Goal: Task Accomplishment & Management: Complete application form

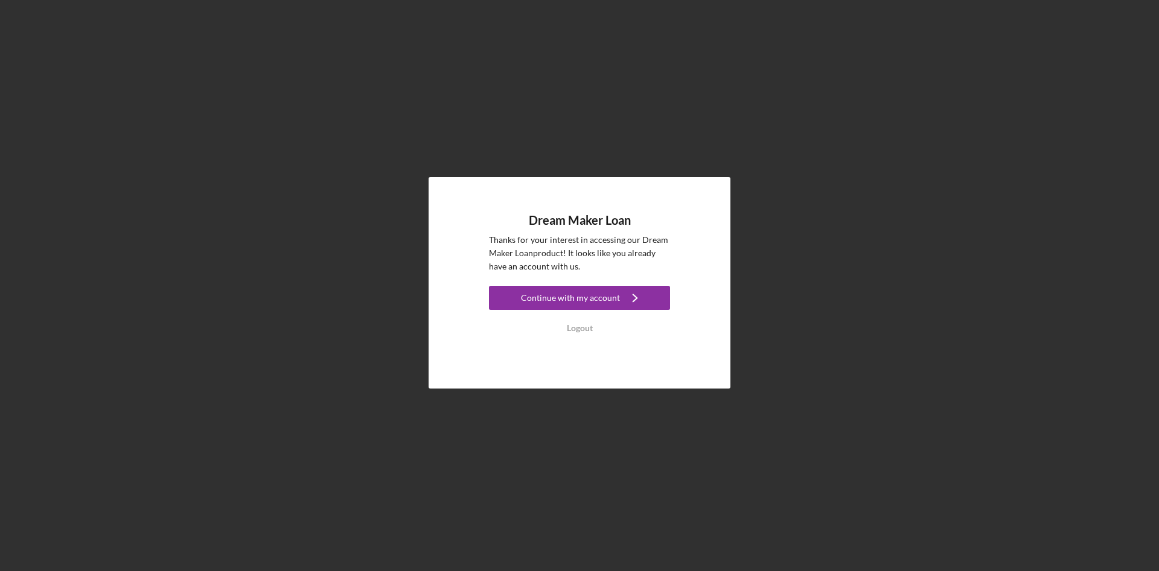
click at [607, 300] on div "Continue with my account" at bounding box center [570, 298] width 99 height 24
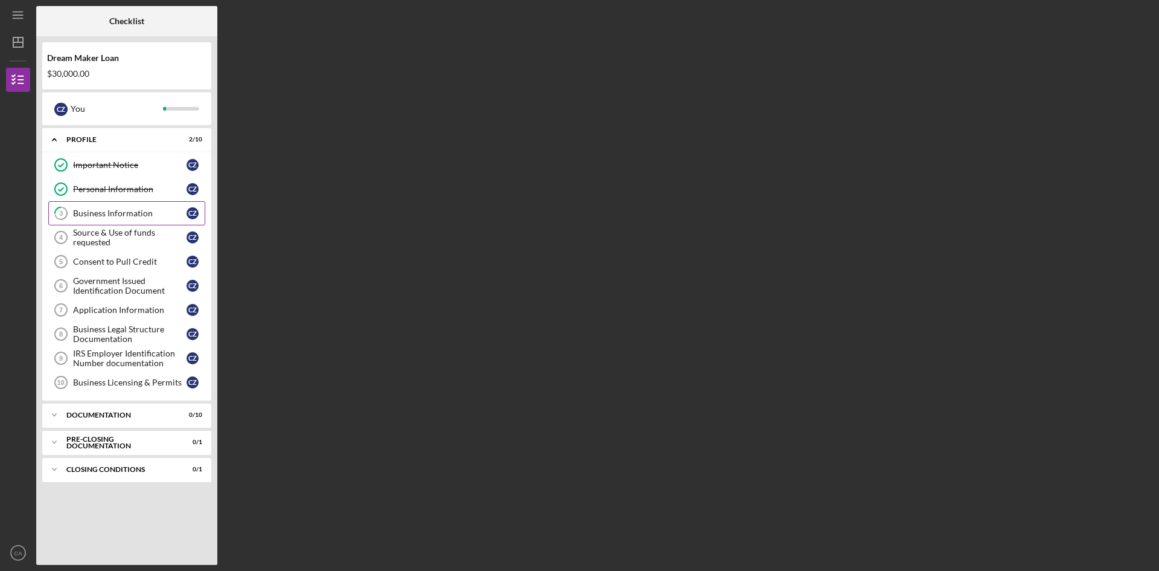
click at [107, 214] on div "Business Information" at bounding box center [130, 213] width 114 height 10
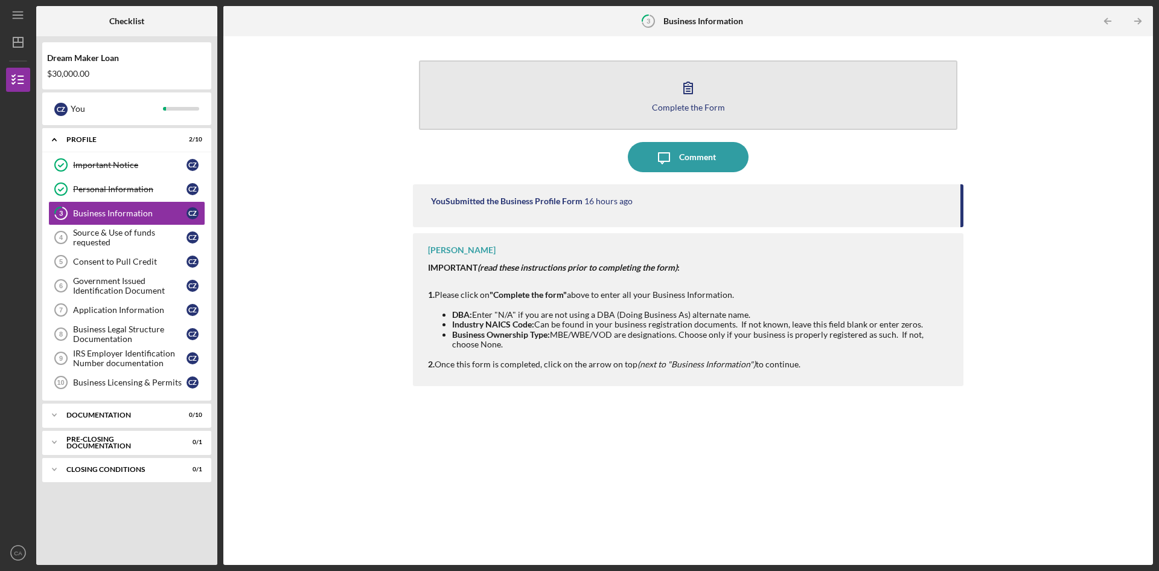
click at [682, 96] on icon "button" at bounding box center [688, 87] width 30 height 30
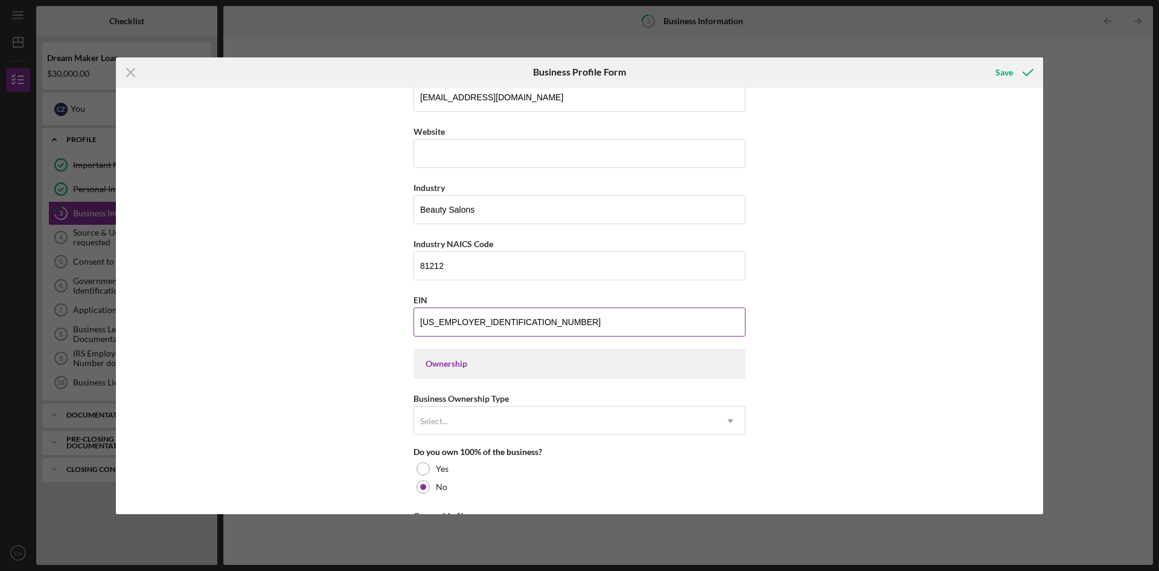
scroll to position [362, 0]
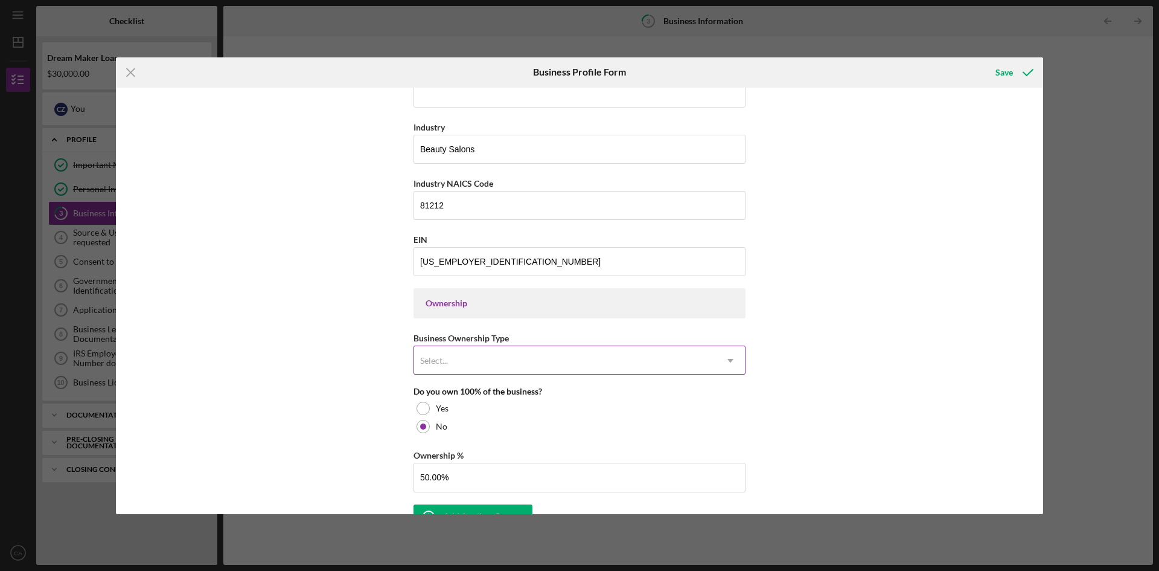
click at [727, 359] on icon "Icon/Dropdown Arrow" at bounding box center [730, 360] width 29 height 29
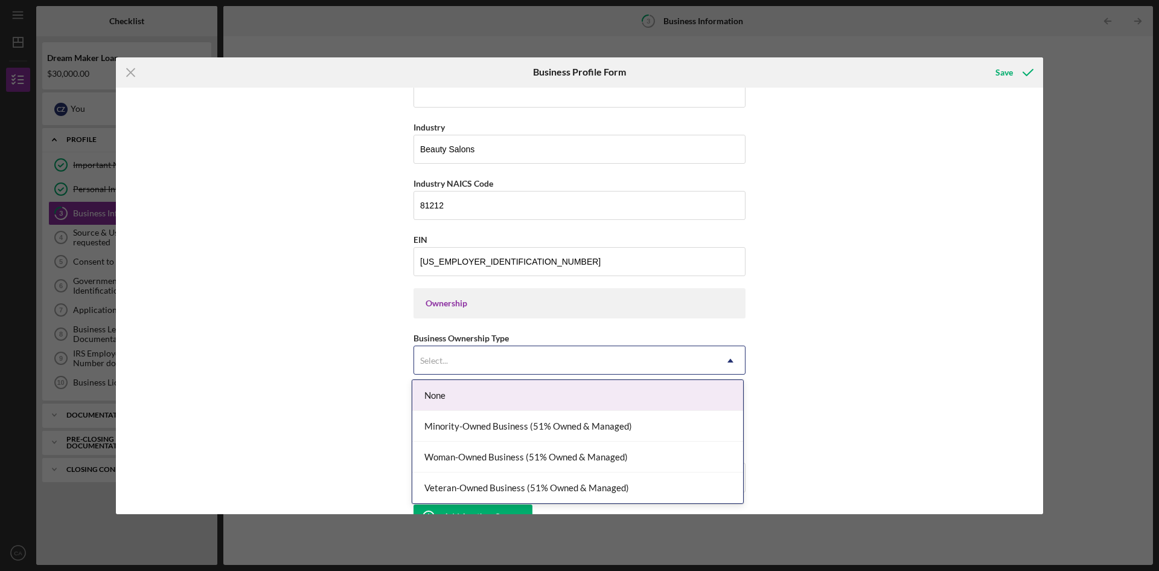
click at [732, 360] on icon "Icon/Dropdown Arrow" at bounding box center [730, 360] width 29 height 29
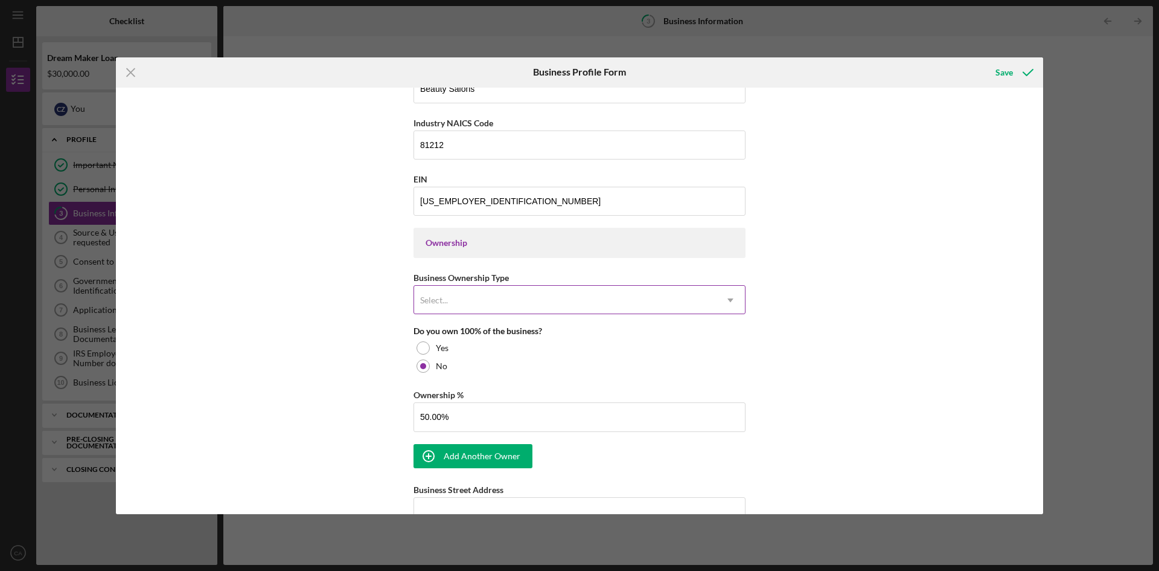
scroll to position [483, 0]
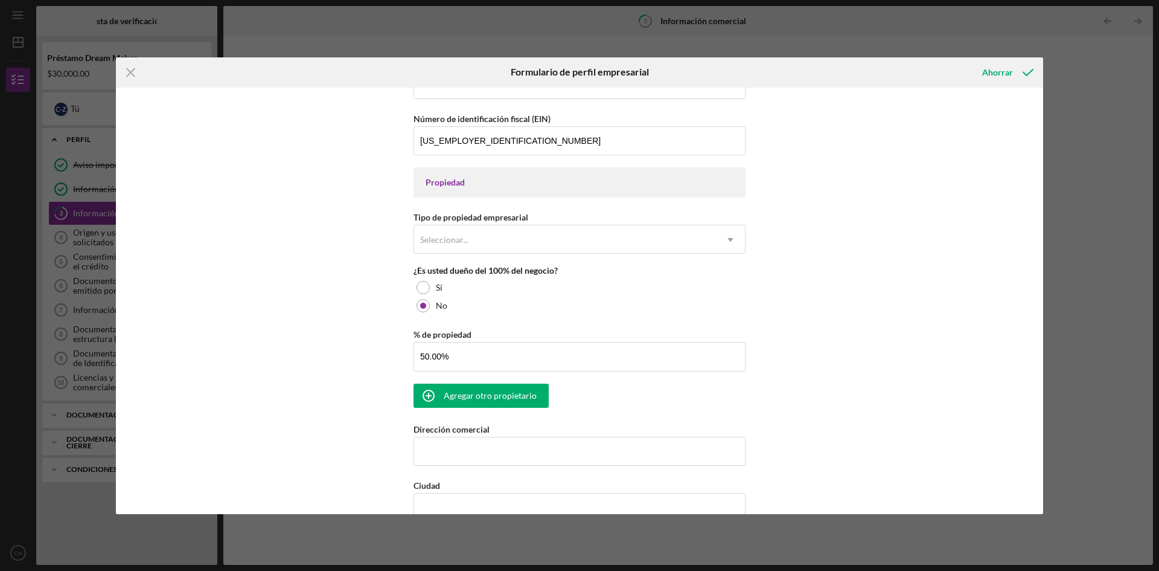
click at [867, 290] on div "Nombre de la empresa [EMAIL_ADDRESS][DOMAIN_NAME] DBA Fecha de inicio de la act…" at bounding box center [580, 301] width 928 height 426
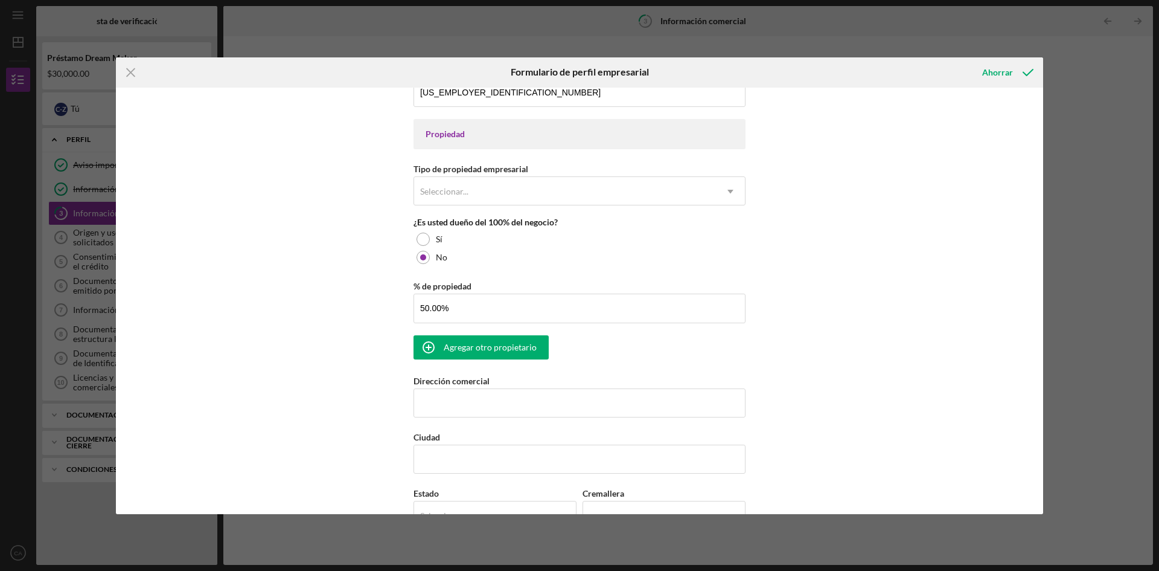
scroll to position [544, 0]
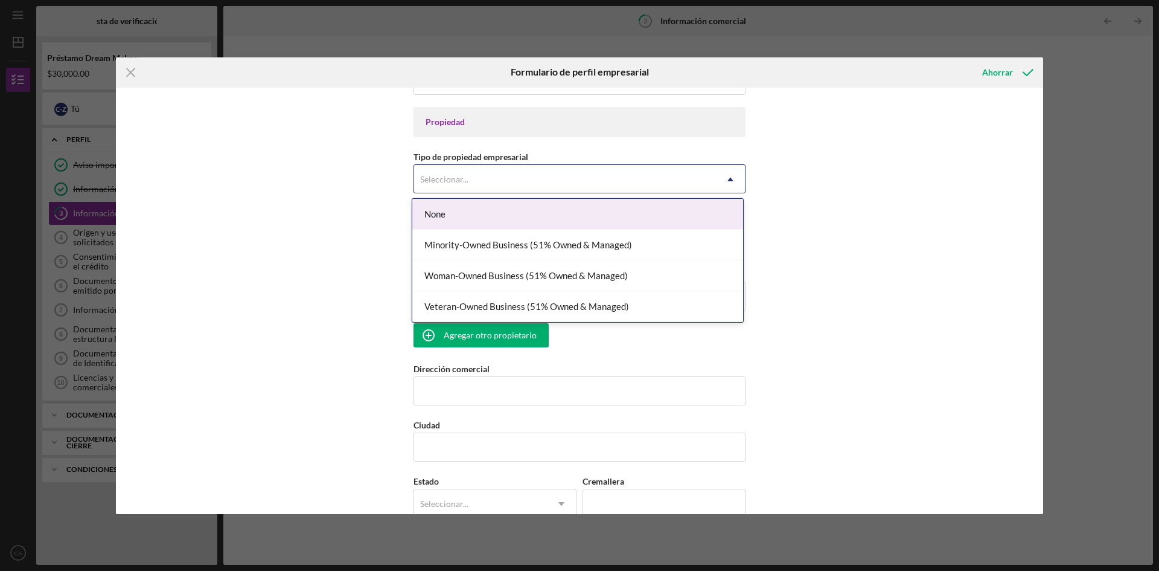
click at [731, 173] on icon "Icon/Dropdown Arrow" at bounding box center [730, 179] width 29 height 29
click at [694, 210] on div "Ninguno" at bounding box center [577, 214] width 331 height 31
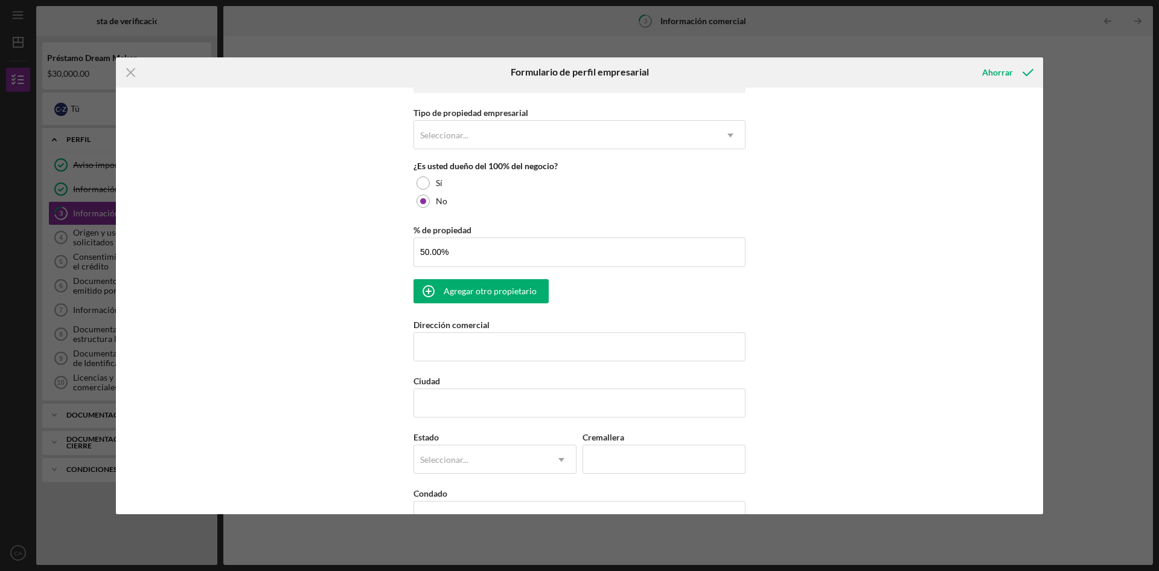
scroll to position [664, 0]
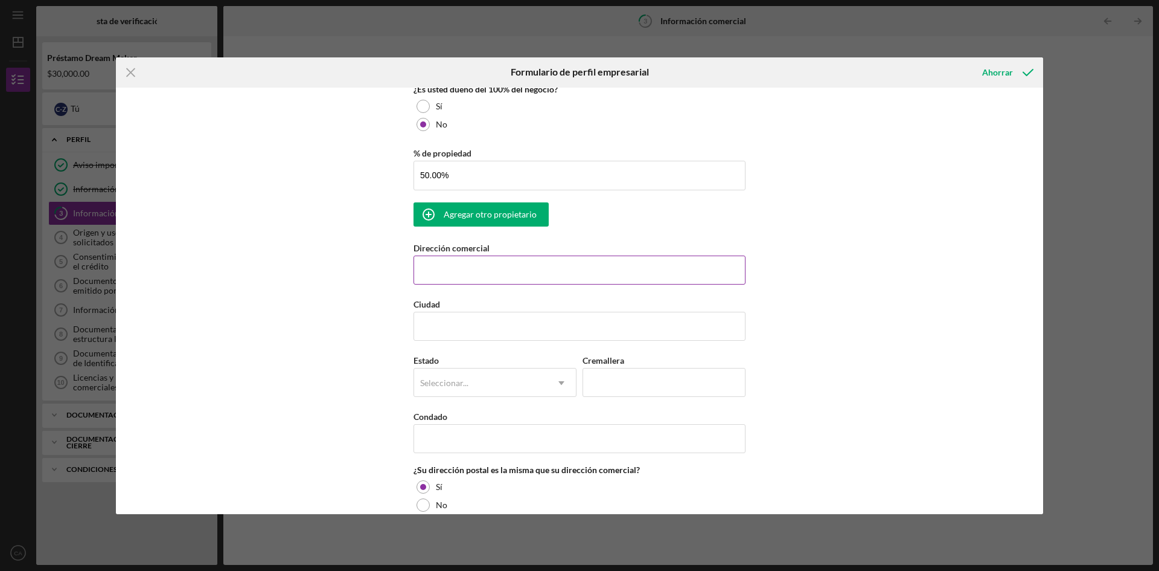
click at [463, 270] on input "Dirección comercial" at bounding box center [580, 269] width 332 height 29
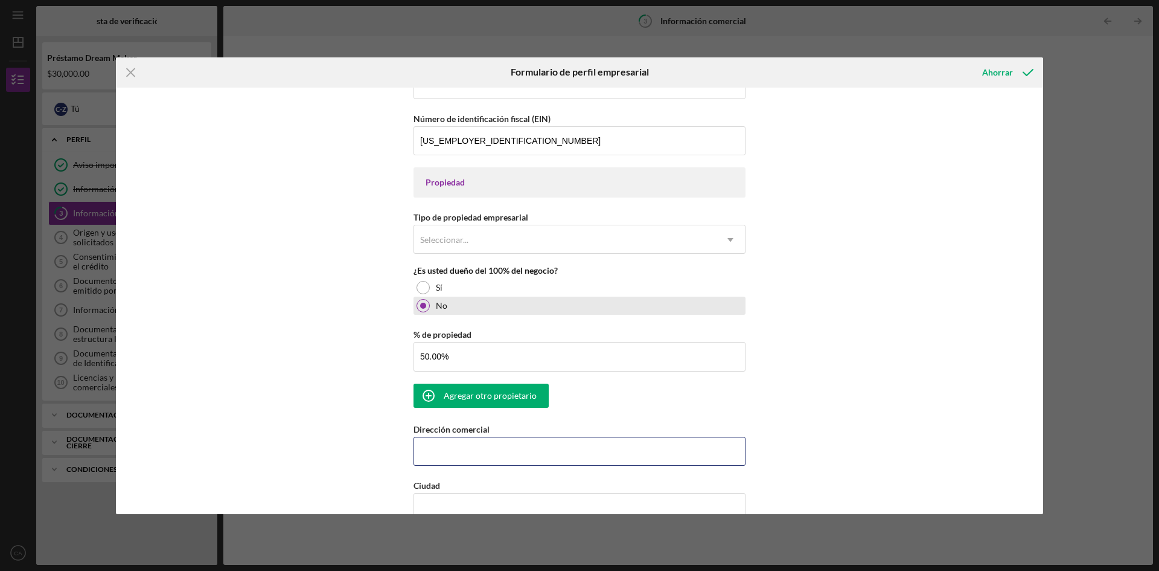
scroll to position [544, 0]
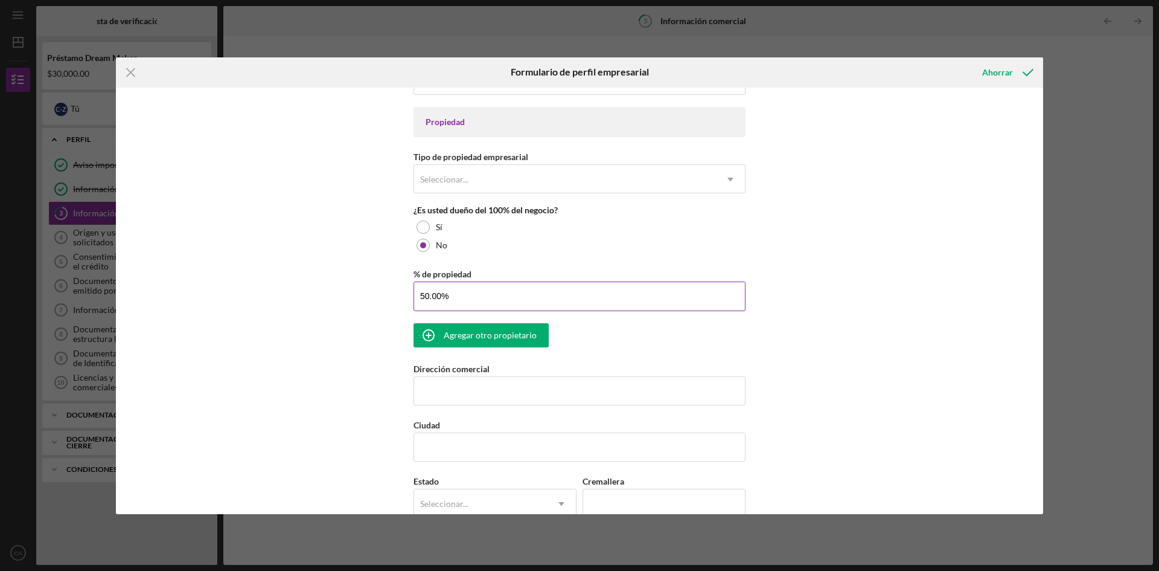
click at [440, 292] on input "50.00%" at bounding box center [580, 295] width 332 height 29
click at [469, 290] on input "50%" at bounding box center [580, 295] width 332 height 29
type input "50.00%"
click at [568, 426] on div "Ciudad" at bounding box center [580, 424] width 332 height 15
drag, startPoint x: 415, startPoint y: 298, endPoint x: 470, endPoint y: 298, distance: 54.4
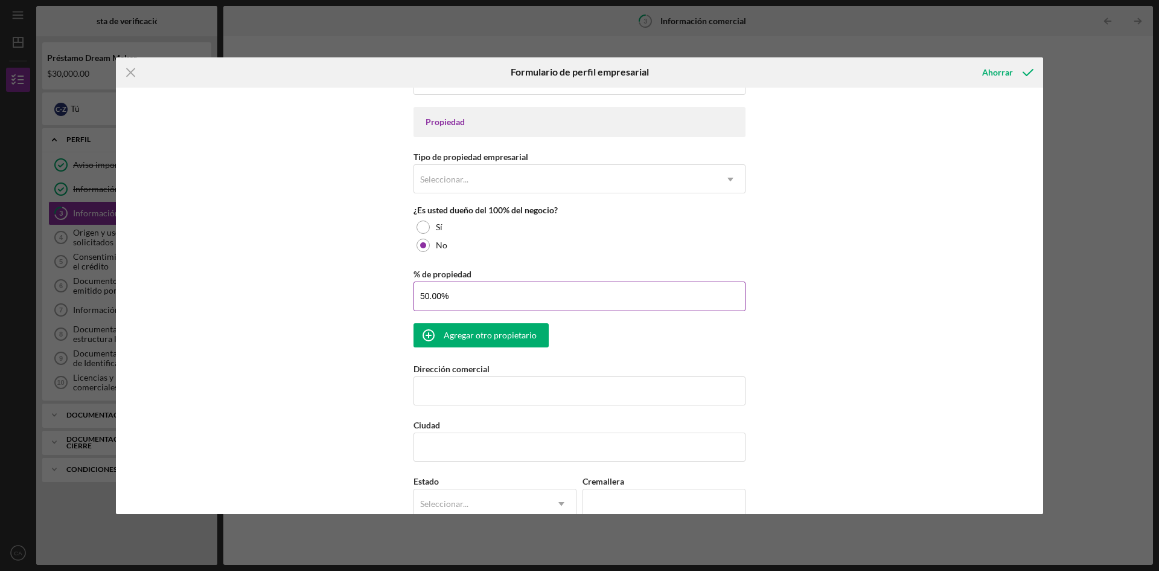
click at [470, 298] on input "50.00%" at bounding box center [580, 295] width 332 height 29
type input "50.00%"
click at [452, 390] on input "Dirección comercial" at bounding box center [580, 390] width 332 height 29
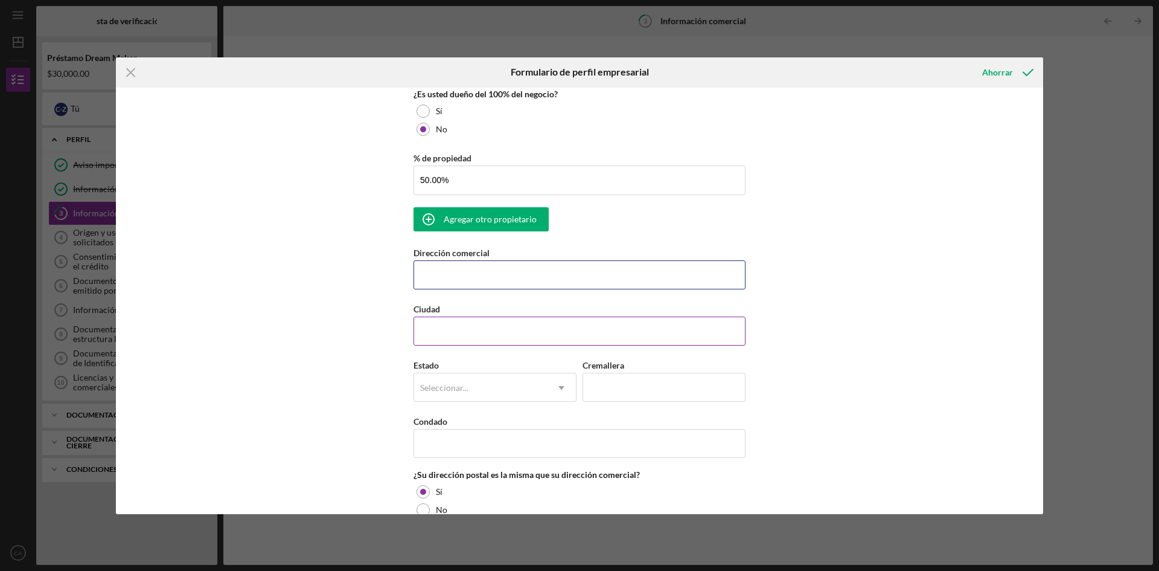
scroll to position [664, 0]
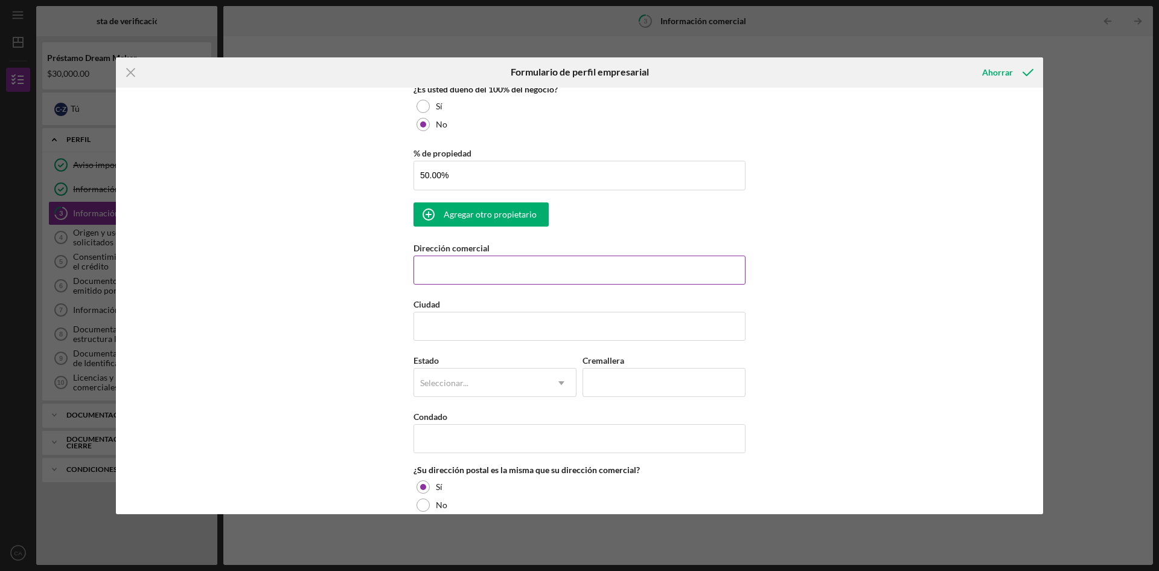
click at [457, 265] on input "Dirección comercial" at bounding box center [580, 269] width 332 height 29
paste input "[STREET_ADDRESS]"
click at [477, 272] on input "[STREET_ADDRESS]" at bounding box center [580, 269] width 332 height 29
drag, startPoint x: 536, startPoint y: 270, endPoint x: 595, endPoint y: 272, distance: 59.2
click at [595, 272] on input "[STREET_ADDRESS]" at bounding box center [580, 269] width 332 height 29
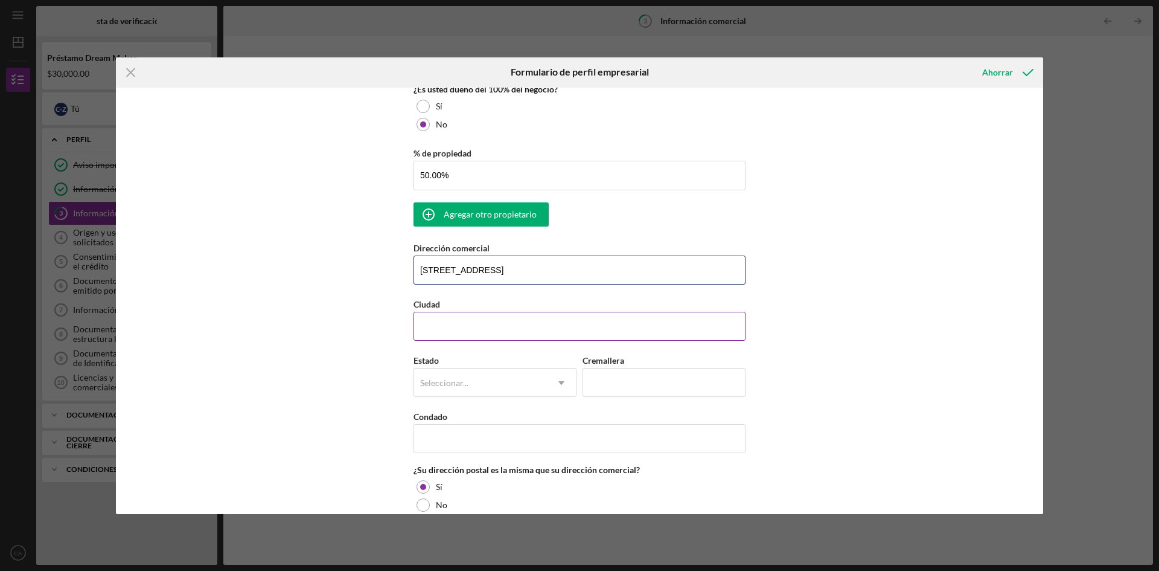
type input "[STREET_ADDRESS]"
click at [445, 315] on input "Ciudad" at bounding box center [580, 326] width 332 height 29
paste input "[GEOGRAPHIC_DATA]"
type input "[GEOGRAPHIC_DATA]"
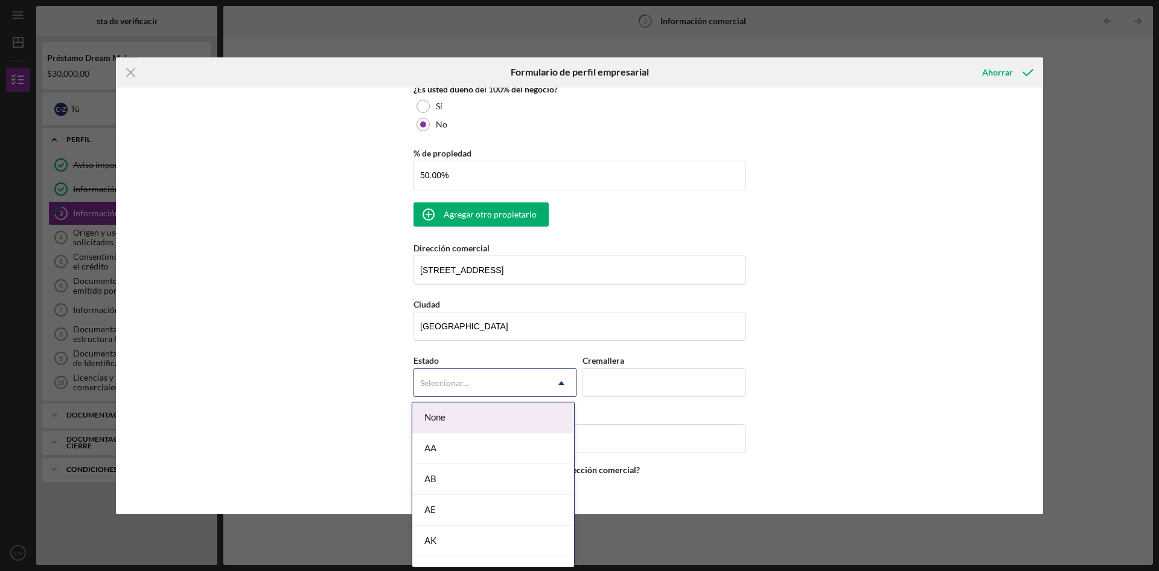
click at [444, 379] on font "Seleccionar..." at bounding box center [444, 382] width 48 height 10
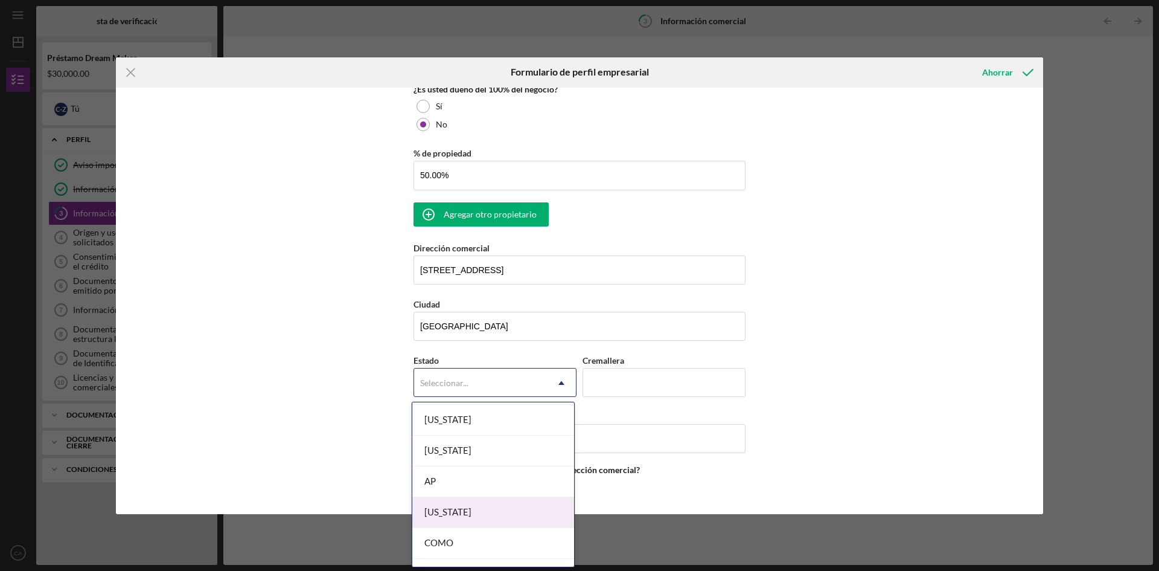
scroll to position [0, 0]
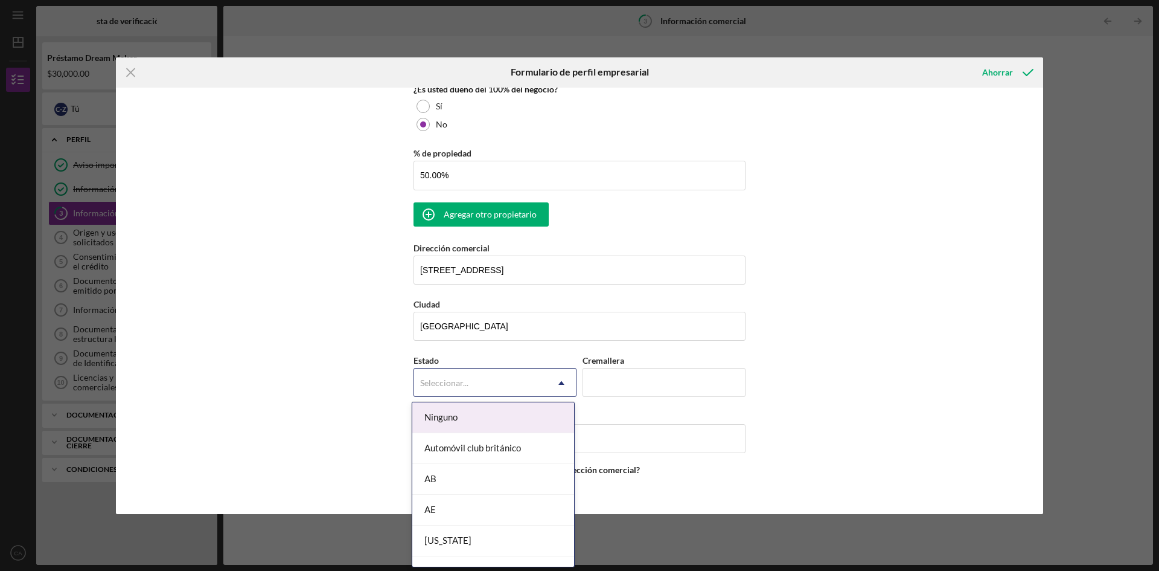
click at [830, 307] on div "Nombre de la empresa [EMAIL_ADDRESS][DOMAIN_NAME] DBA Fecha de inicio de la act…" at bounding box center [580, 301] width 928 height 426
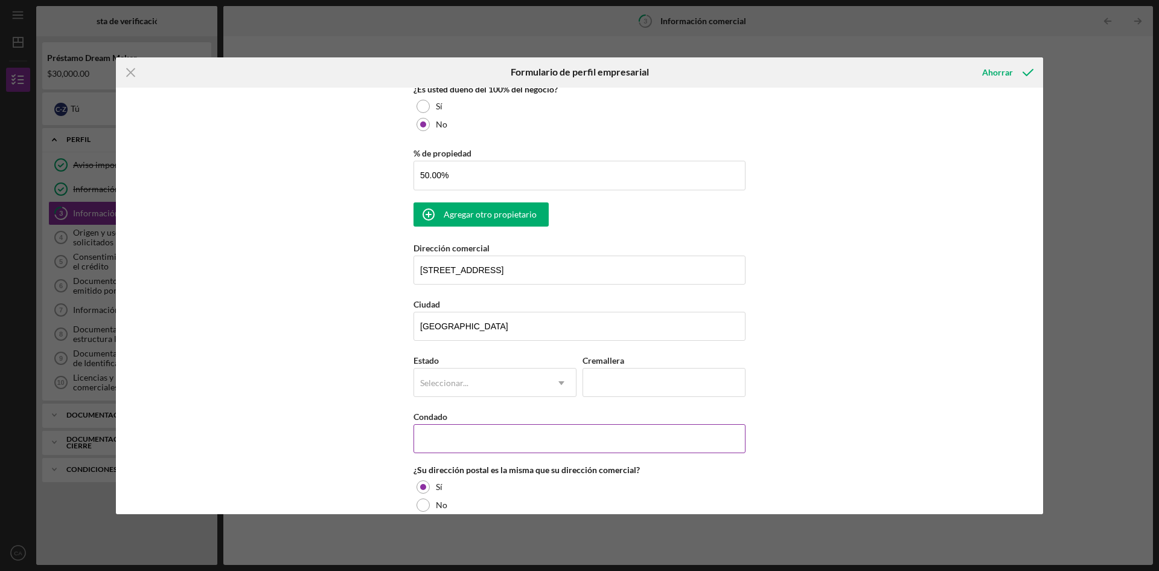
scroll to position [725, 0]
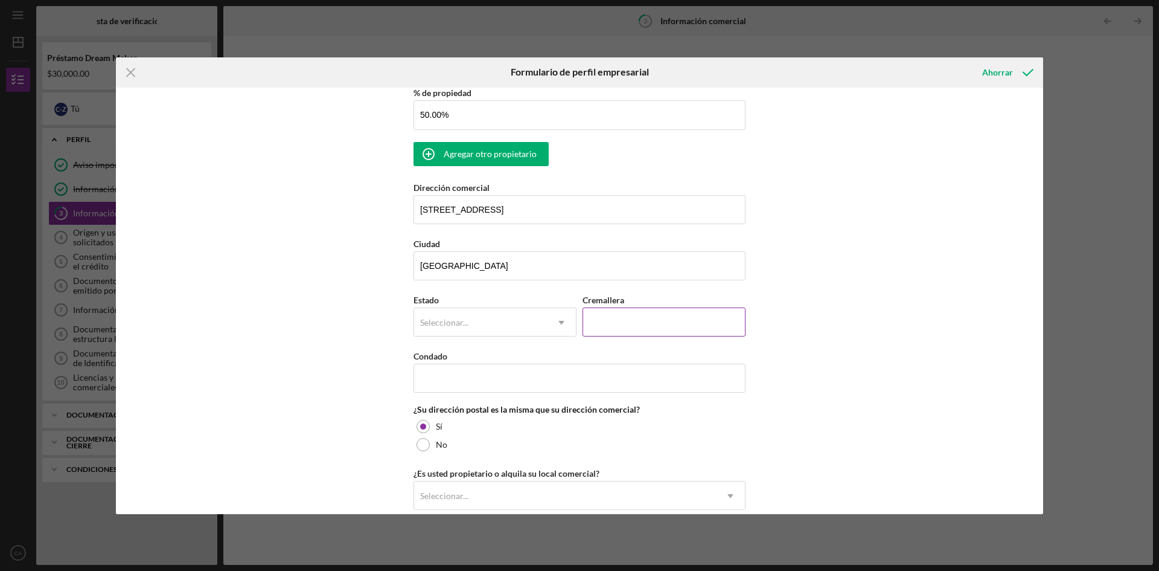
click at [642, 327] on input "Cremallera" at bounding box center [664, 321] width 163 height 29
type input "08882"
type input "[US_STATE]"
type input "08882"
click at [559, 319] on icon "Icon/Dropdown Arrow" at bounding box center [561, 322] width 29 height 29
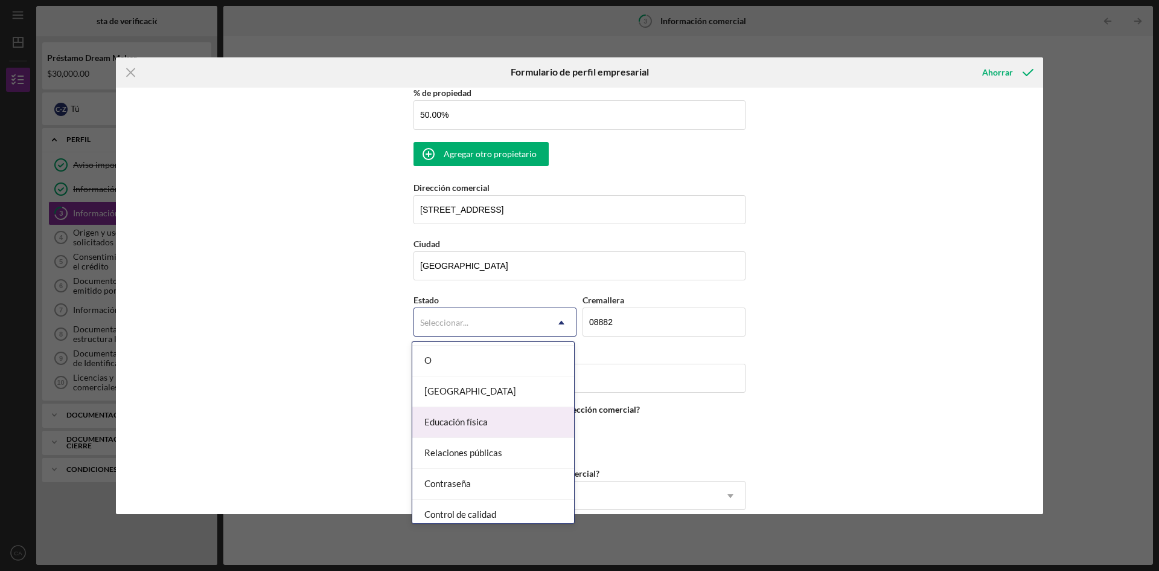
scroll to position [1691, 0]
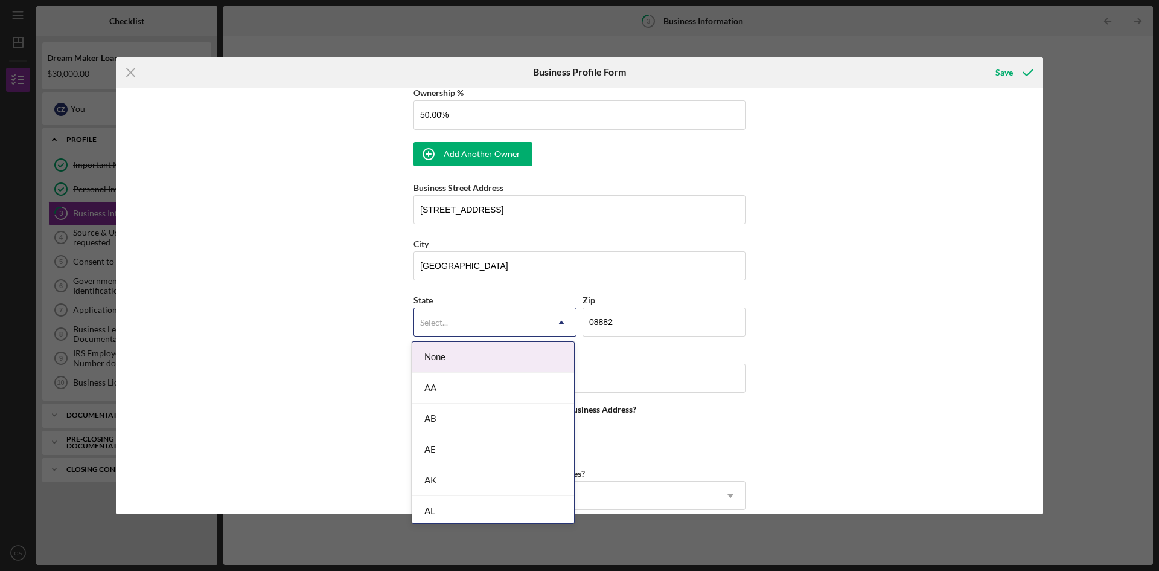
click at [564, 321] on icon "Icon/Dropdown Arrow" at bounding box center [561, 322] width 29 height 29
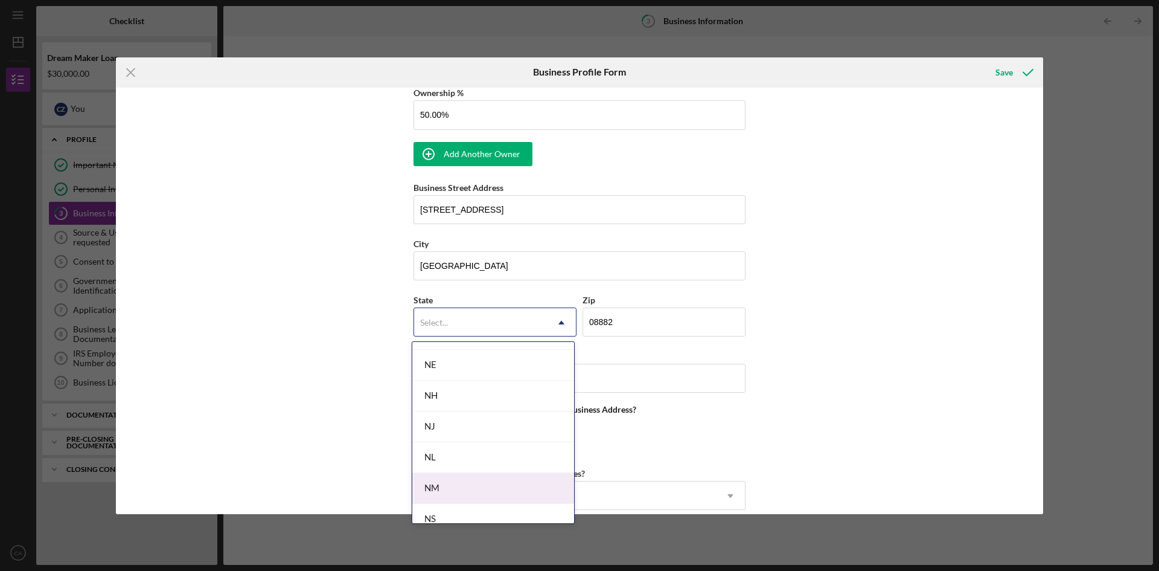
scroll to position [1268, 0]
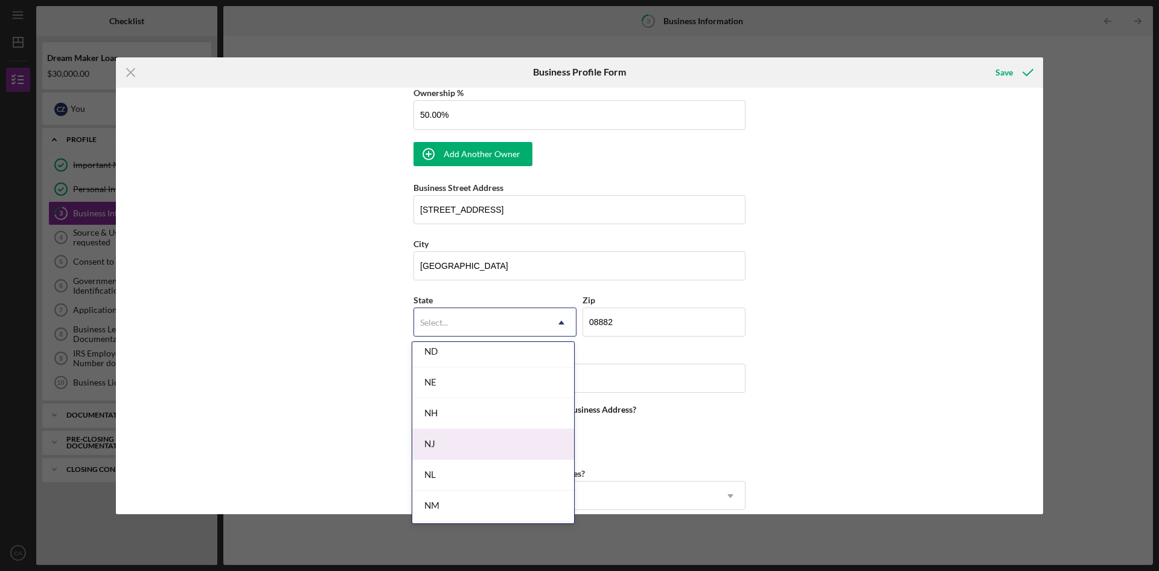
click at [434, 446] on div "NJ" at bounding box center [493, 444] width 162 height 31
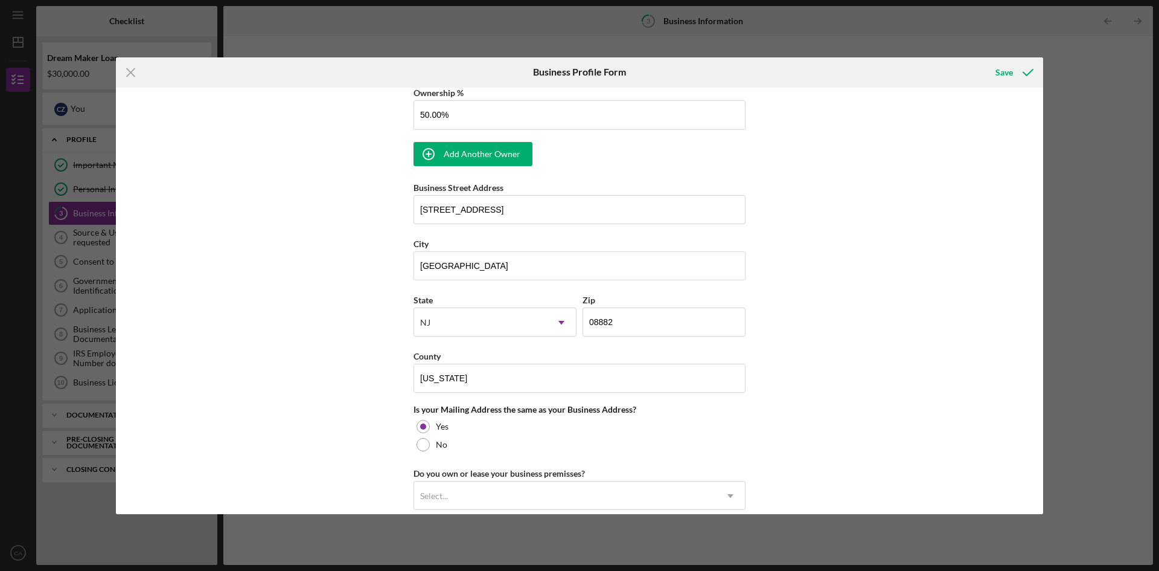
click at [817, 381] on div "Business Name [EMAIL_ADDRESS][DOMAIN_NAME] DBA Business Start Date [DATE] Legal…" at bounding box center [580, 301] width 928 height 426
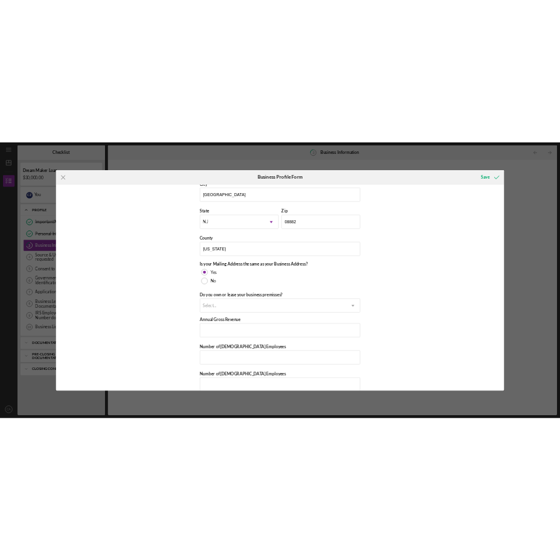
scroll to position [902, 0]
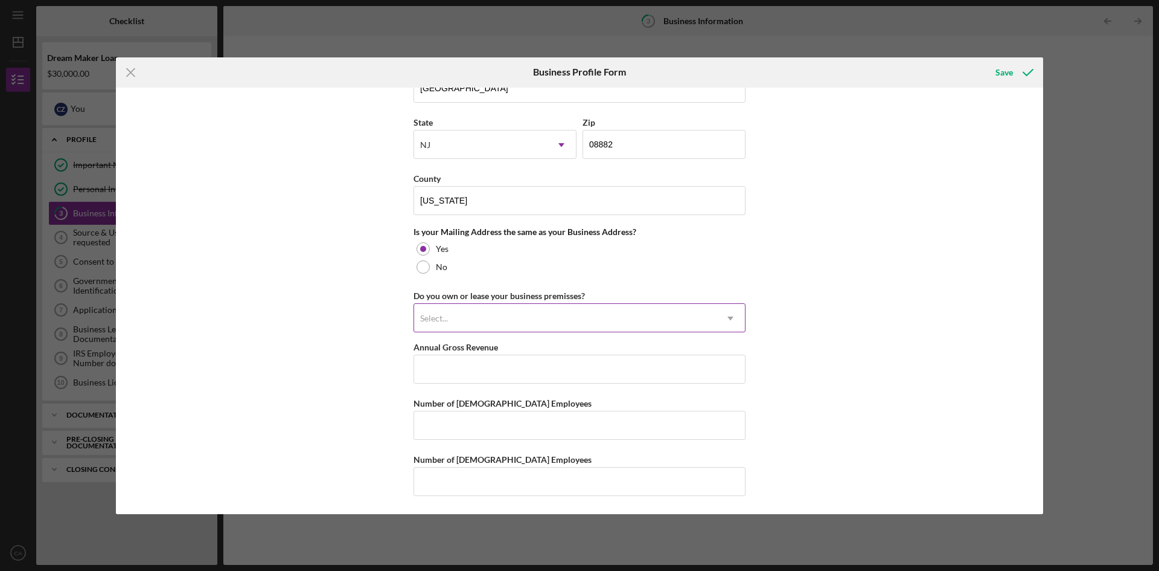
click at [730, 316] on icon "Icon/Dropdown Arrow" at bounding box center [730, 318] width 29 height 29
click at [839, 209] on div "Business Name [EMAIL_ADDRESS][DOMAIN_NAME] DBA Business Start Date [DATE] Legal…" at bounding box center [580, 301] width 928 height 426
drag, startPoint x: 810, startPoint y: 300, endPoint x: 793, endPoint y: 305, distance: 18.2
click at [810, 300] on div "Nombre de la empresa [EMAIL_ADDRESS][DOMAIN_NAME] DBA Fecha de inicio de la act…" at bounding box center [580, 301] width 928 height 426
click at [731, 316] on icon "Icon/Dropdown Arrow" at bounding box center [730, 318] width 29 height 29
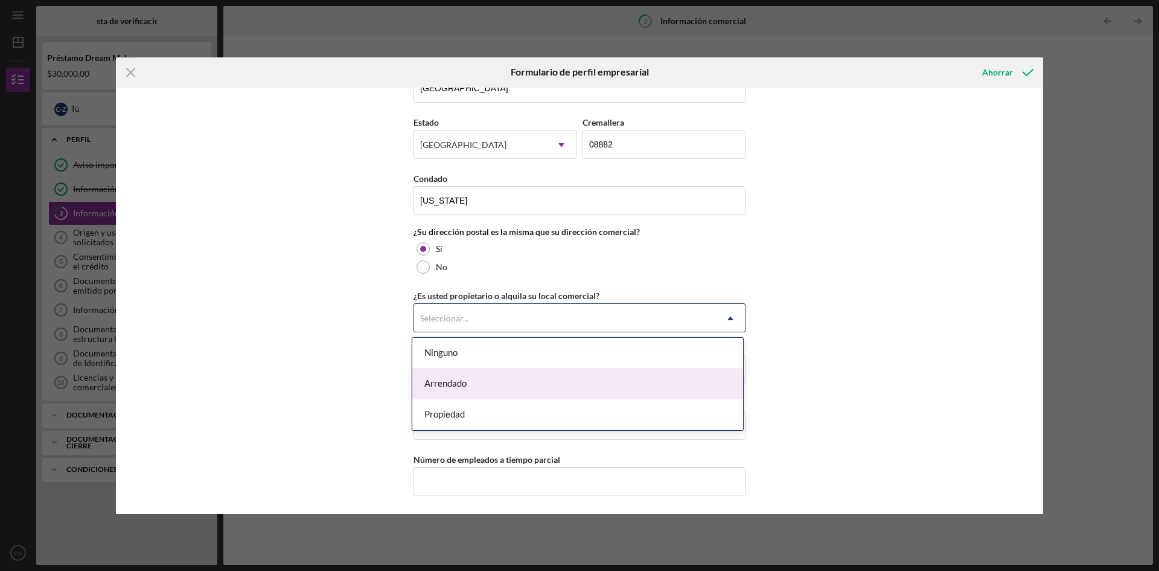
click at [519, 380] on div "Arrendado" at bounding box center [577, 383] width 331 height 31
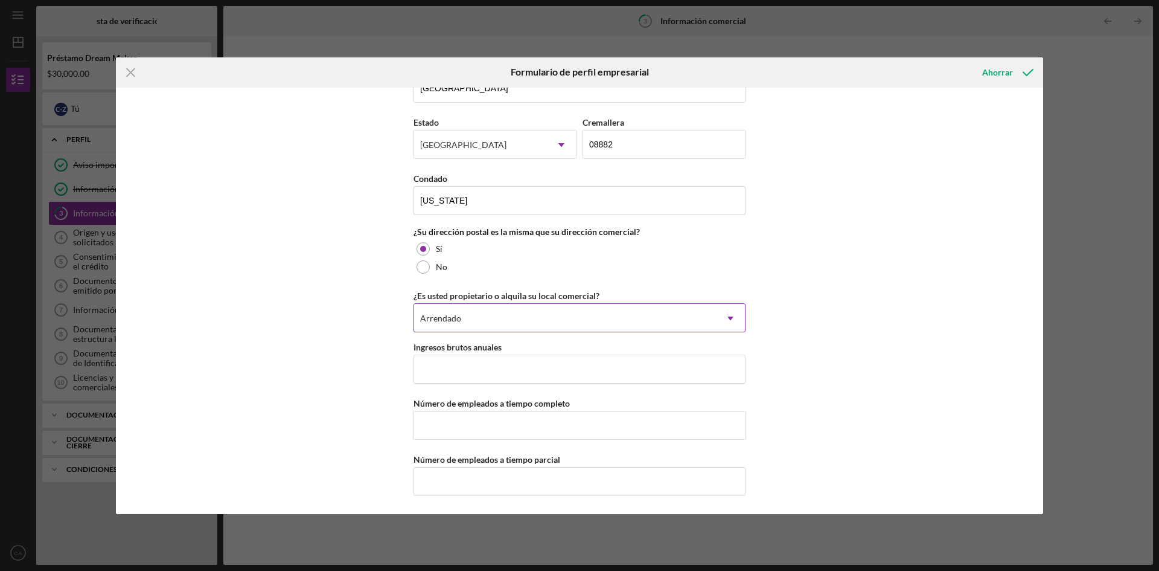
click at [724, 313] on icon "Icon/Dropdown Arrow" at bounding box center [730, 318] width 29 height 29
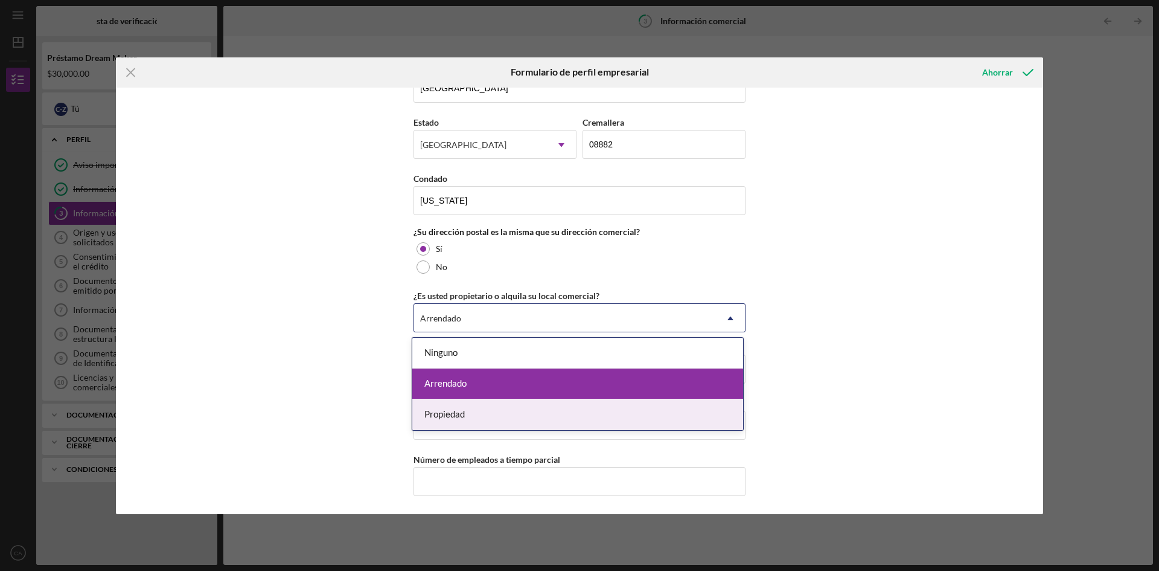
click at [470, 415] on div "Propiedad" at bounding box center [577, 414] width 331 height 31
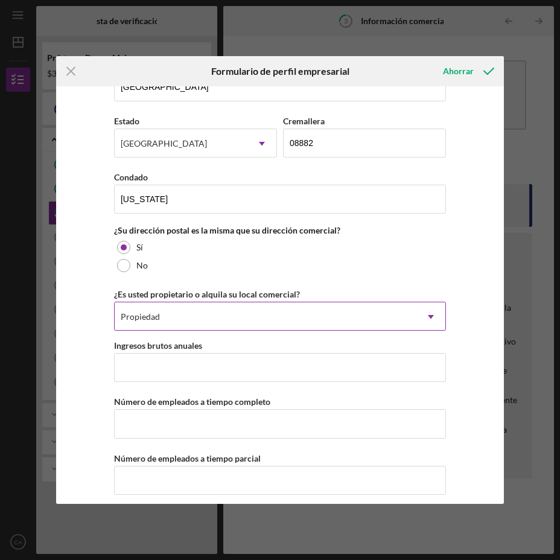
scroll to position [911, 0]
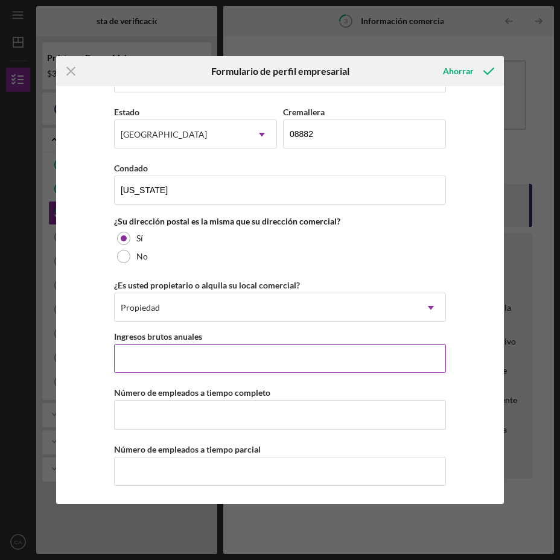
click at [177, 356] on input "Ingresos brutos anuales" at bounding box center [280, 358] width 332 height 29
click at [170, 360] on input "Ingresos brutos anuales" at bounding box center [280, 358] width 332 height 29
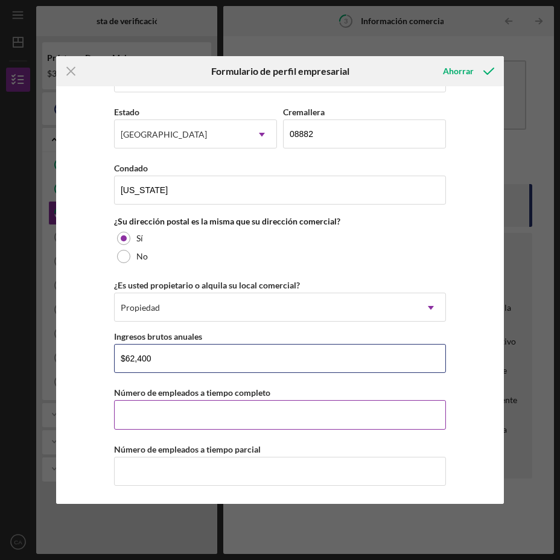
type input "$62,400"
click at [182, 405] on input "Número de empleados a tiempo completo" at bounding box center [280, 414] width 332 height 29
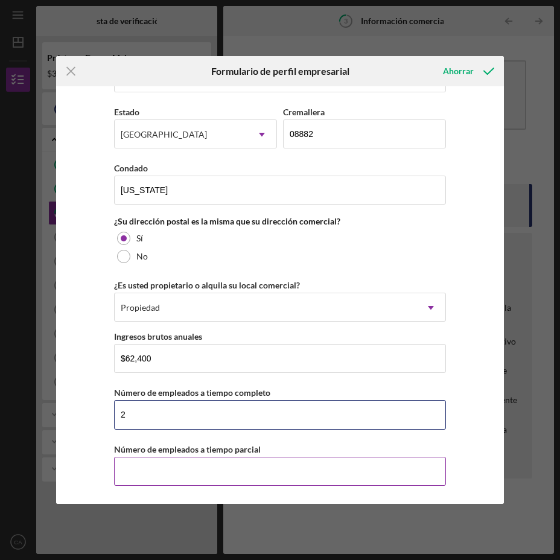
type input "2"
click at [147, 465] on input "Número de empleados a tiempo parcial" at bounding box center [280, 471] width 332 height 29
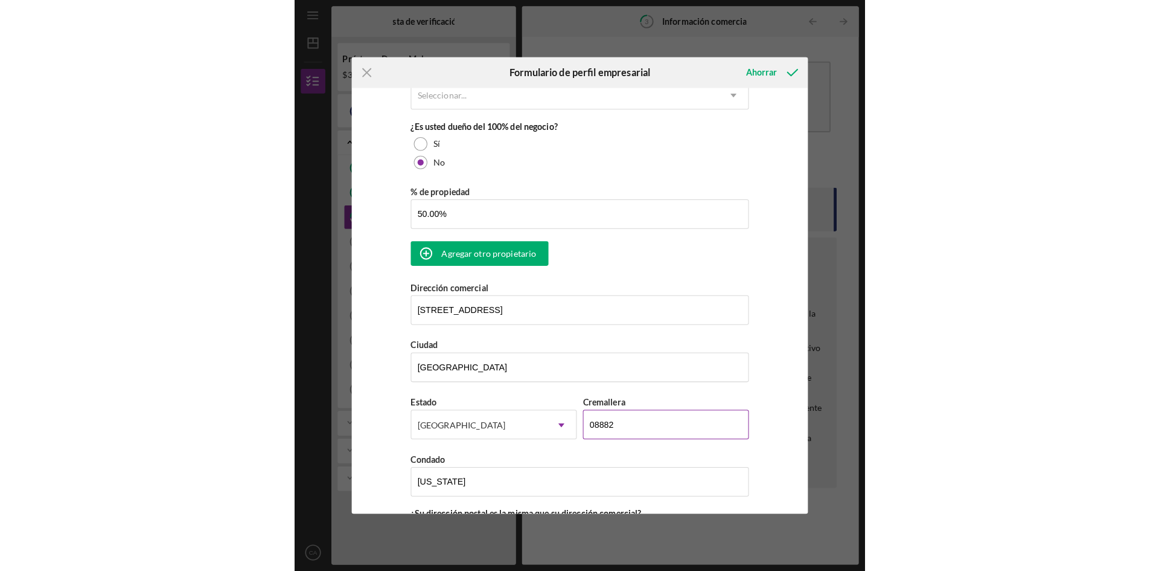
scroll to position [609, 0]
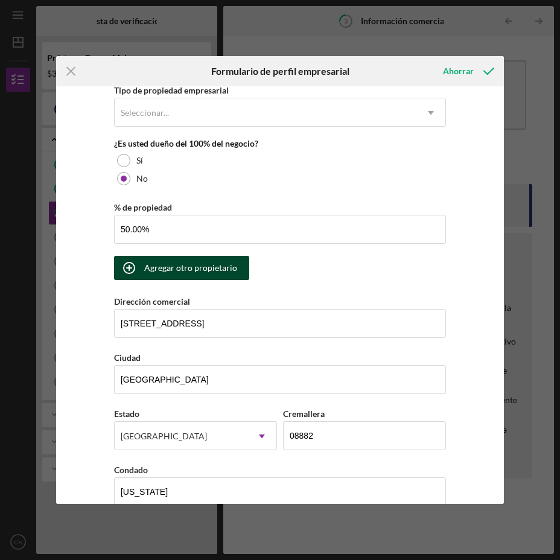
type input "0"
click at [157, 271] on font "Agregar otro propietario" at bounding box center [190, 268] width 93 height 10
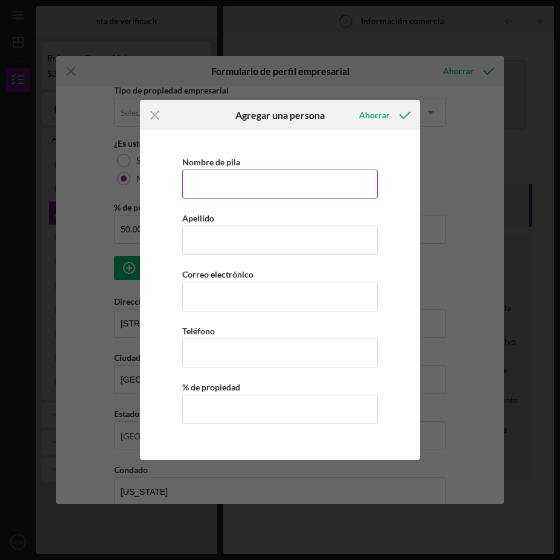
click at [236, 187] on input "Nombre de pila" at bounding box center [280, 184] width 196 height 29
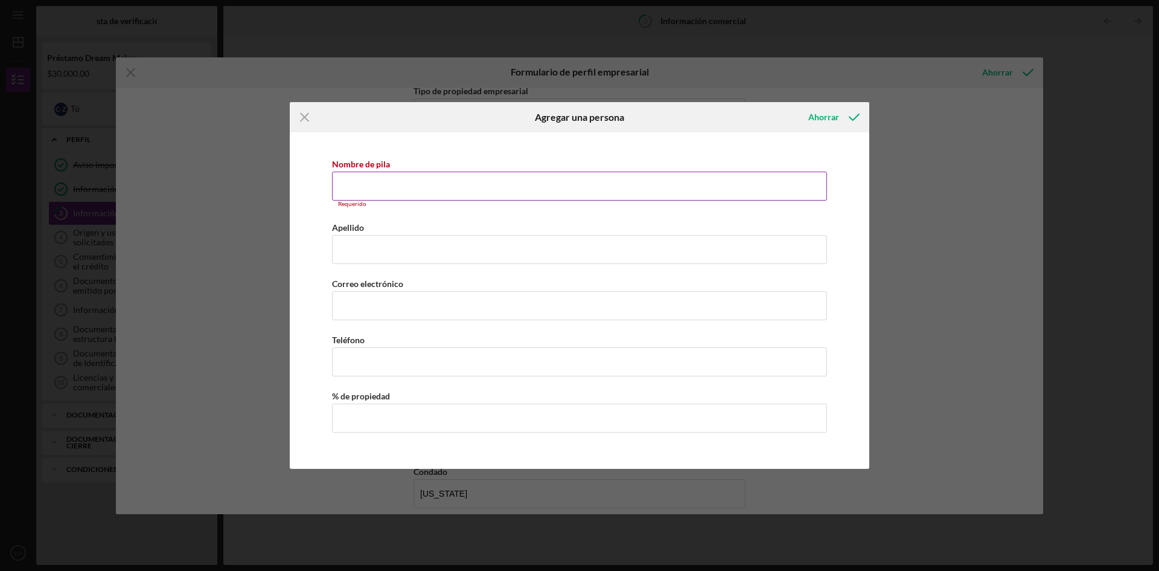
click at [384, 189] on input "Nombre de pila" at bounding box center [579, 186] width 495 height 29
paste input "[PERSON_NAME] [PERSON_NAME]"
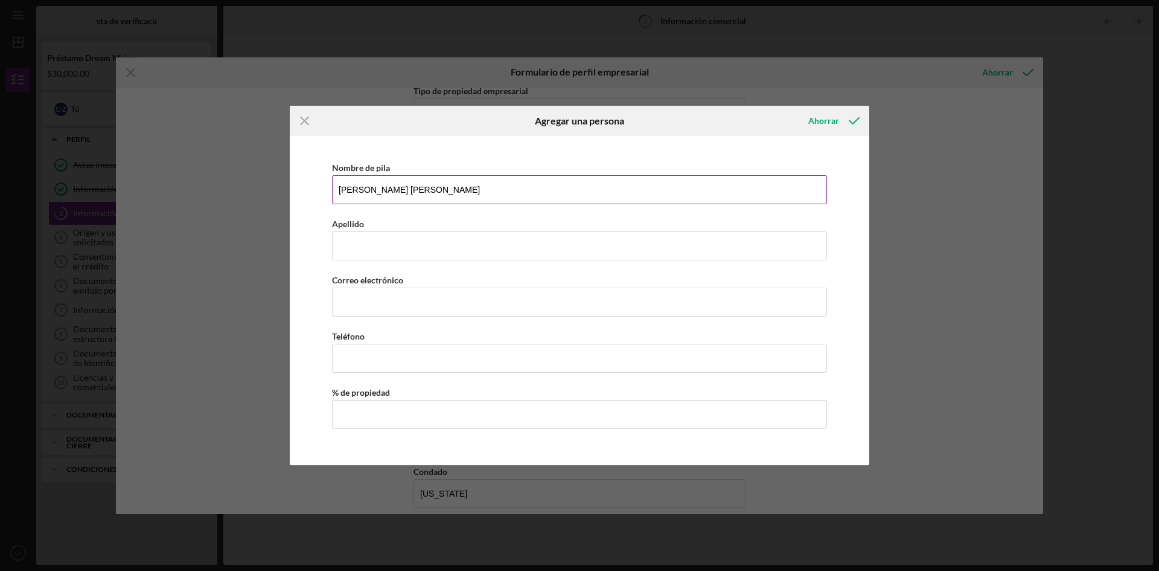
drag, startPoint x: 375, startPoint y: 191, endPoint x: 451, endPoint y: 187, distance: 76.2
click at [451, 187] on input "[PERSON_NAME] [PERSON_NAME]" at bounding box center [579, 189] width 495 height 29
type input "[PERSON_NAME] [PERSON_NAME]"
click at [380, 249] on input "Apellido" at bounding box center [579, 245] width 495 height 29
paste input "[PERSON_NAME]"
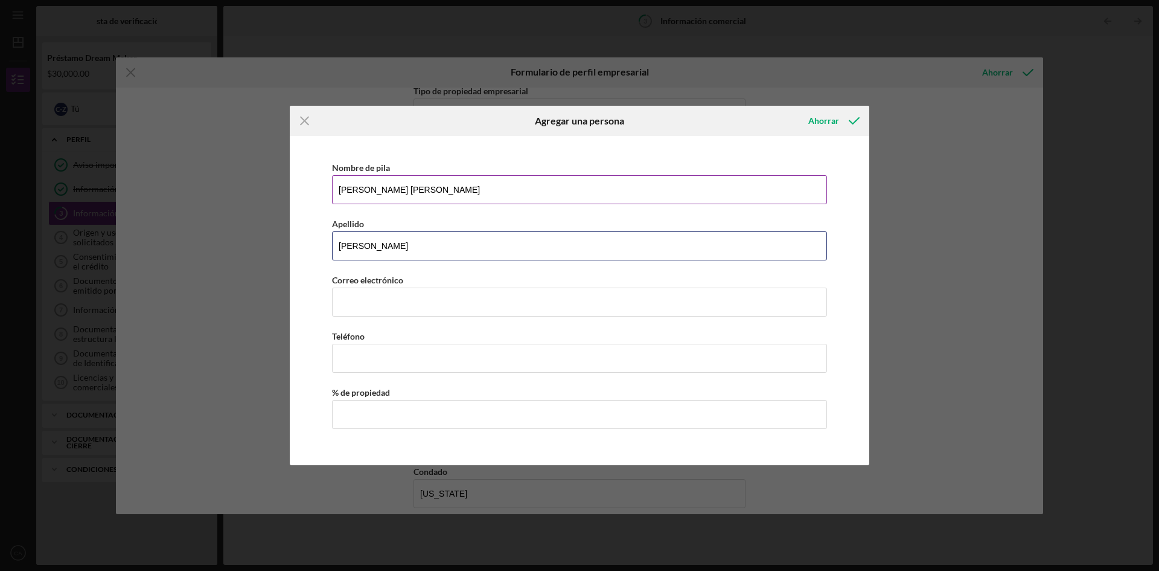
type input "[PERSON_NAME]"
drag, startPoint x: 373, startPoint y: 190, endPoint x: 483, endPoint y: 190, distance: 109.3
click at [483, 190] on input "[PERSON_NAME] [PERSON_NAME]" at bounding box center [579, 189] width 495 height 29
type input "[PERSON_NAME] [PERSON_NAME]"
click at [409, 293] on input "Correo electrónico comercial" at bounding box center [579, 301] width 495 height 29
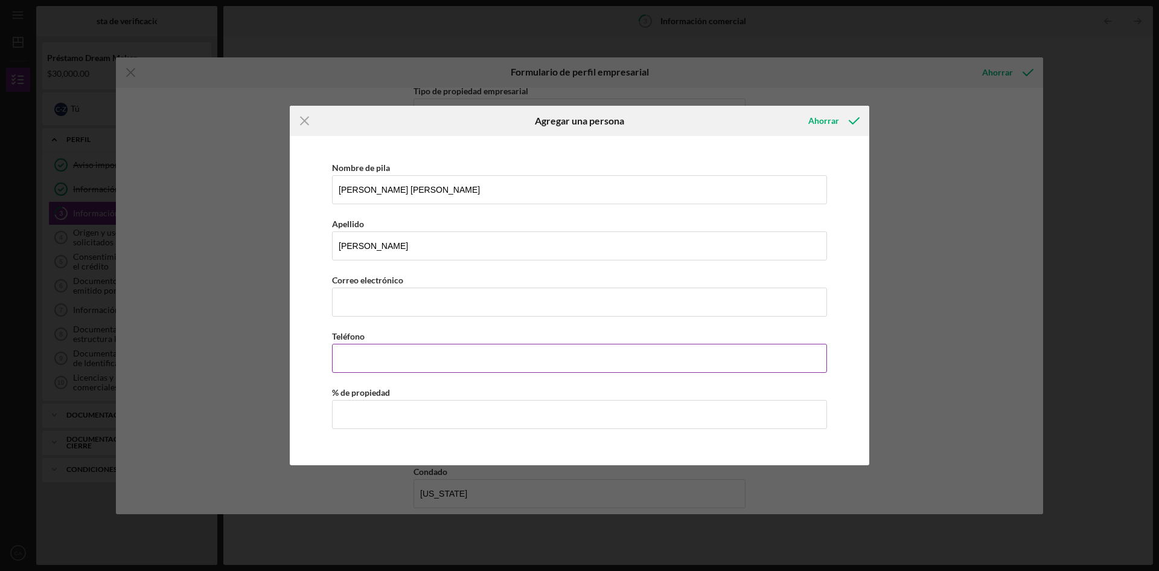
click at [354, 366] on input "Teléfono de empresa" at bounding box center [579, 358] width 495 height 29
click at [688, 287] on input "Correo electrónico comercial" at bounding box center [579, 301] width 495 height 29
click at [339, 428] on input "% de propiedad" at bounding box center [579, 414] width 495 height 29
click at [358, 417] on input "50%" at bounding box center [579, 414] width 495 height 29
type input "50.00%"
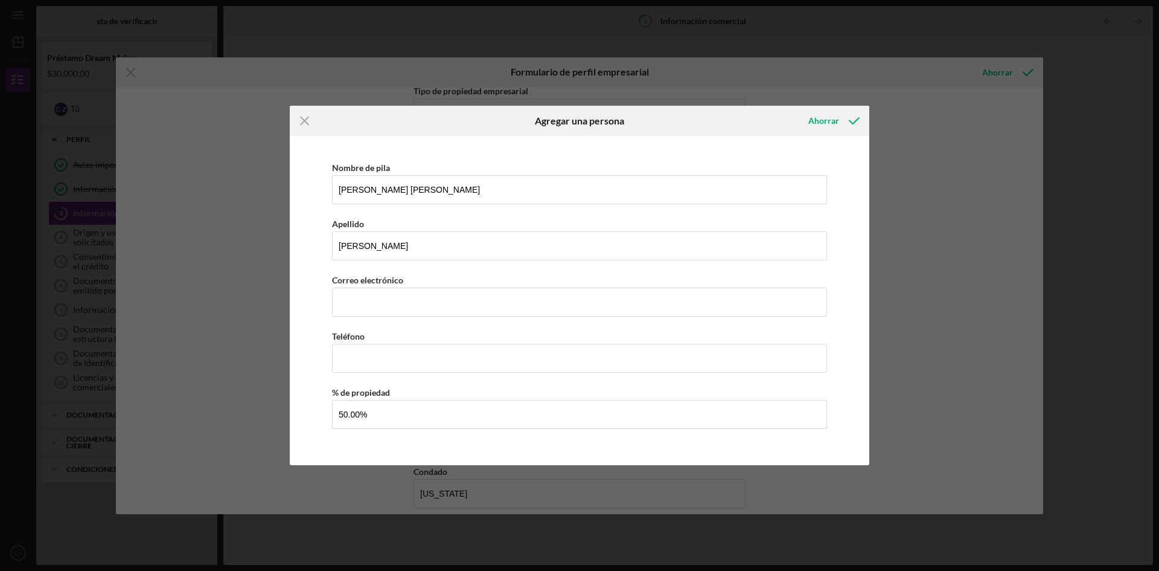
click at [952, 276] on div "Icon/Menu Close Agregar una persona Ahorrar Nombre de [PERSON_NAME] [PERSON_NAM…" at bounding box center [579, 285] width 1159 height 571
click at [374, 362] on input "Teléfono de empresa" at bounding box center [579, 358] width 495 height 29
click at [367, 367] on input "Teléfono de empresa" at bounding box center [579, 358] width 495 height 29
paste input "[PHONE_NUMBER]"
type input "[PHONE_NUMBER]"
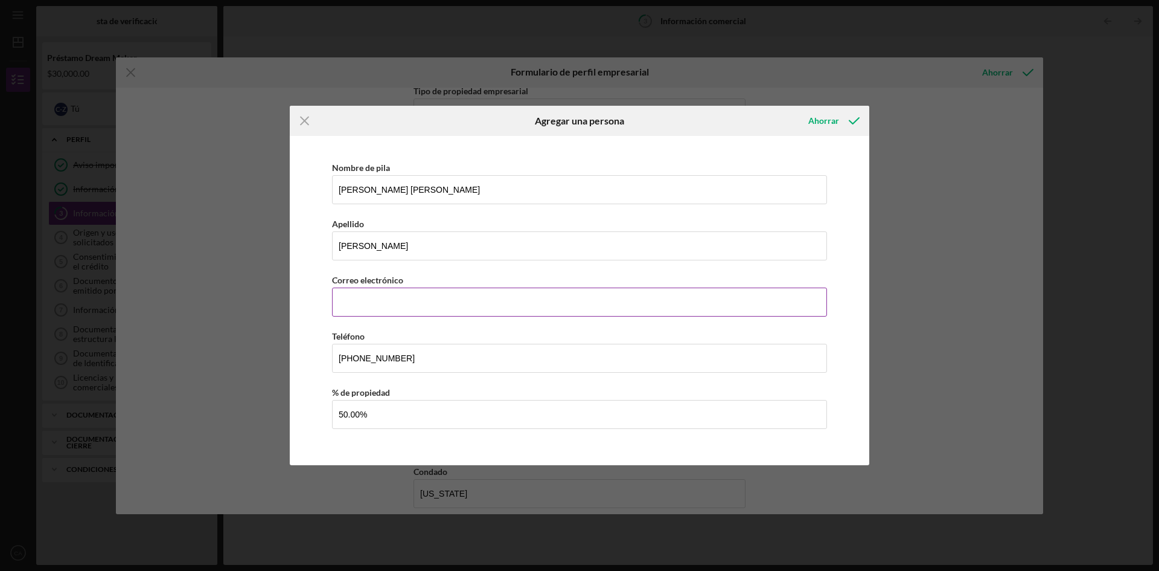
click at [377, 305] on input "Correo electrónico comercial" at bounding box center [579, 301] width 495 height 29
click at [385, 290] on input "Correo electrónico comercial" at bounding box center [579, 301] width 495 height 29
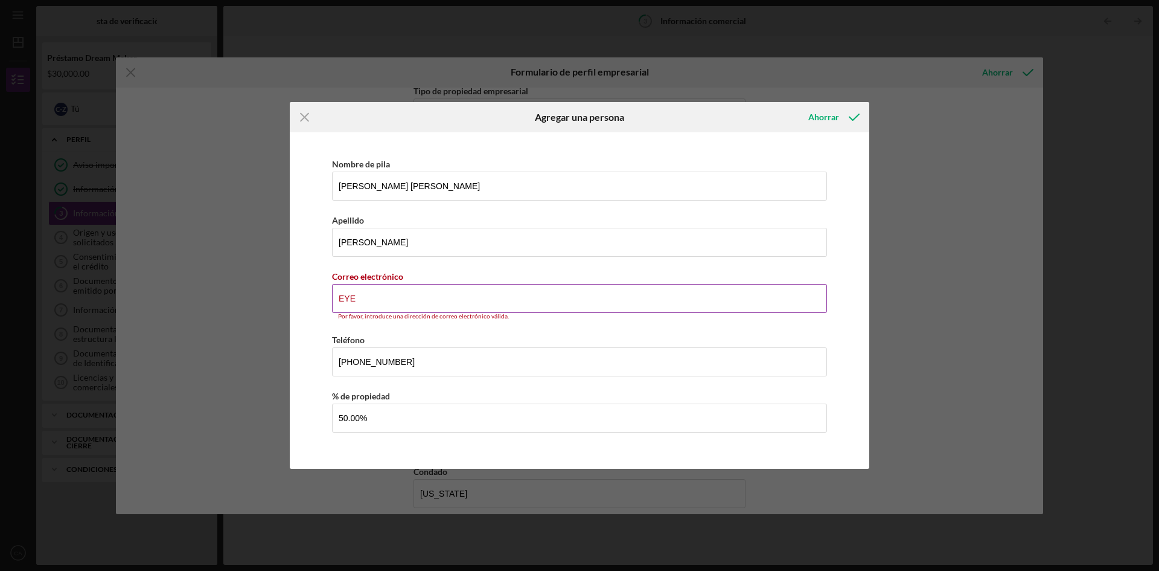
type input "[EMAIL_ADDRESS][DOMAIN_NAME]"
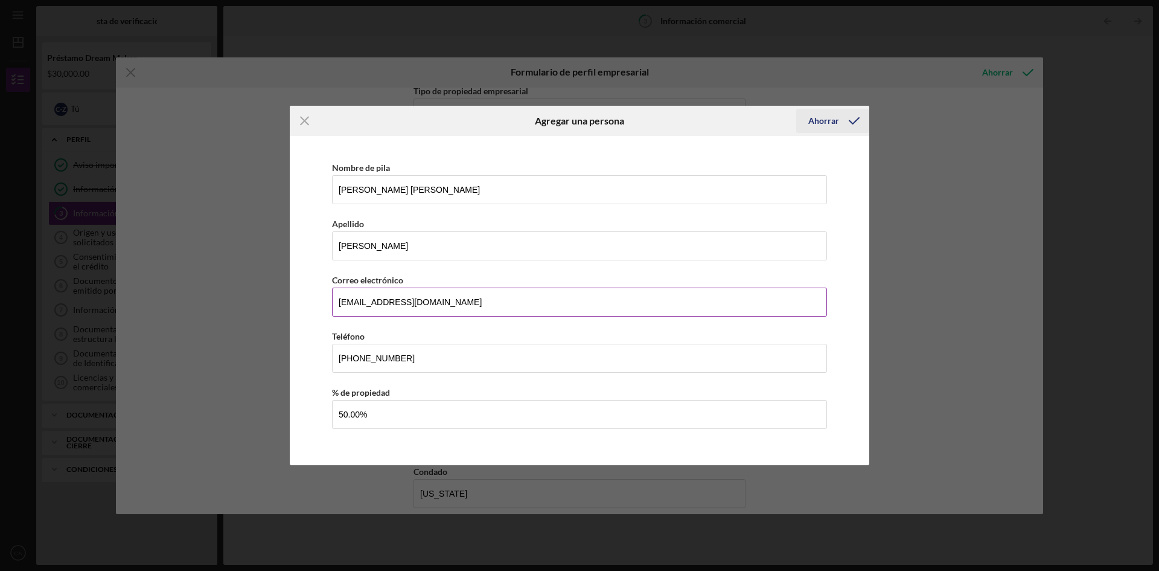
click at [854, 121] on icon "button" at bounding box center [854, 121] width 30 height 30
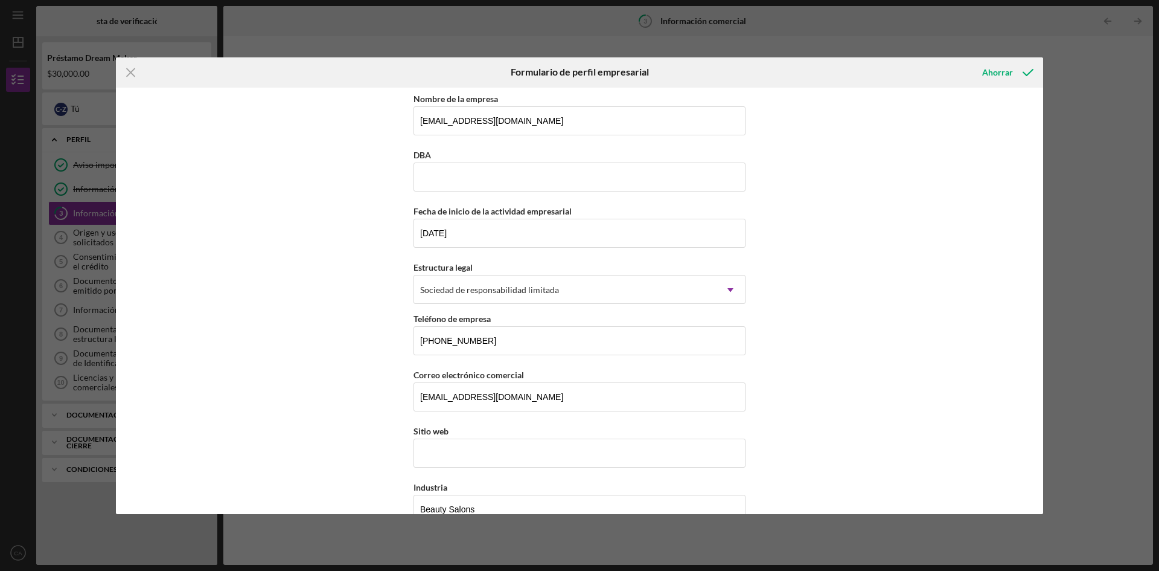
scroll to position [0, 0]
click at [489, 125] on input "[EMAIL_ADDRESS][DOMAIN_NAME]" at bounding box center [580, 123] width 332 height 29
drag, startPoint x: 540, startPoint y: 403, endPoint x: 386, endPoint y: 405, distance: 154.0
click at [388, 404] on div "Nombre de la empresa [EMAIL_ADDRESS][DOMAIN_NAME] DBA Fecha de inicio de la act…" at bounding box center [580, 301] width 928 height 426
drag, startPoint x: 417, startPoint y: 118, endPoint x: 672, endPoint y: 121, distance: 254.9
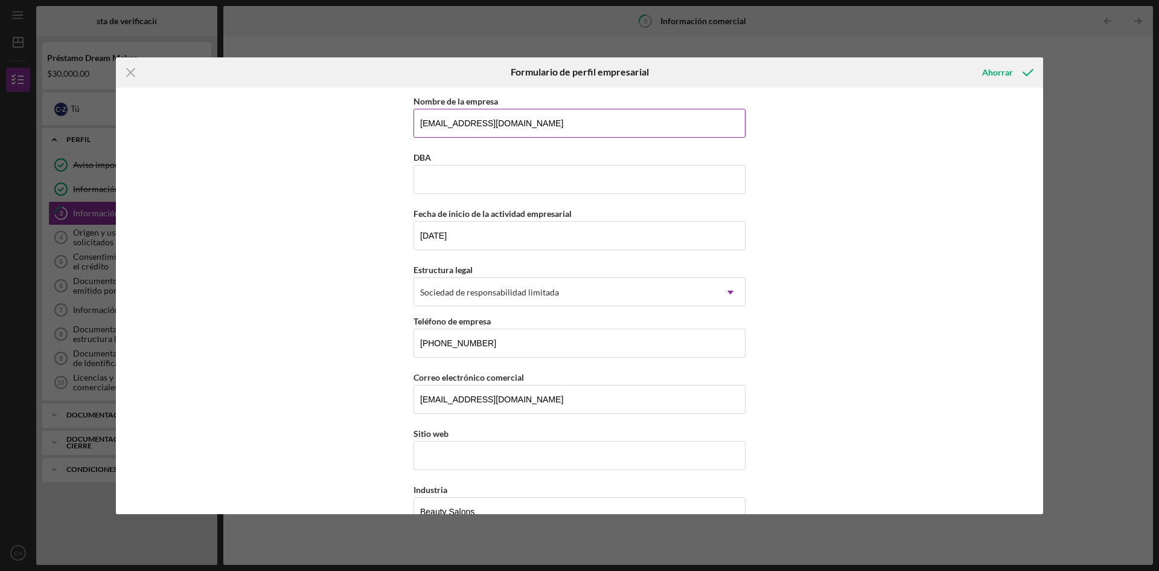
click at [672, 121] on input "[EMAIL_ADDRESS][DOMAIN_NAME]" at bounding box center [580, 123] width 332 height 29
click at [599, 127] on input "[EMAIL_ADDRESS][DOMAIN_NAME]" at bounding box center [580, 123] width 332 height 29
click at [557, 126] on input "[EMAIL_ADDRESS][DOMAIN_NAME]" at bounding box center [580, 123] width 332 height 29
drag, startPoint x: 413, startPoint y: 123, endPoint x: 535, endPoint y: 121, distance: 122.0
click at [535, 121] on input "EYEBROBYERIKA" at bounding box center [580, 123] width 332 height 29
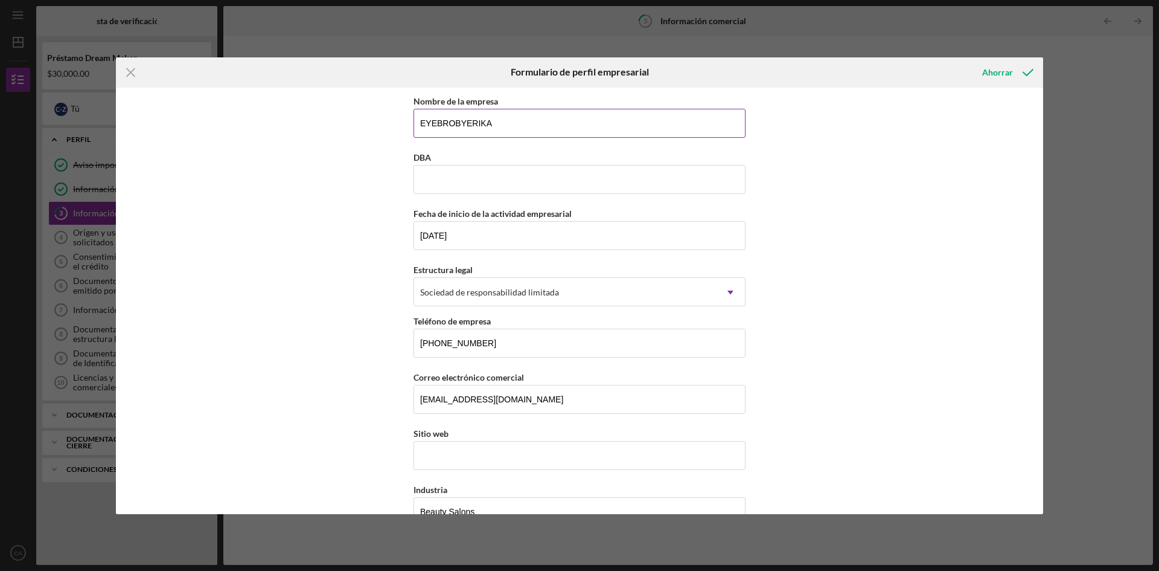
paste input "WS BY [PERSON_NAME] [PERSON_NAME] LLC"
type input "EYEBROWS BY [PERSON_NAME] [PERSON_NAME] LLC"
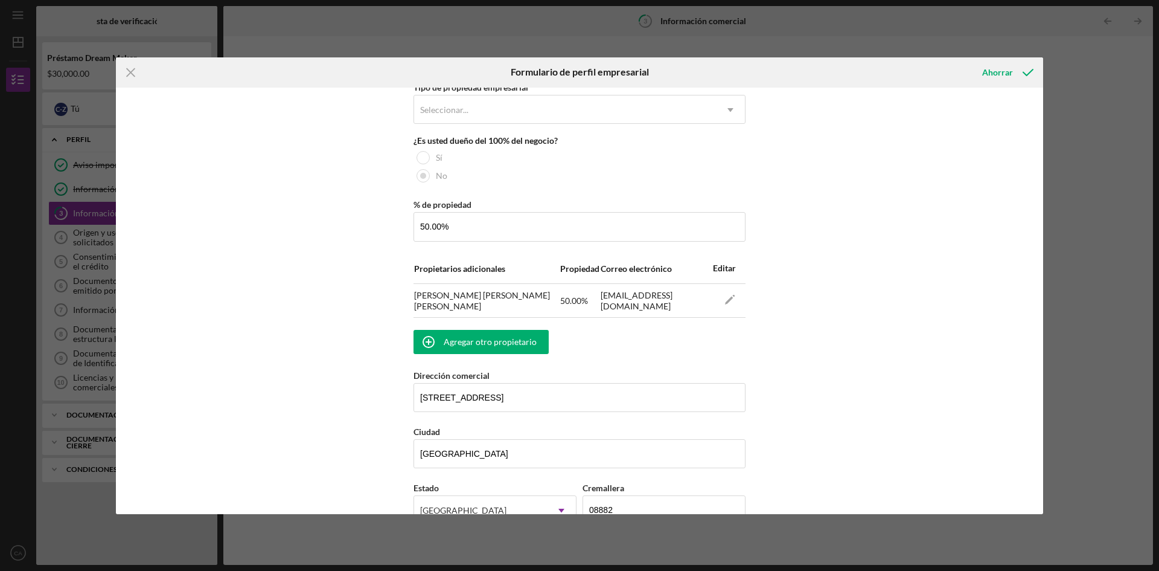
scroll to position [544, 0]
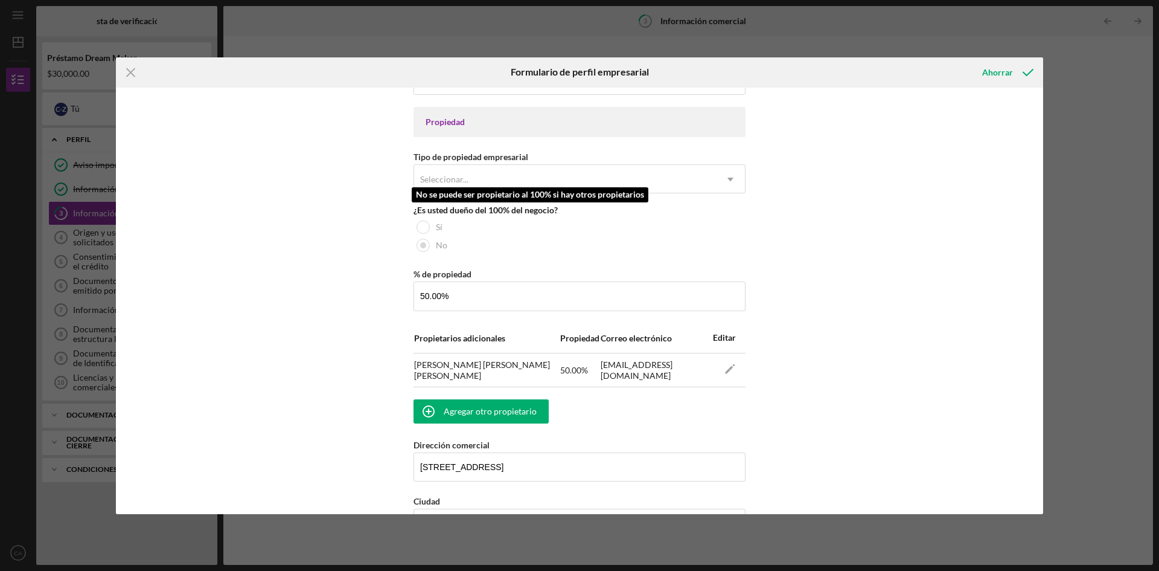
click at [420, 246] on div at bounding box center [423, 245] width 6 height 6
click at [734, 246] on div "No" at bounding box center [580, 245] width 332 height 18
click at [890, 274] on div "Nombre de la empresa EYEBROWS BY [PERSON_NAME] [PERSON_NAME] LLC DBA Fecha de i…" at bounding box center [580, 301] width 928 height 426
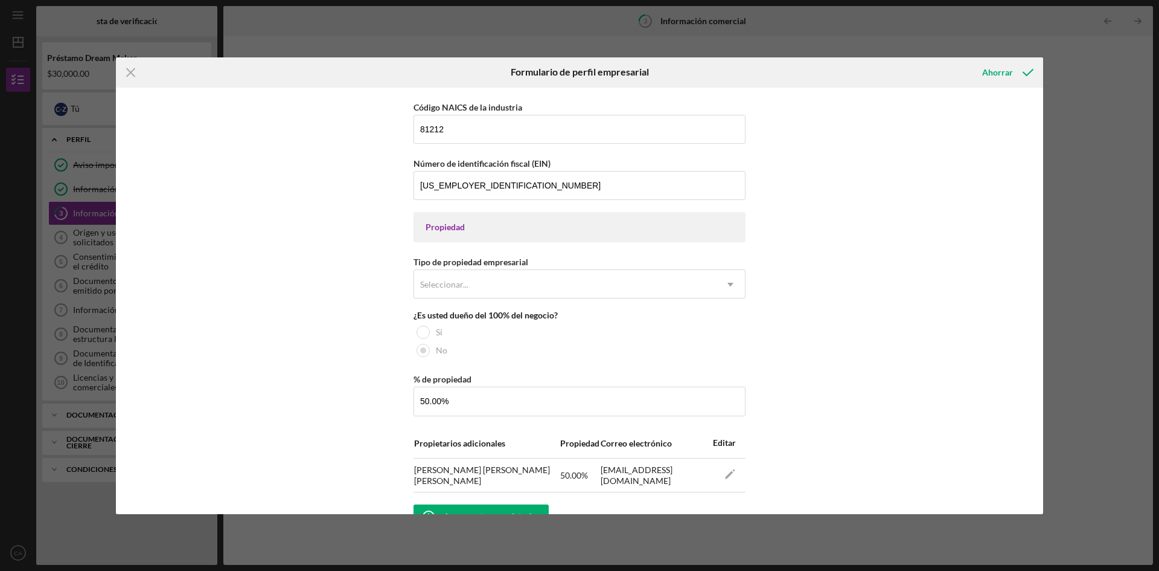
scroll to position [254, 0]
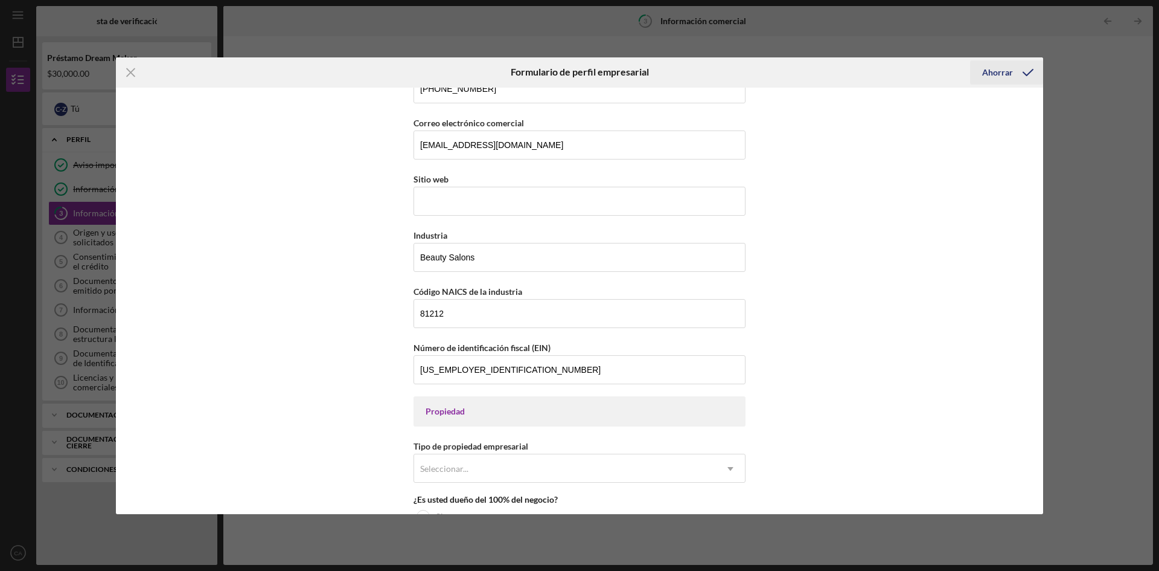
click at [1013, 74] on icon "submit" at bounding box center [1028, 72] width 30 height 30
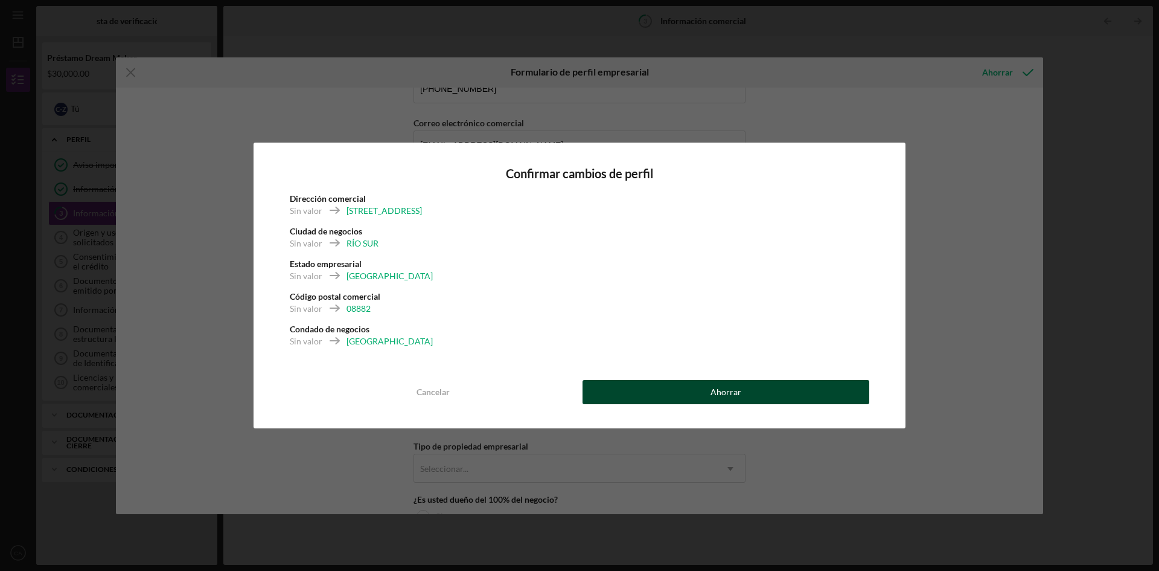
click at [719, 392] on font "Ahorrar" at bounding box center [726, 391] width 31 height 10
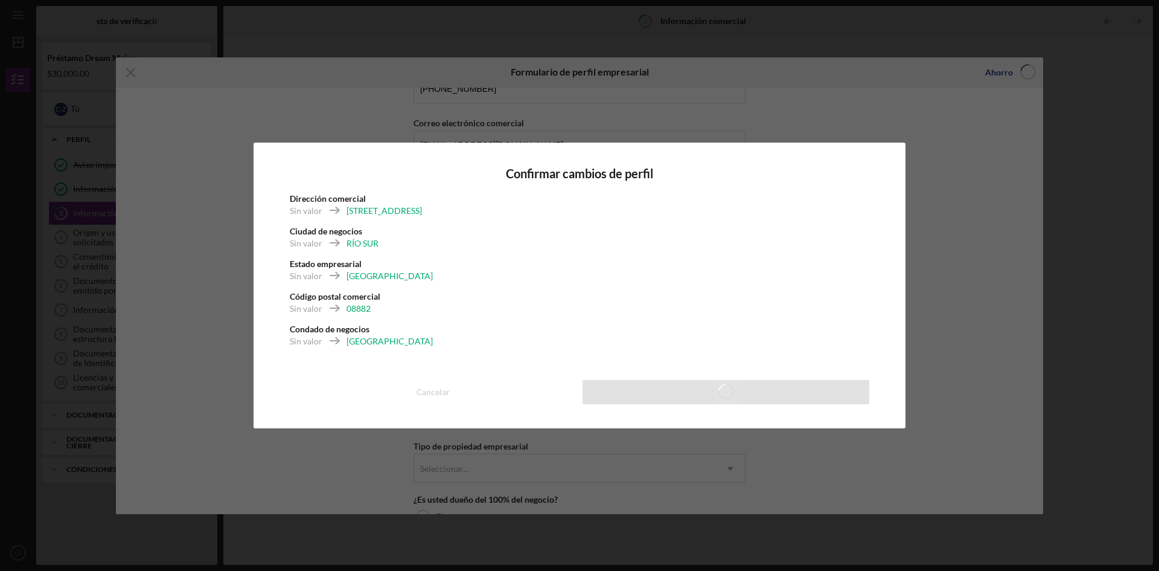
click at [760, 296] on div "Código postal comercial Sin valor 08882" at bounding box center [580, 306] width 580 height 33
click at [758, 296] on div "Código postal comercial Sin valor 08882" at bounding box center [580, 306] width 580 height 33
click at [954, 161] on div "Confirmar cambios de perfil Dirección comercial Sin valor 526 [GEOGRAPHIC_DATA]…" at bounding box center [579, 285] width 1159 height 571
click at [954, 161] on div "Nombre de la empresa EYEBROWS BY [PERSON_NAME] [PERSON_NAME] LLC DBA Fecha de i…" at bounding box center [580, 301] width 928 height 426
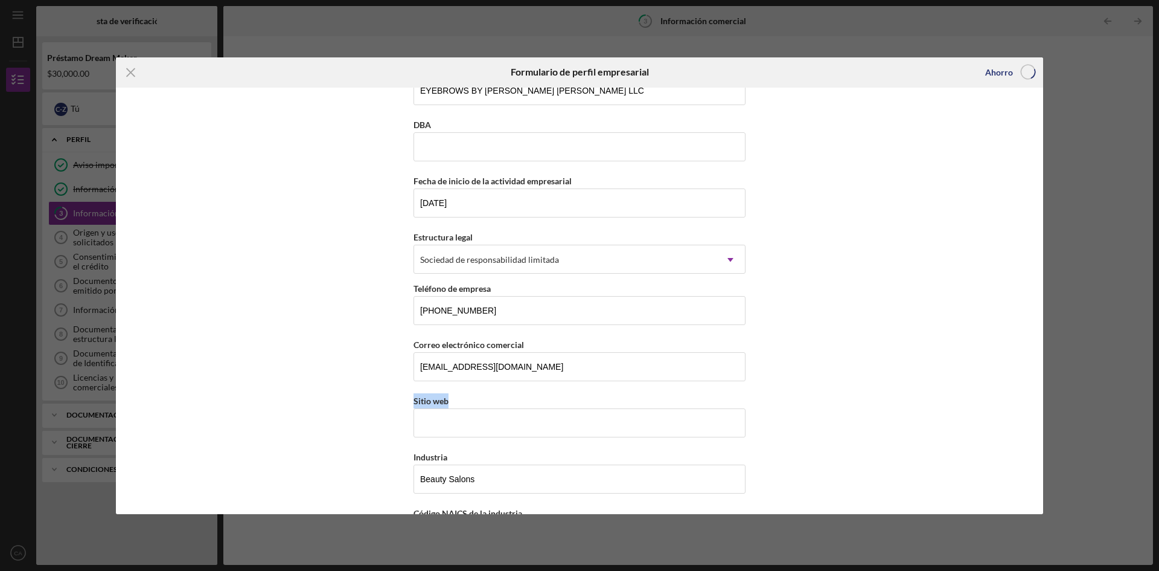
scroll to position [0, 0]
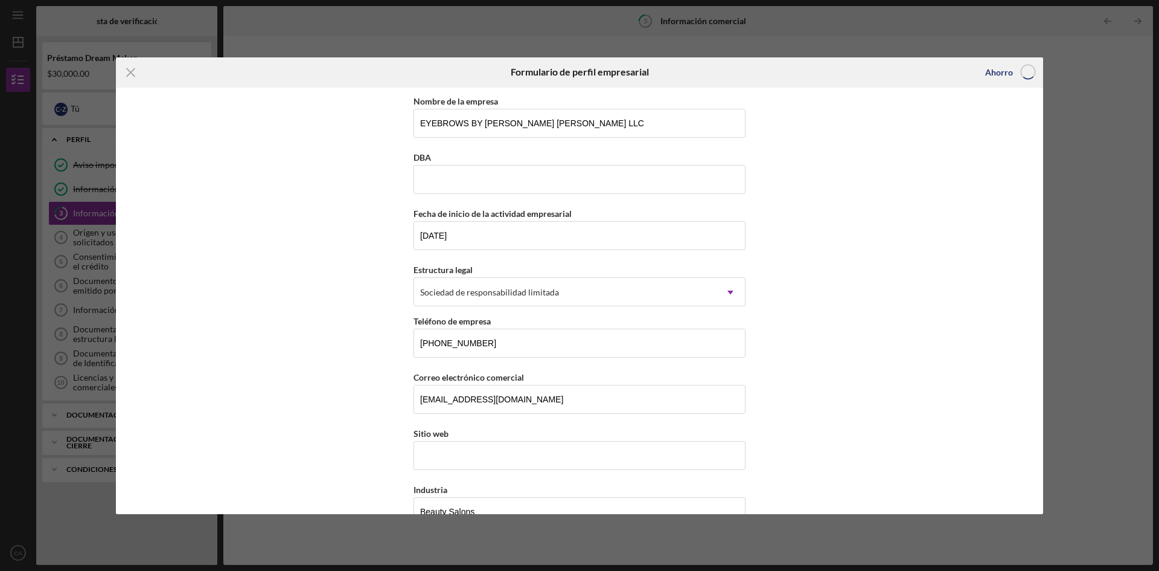
click at [972, 237] on div "Nombre de la empresa EYEBROWS BY [PERSON_NAME] [PERSON_NAME] LLC DBA Fecha de i…" at bounding box center [580, 301] width 928 height 426
click at [979, 209] on div "Nombre de la empresa EYEBROWS BY [PERSON_NAME] [PERSON_NAME] LLC DBA Fecha de i…" at bounding box center [580, 301] width 928 height 426
drag, startPoint x: 826, startPoint y: 261, endPoint x: 842, endPoint y: 254, distance: 17.6
click at [829, 260] on div "Nombre de la empresa EYEBROWS BY [PERSON_NAME] [PERSON_NAME] LLC DBA Fecha de i…" at bounding box center [580, 301] width 928 height 426
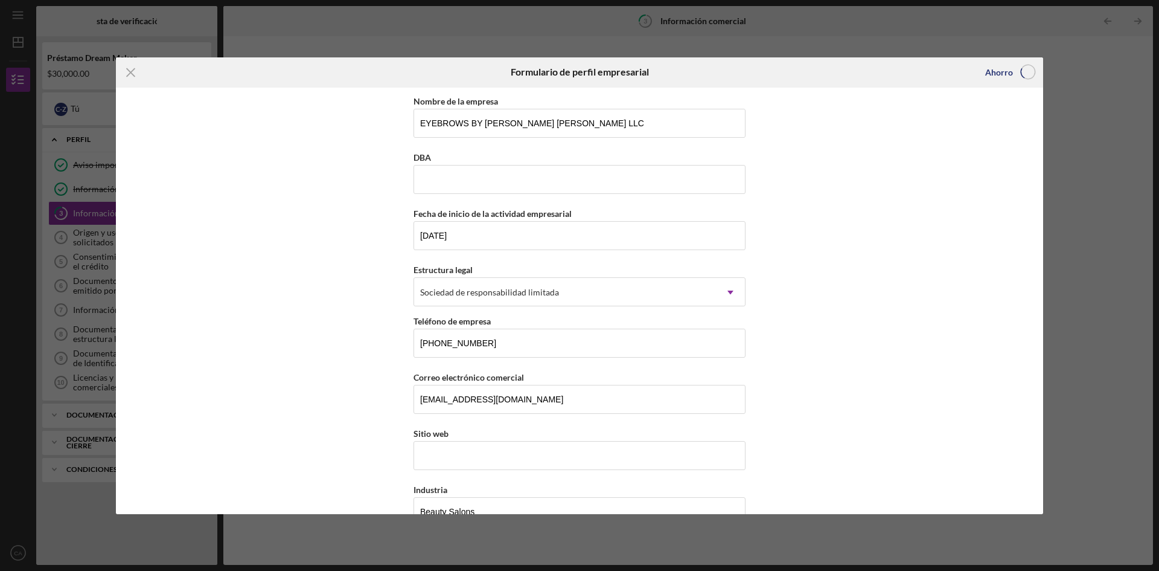
click at [843, 254] on div "Nombre de la empresa EYEBROWS BY [PERSON_NAME] [PERSON_NAME] LLC DBA Fecha de i…" at bounding box center [580, 301] width 928 height 426
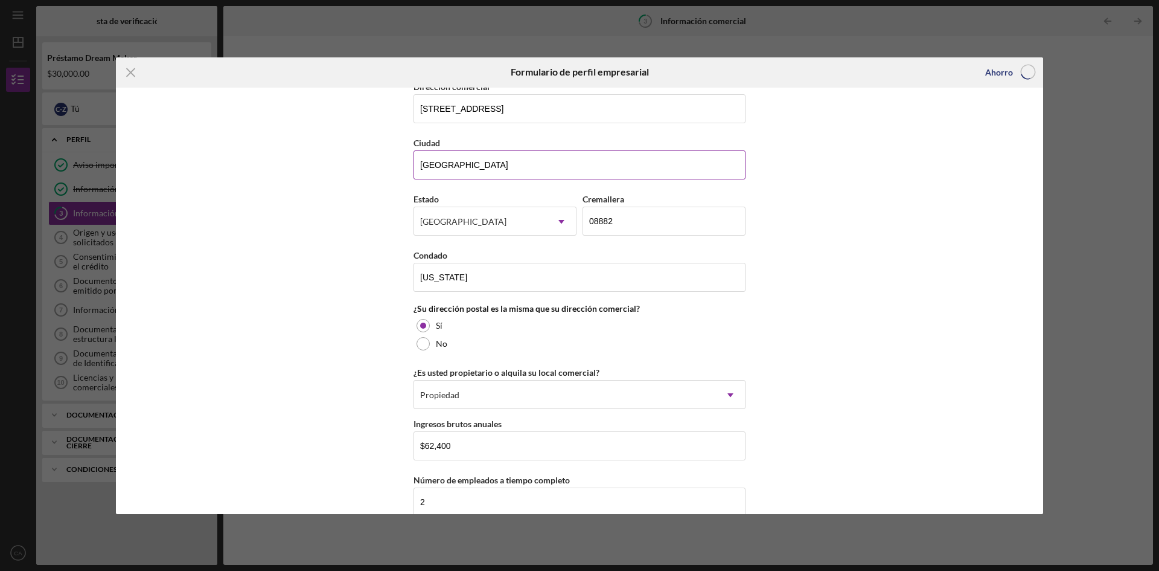
scroll to position [902, 0]
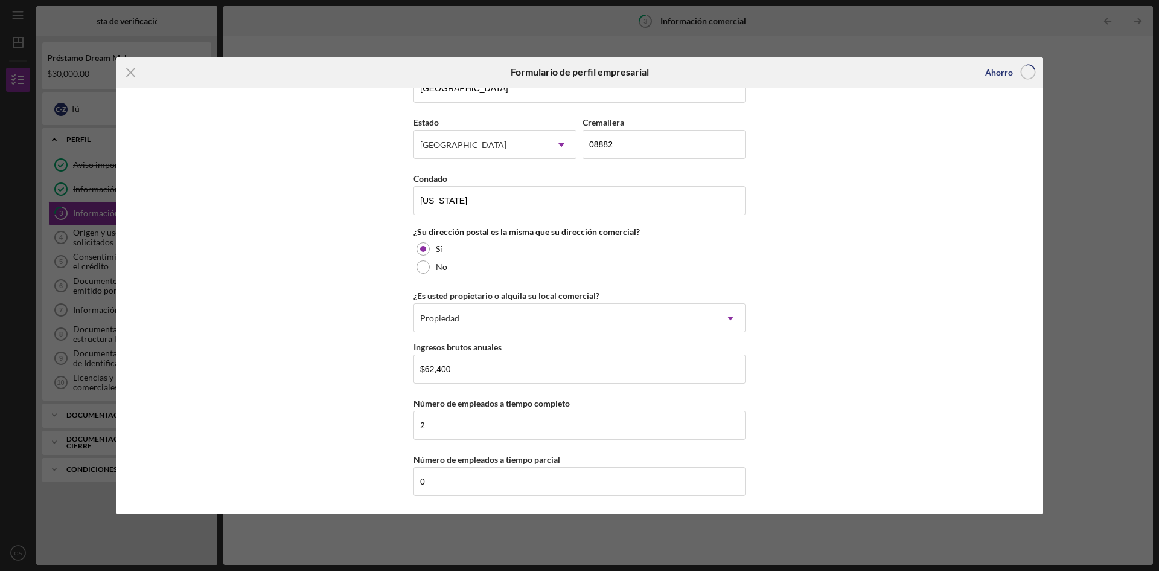
click at [836, 399] on div "Nombre de la empresa EYEBROWS BY [PERSON_NAME] [PERSON_NAME] LLC DBA Fecha de i…" at bounding box center [580, 301] width 928 height 426
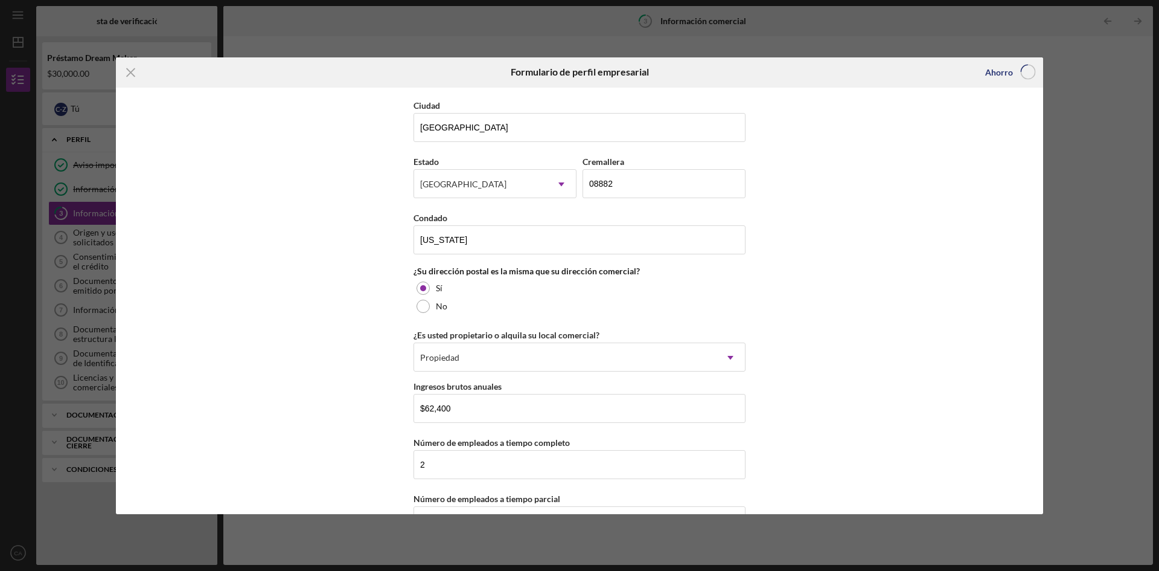
scroll to position [842, 0]
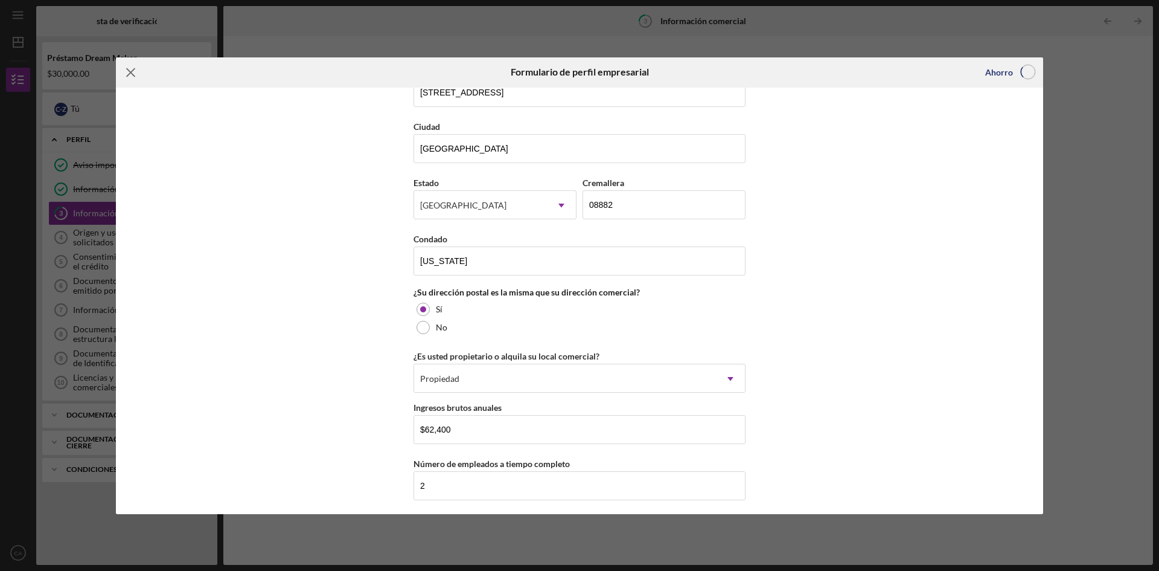
click at [127, 70] on icon "Icon/Menu Close" at bounding box center [131, 72] width 30 height 30
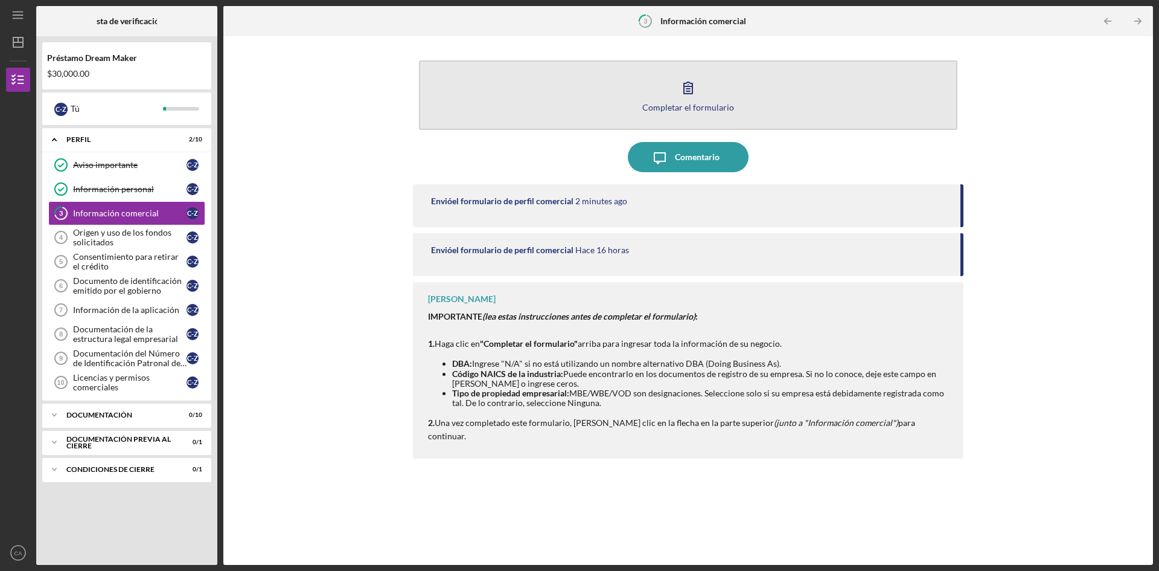
click at [693, 92] on icon "button" at bounding box center [688, 87] width 30 height 30
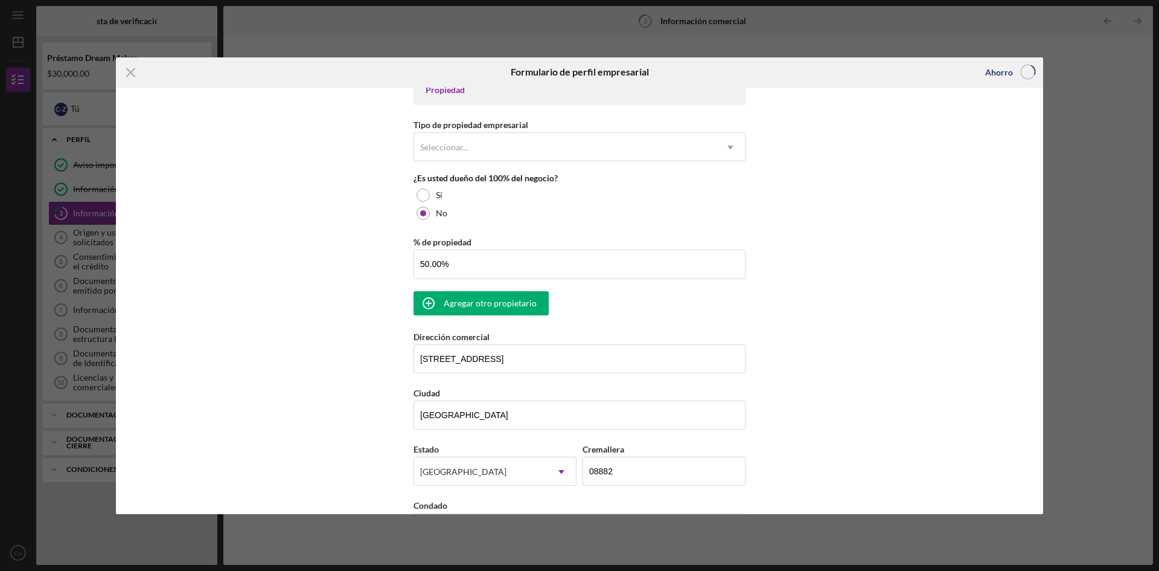
scroll to position [540, 0]
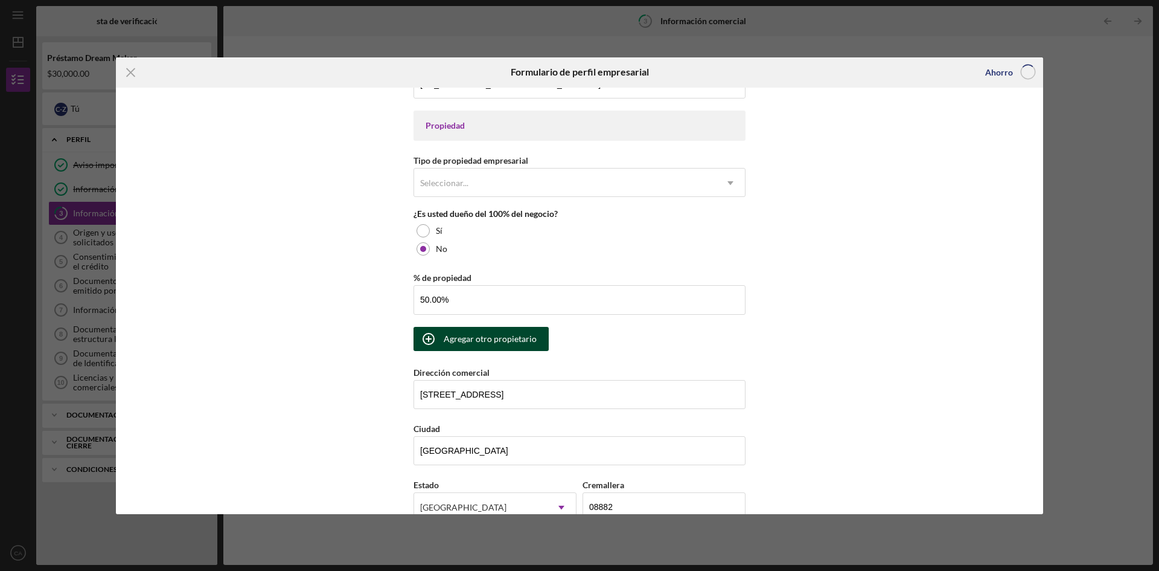
click at [466, 343] on font "Agregar otro propietario" at bounding box center [490, 338] width 93 height 10
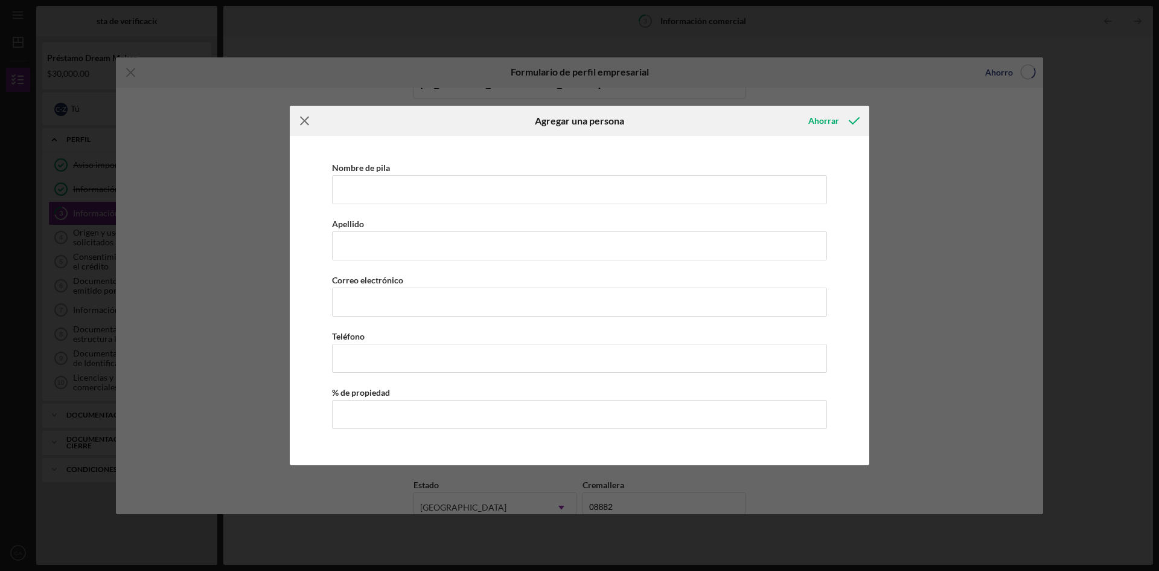
click at [304, 123] on icon "Icon/Menu Close" at bounding box center [305, 121] width 30 height 30
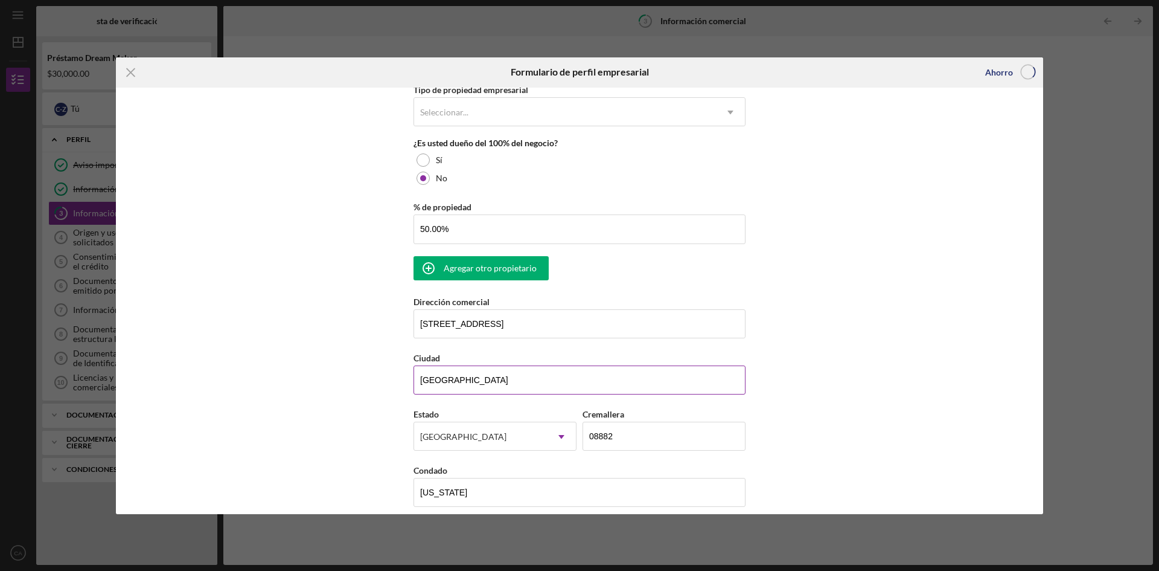
scroll to position [661, 0]
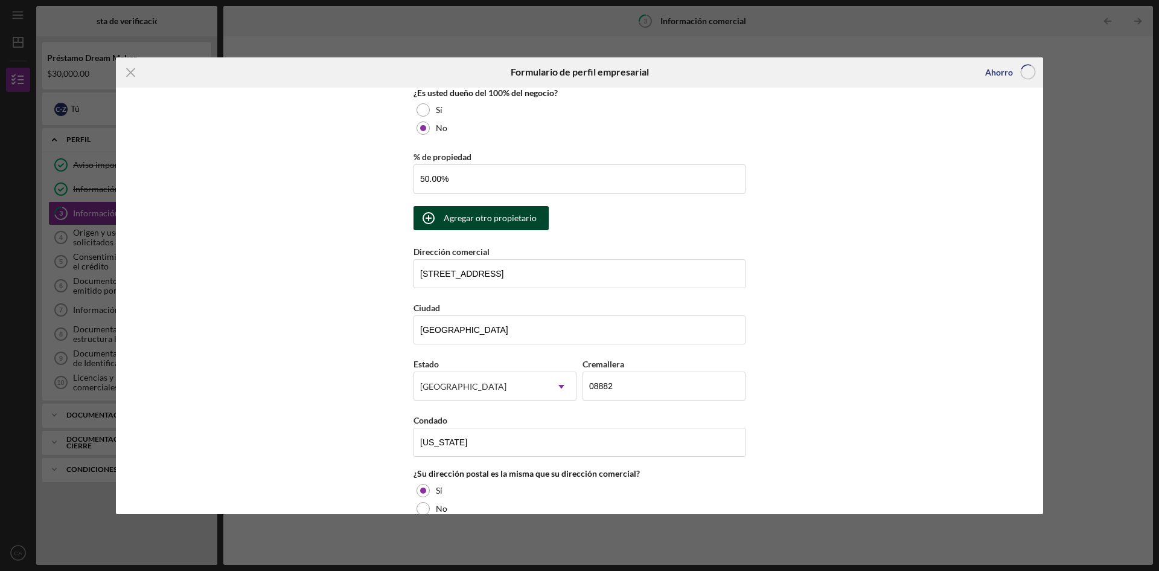
click at [475, 219] on font "Agregar otro propietario" at bounding box center [490, 218] width 93 height 10
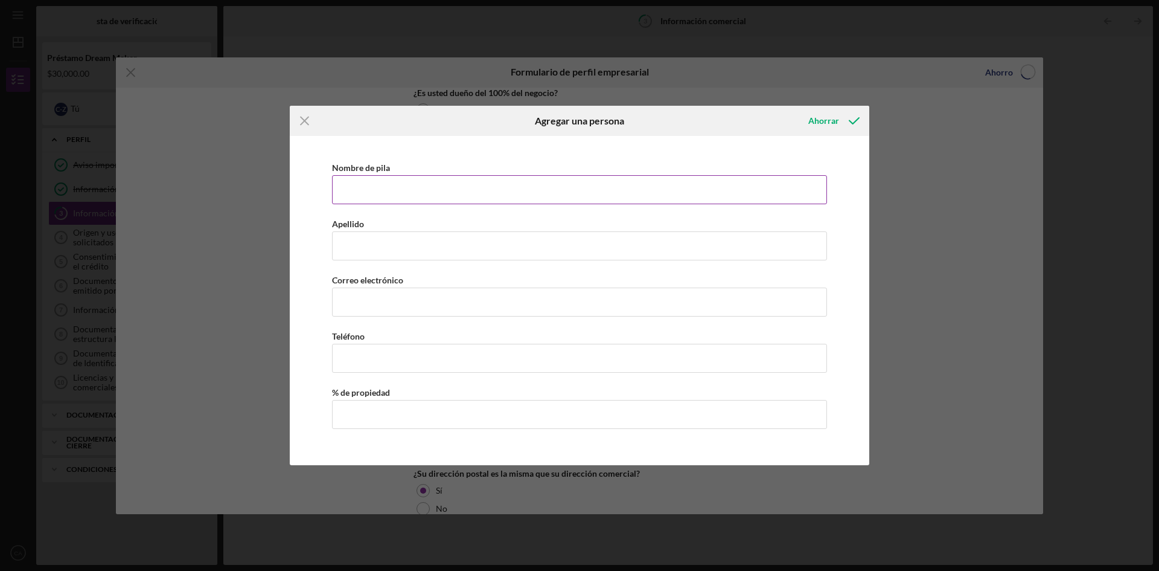
click at [409, 183] on input "Nombre de pila" at bounding box center [579, 189] width 495 height 29
type input "e"
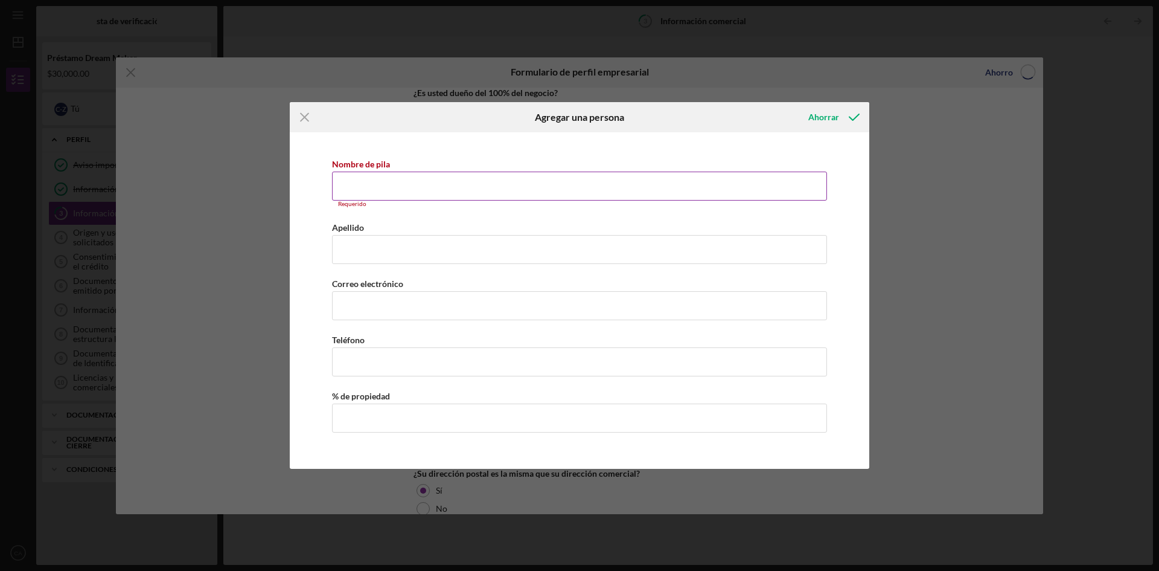
click at [397, 185] on input "Nombre de pila" at bounding box center [579, 186] width 495 height 29
paste input "[PERSON_NAME] [PERSON_NAME]"
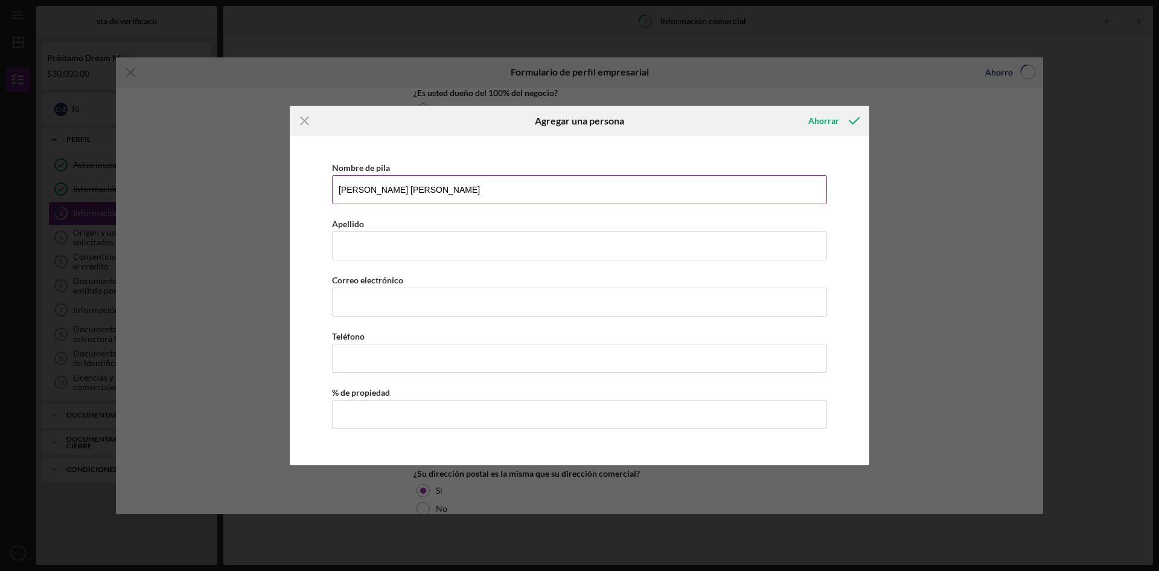
drag, startPoint x: 374, startPoint y: 188, endPoint x: 451, endPoint y: 188, distance: 76.1
click at [451, 188] on input "[PERSON_NAME] [PERSON_NAME]" at bounding box center [579, 189] width 495 height 29
type input "[PERSON_NAME] [PERSON_NAME]"
click at [386, 240] on input "Apellido" at bounding box center [579, 245] width 495 height 29
paste input "[PERSON_NAME]"
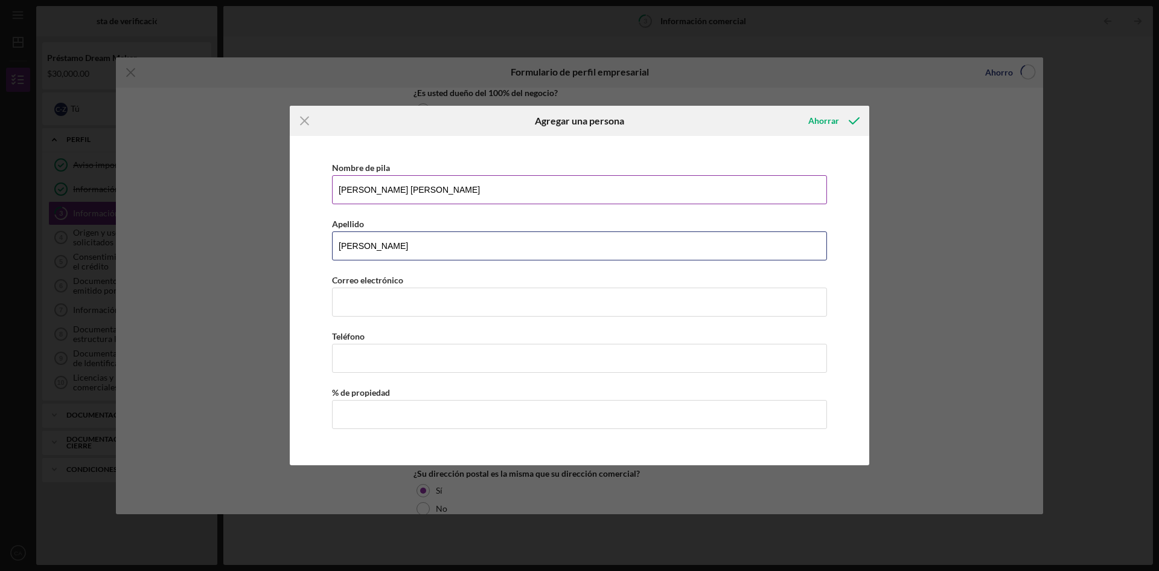
type input "[PERSON_NAME]"
drag, startPoint x: 377, startPoint y: 190, endPoint x: 455, endPoint y: 190, distance: 77.9
click at [455, 190] on input "[PERSON_NAME] [PERSON_NAME]" at bounding box center [579, 189] width 495 height 29
type input "[PERSON_NAME] [PERSON_NAME]"
click at [413, 283] on div "Correo electrónico" at bounding box center [579, 279] width 495 height 15
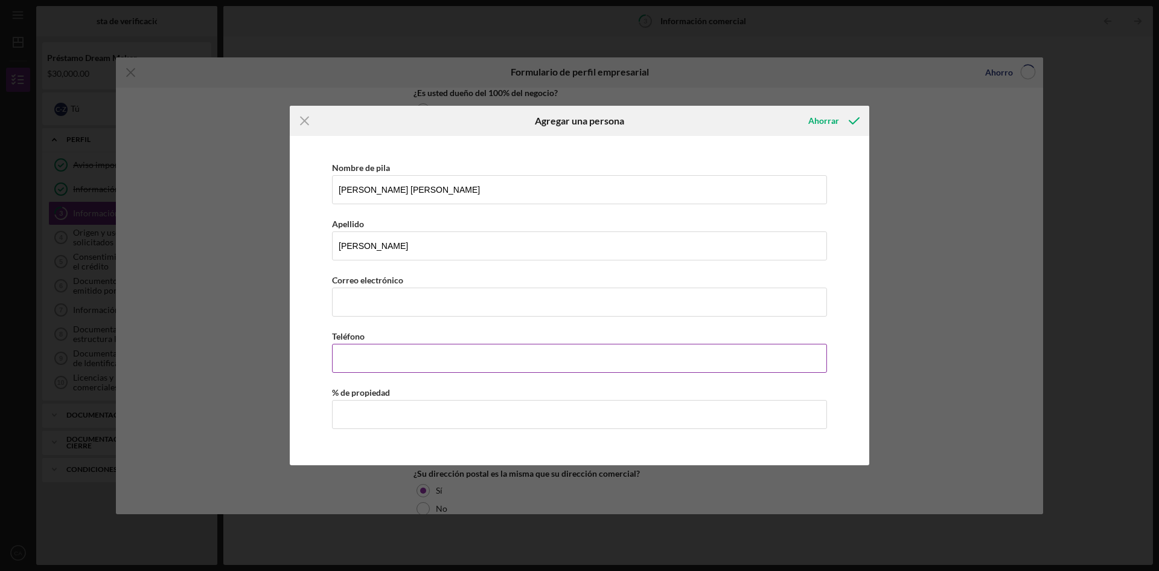
click at [384, 371] on input "Teléfono de empresa" at bounding box center [579, 358] width 495 height 29
click at [362, 359] on input "Teléfono de empresa" at bounding box center [579, 358] width 495 height 29
paste input "[PHONE_NUMBER]"
type input "[PHONE_NUMBER]"
click at [361, 424] on input "% de propiedad" at bounding box center [579, 414] width 495 height 29
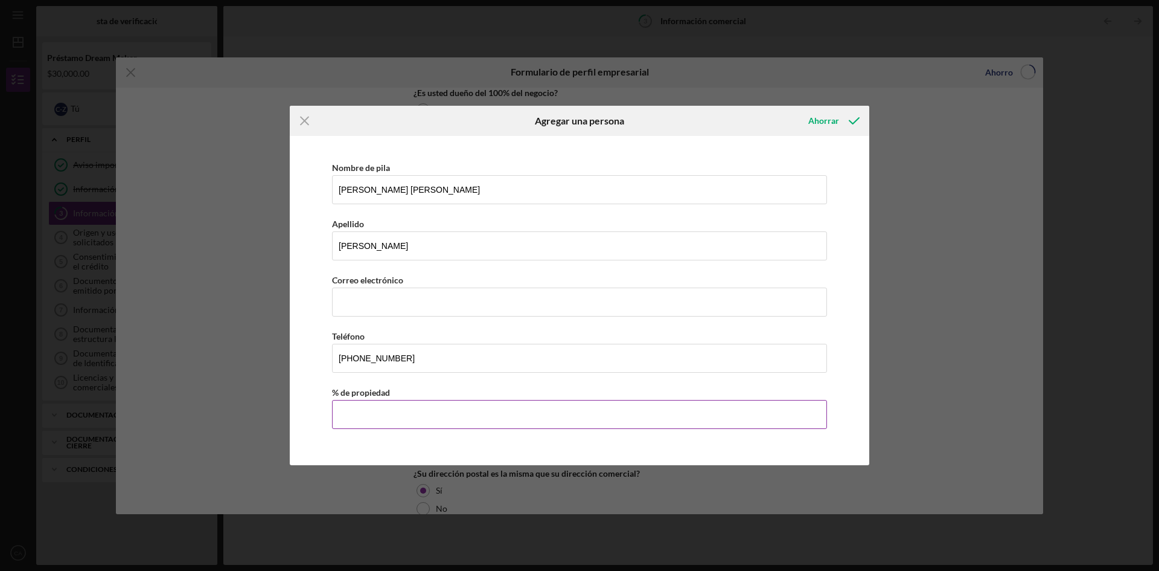
type input "2%"
type input "50.00%"
click at [960, 321] on div "Icon/Menu Close Agregar una persona Ahorrar Nombre de [PERSON_NAME] [PERSON_NAM…" at bounding box center [579, 285] width 1159 height 571
click at [829, 124] on font "Ahorrar" at bounding box center [824, 120] width 31 height 10
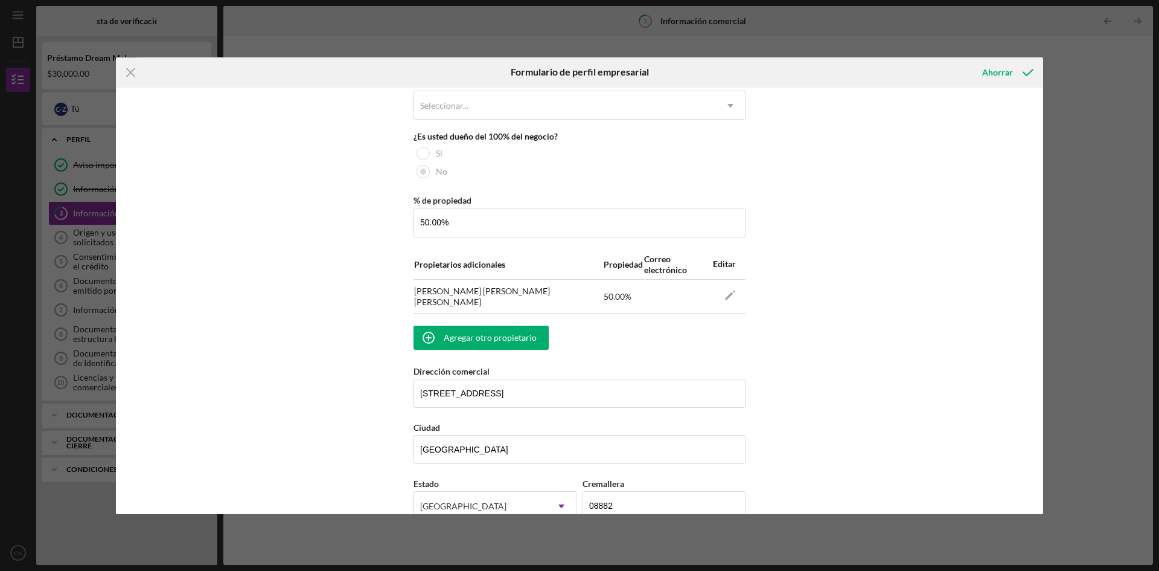
scroll to position [600, 0]
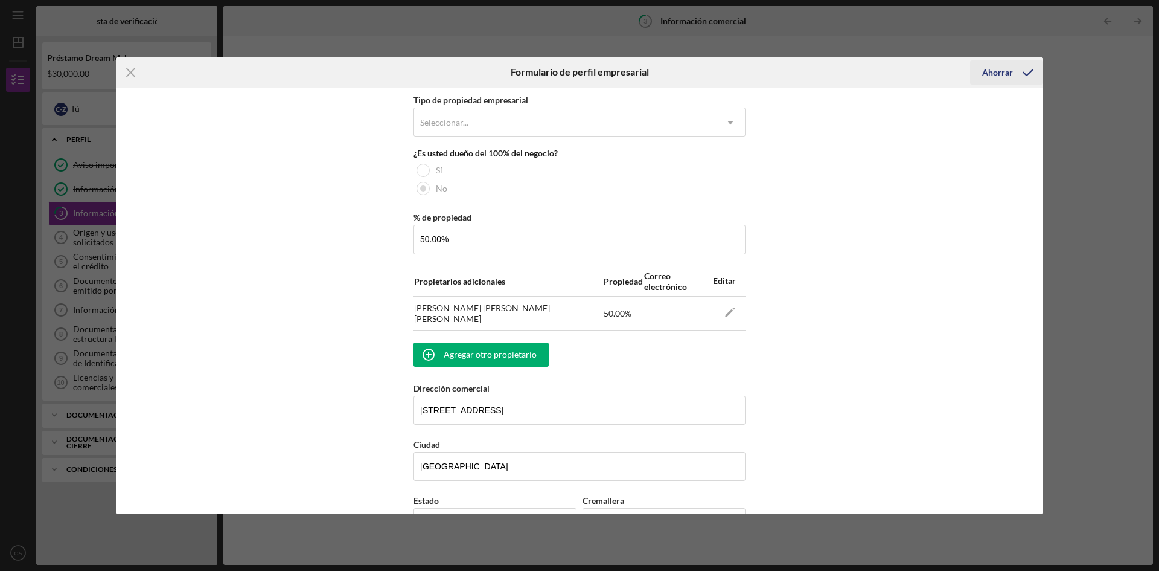
click at [1005, 71] on font "Ahorrar" at bounding box center [998, 72] width 31 height 10
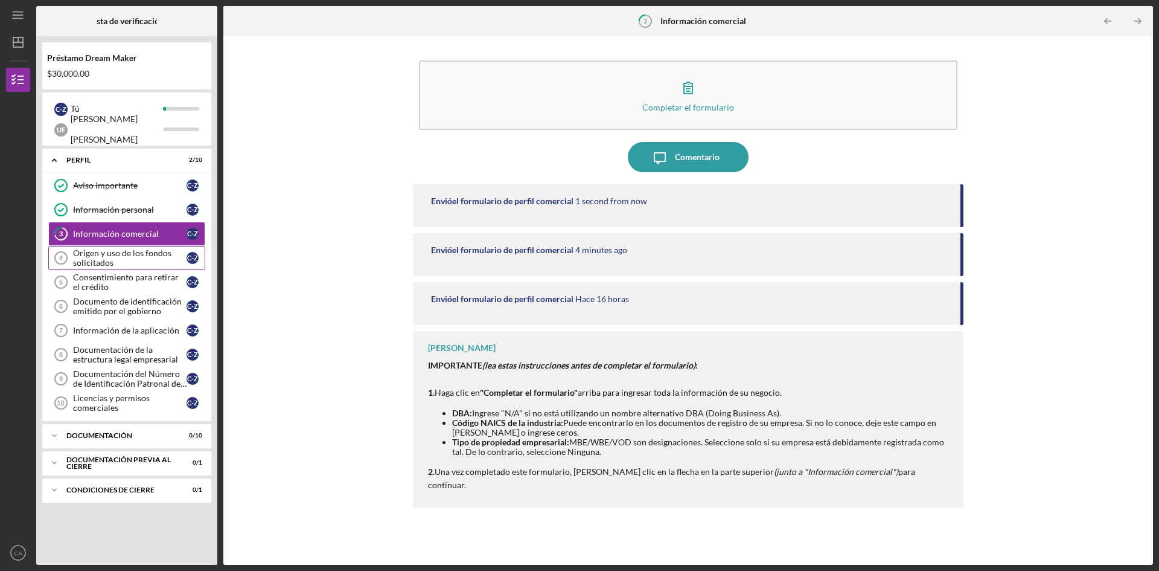
click at [103, 259] on font "Origen y uso de los fondos solicitados" at bounding box center [122, 258] width 98 height 20
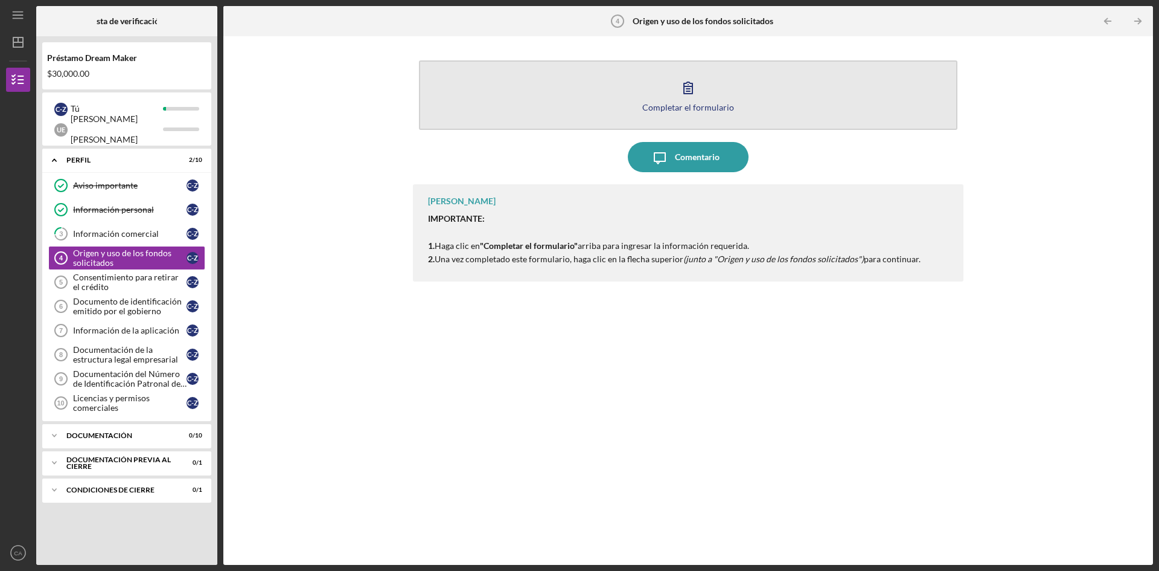
click at [687, 100] on icon "button" at bounding box center [688, 87] width 30 height 30
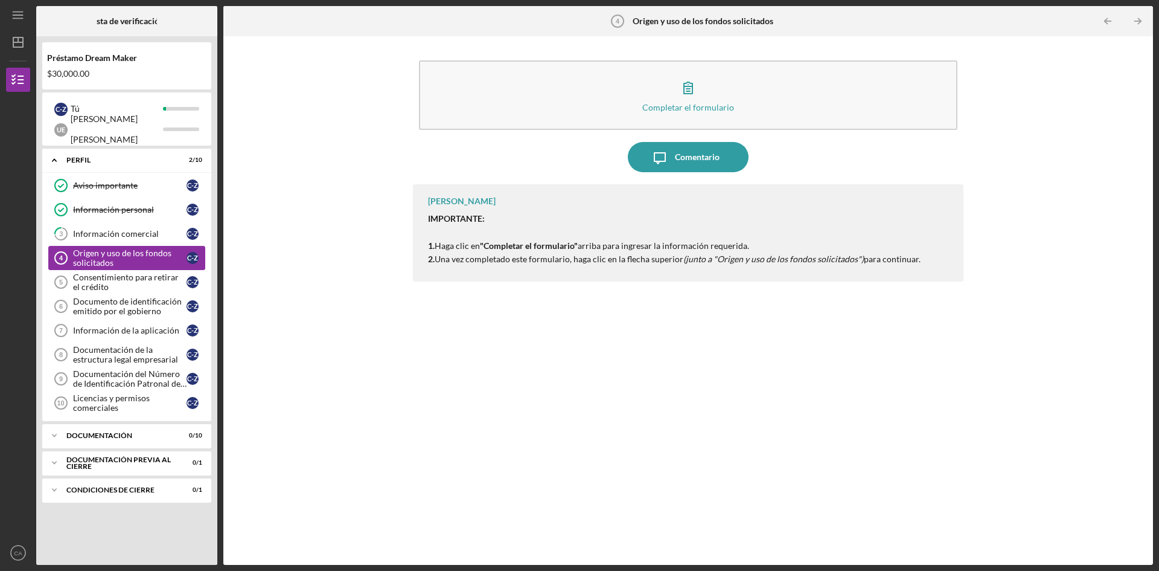
click at [117, 263] on div "Origen y uso de los fondos solicitados" at bounding box center [130, 257] width 114 height 19
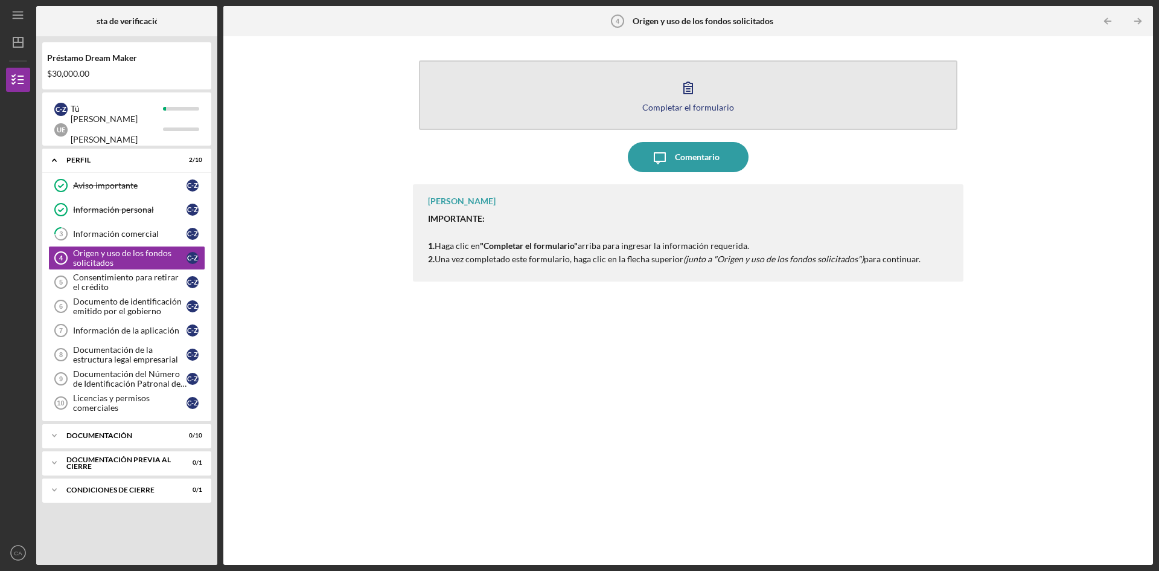
click at [687, 106] on font "Completar el formulario" at bounding box center [689, 107] width 92 height 10
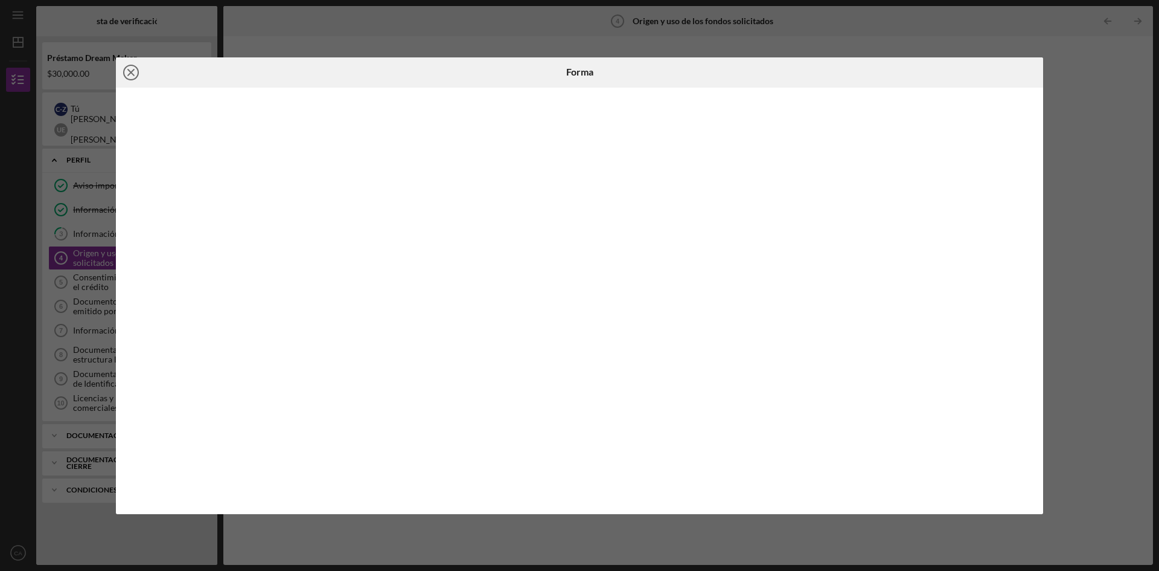
click at [128, 68] on icon "Icon/Close" at bounding box center [131, 72] width 30 height 30
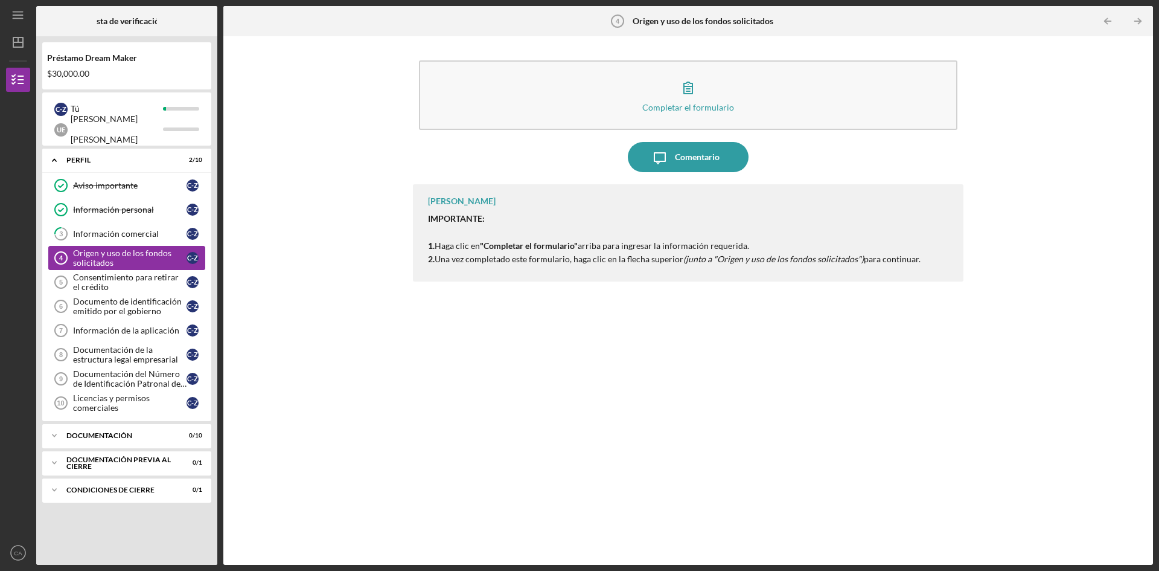
click at [99, 254] on font "Origen y uso de los fondos solicitados" at bounding box center [122, 258] width 98 height 20
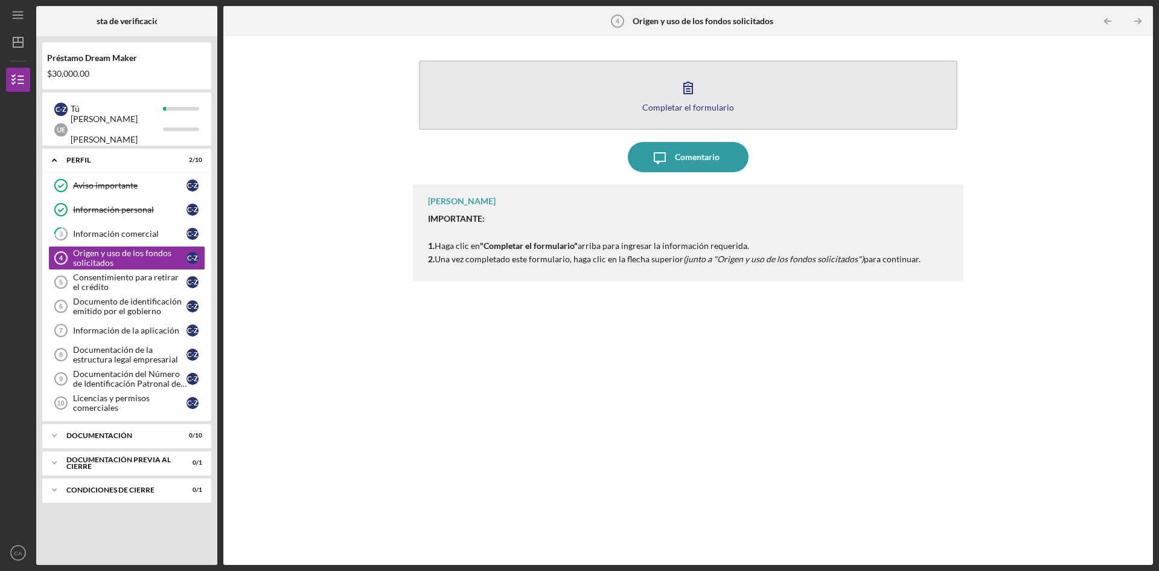
click at [678, 89] on icon "button" at bounding box center [688, 87] width 30 height 30
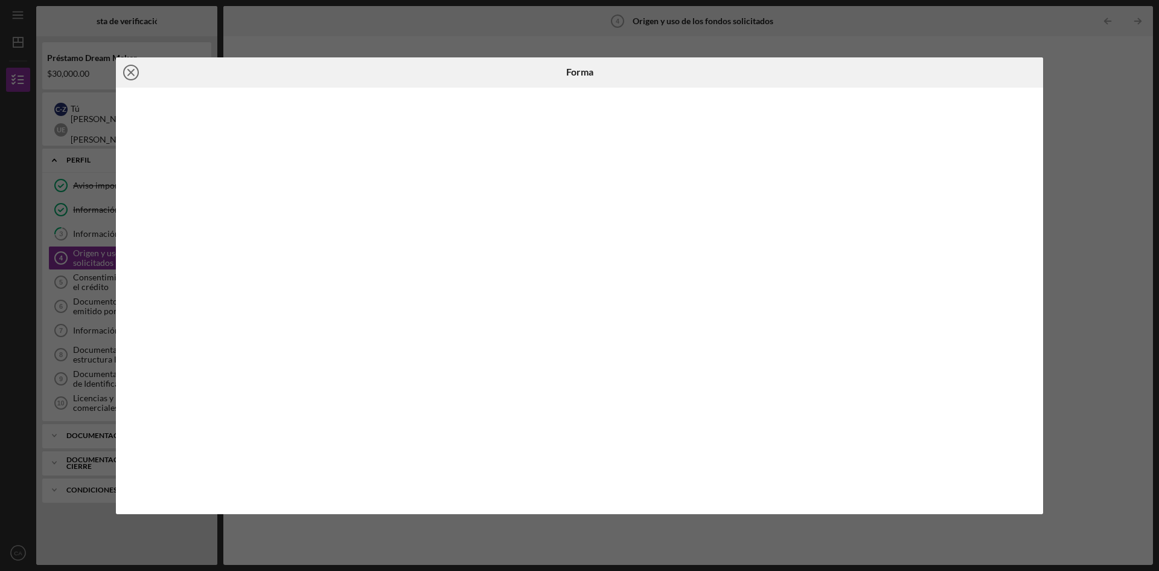
click at [131, 71] on icon "Icon/Close" at bounding box center [131, 72] width 30 height 30
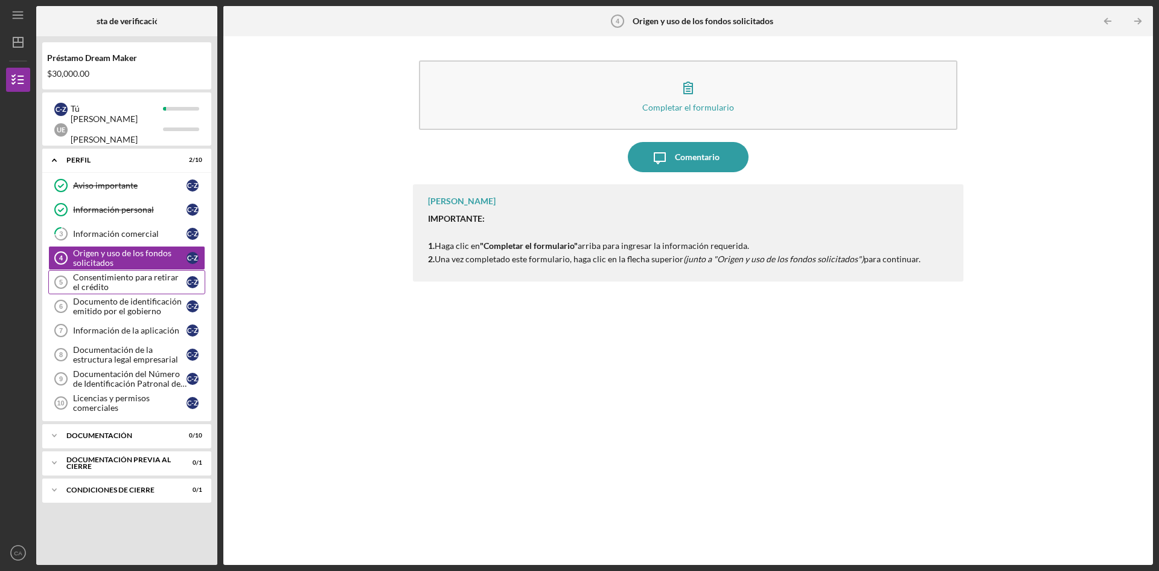
click at [89, 287] on font "Consentimiento para retirar el crédito" at bounding box center [126, 282] width 106 height 20
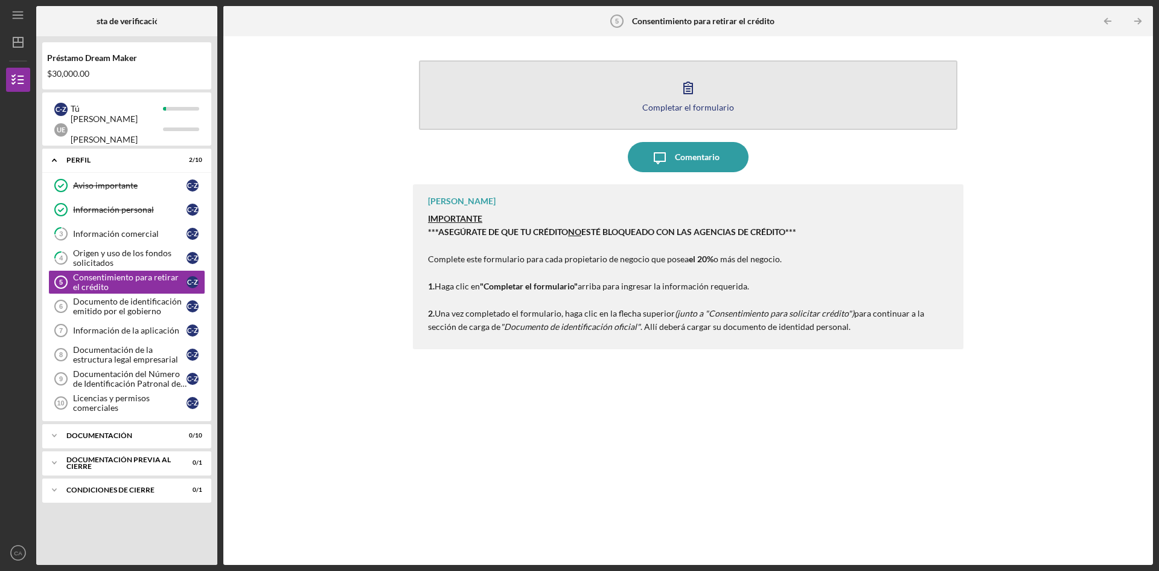
click at [700, 91] on icon "button" at bounding box center [688, 87] width 30 height 30
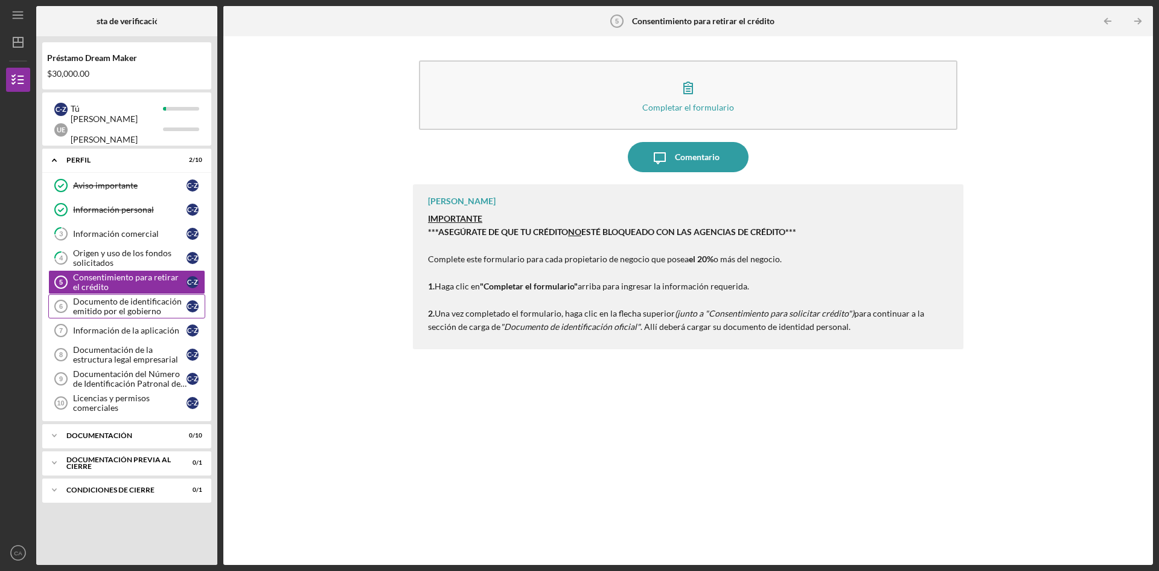
click at [111, 311] on font "Documento de identificación emitido por el gobierno" at bounding box center [127, 306] width 109 height 20
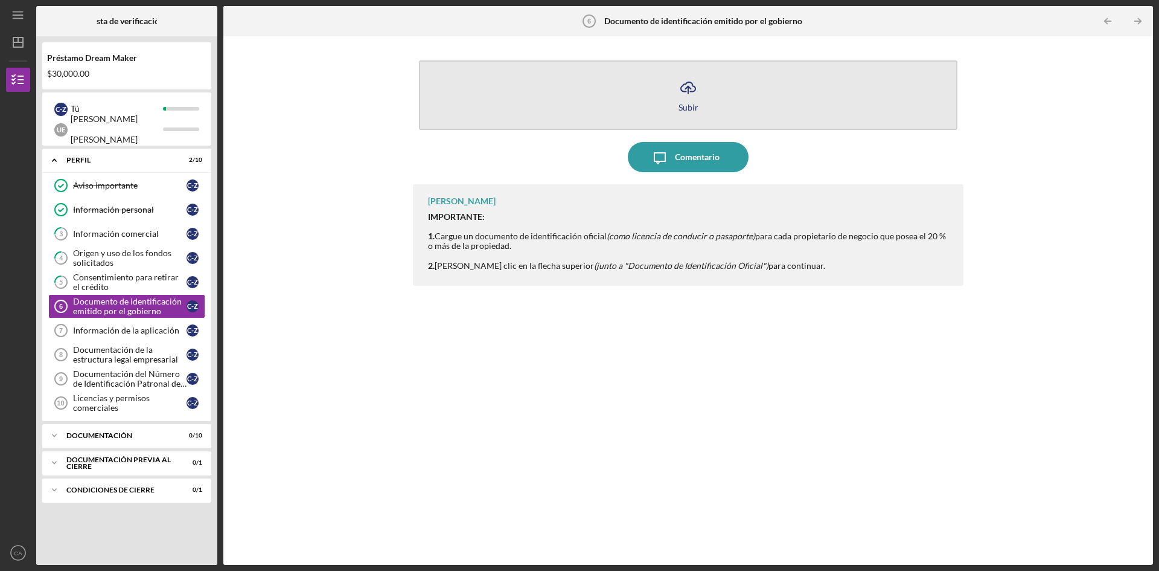
click at [687, 93] on icon "Icon/Upload" at bounding box center [688, 87] width 30 height 30
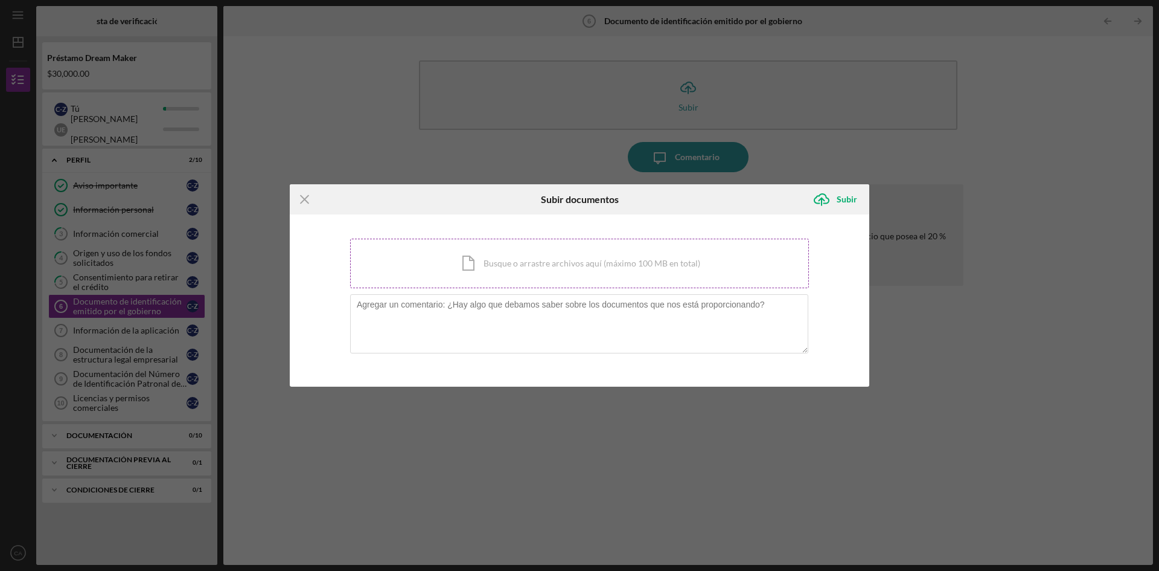
click at [452, 269] on div "Icon/Document Busque o arrastre archivos aquí (máximo 100 MB en total) Toque pa…" at bounding box center [579, 264] width 459 height 50
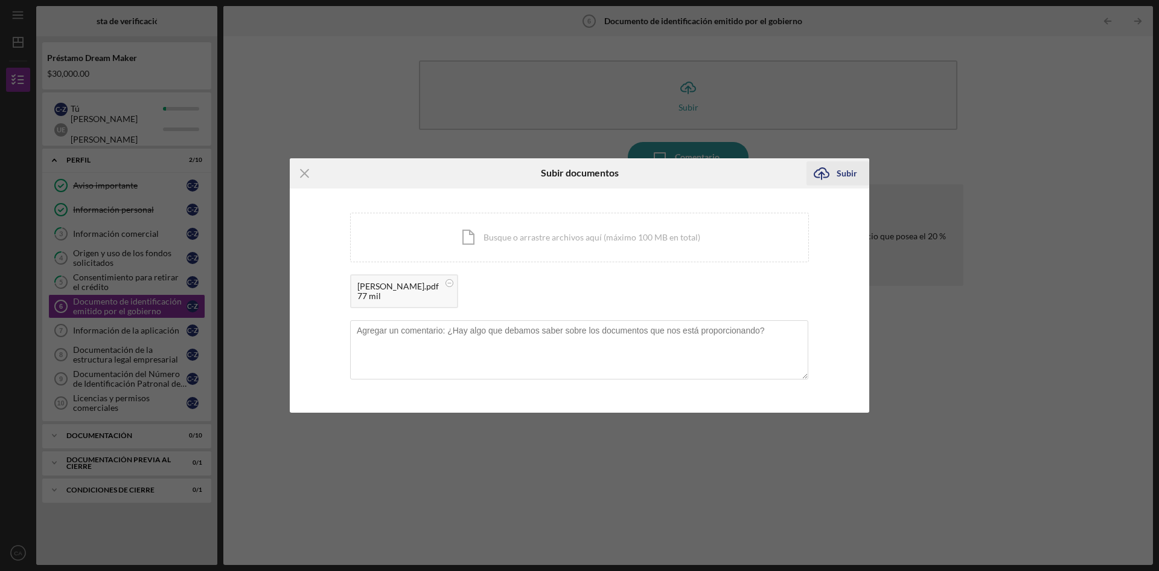
click at [841, 173] on font "Subir" at bounding box center [847, 173] width 21 height 10
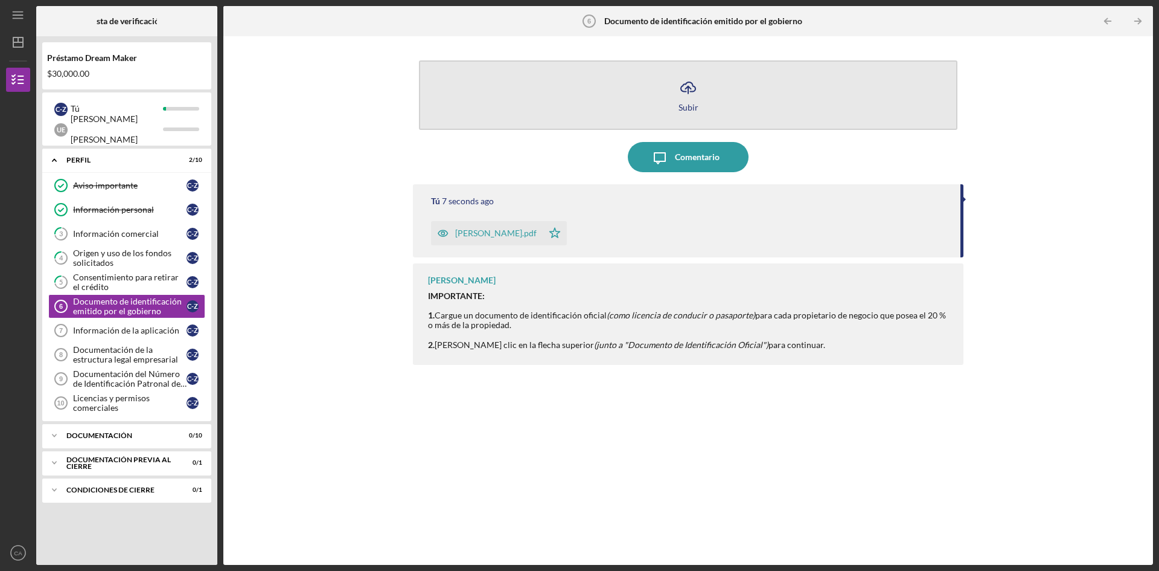
click at [689, 100] on icon "Icon/Upload" at bounding box center [688, 87] width 30 height 30
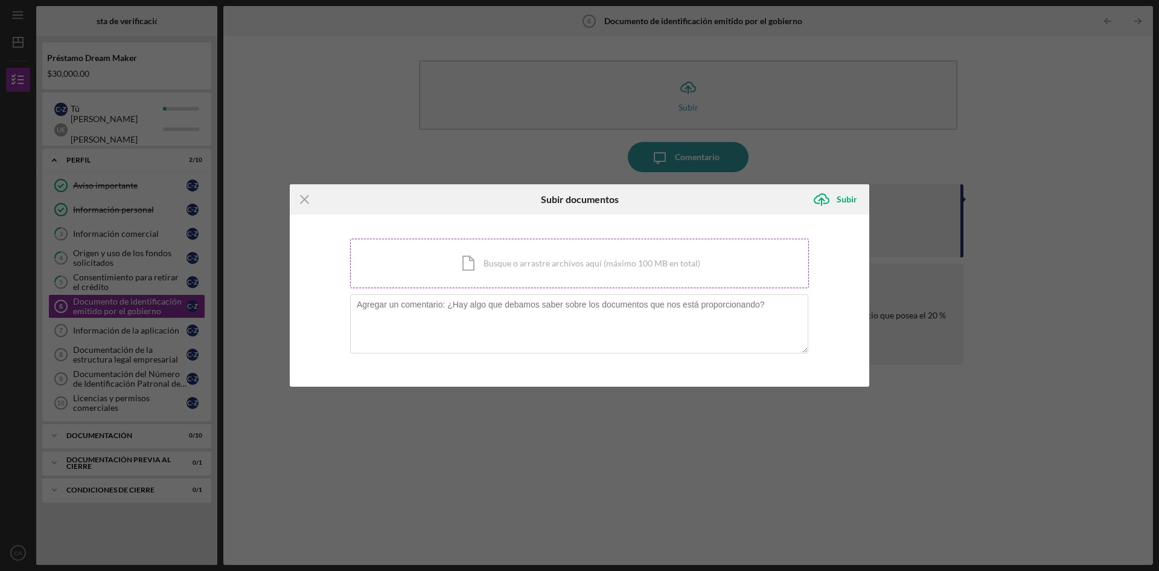
click at [467, 269] on div "Icon/Document Busque o arrastre archivos aquí (máximo 100 MB en total) Toque pa…" at bounding box center [579, 264] width 459 height 50
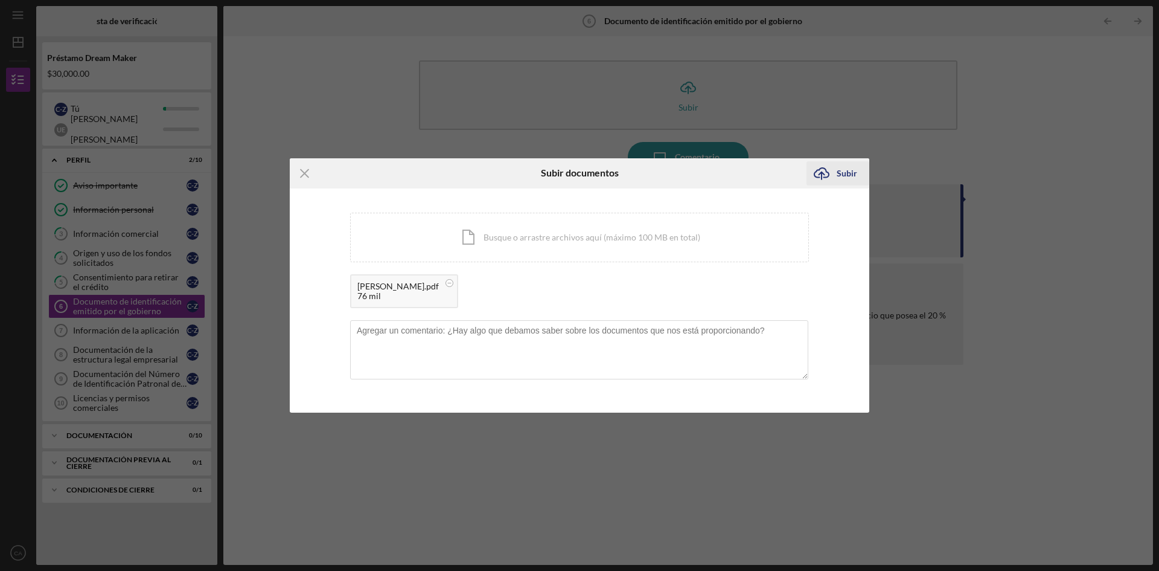
click at [841, 170] on font "Subir" at bounding box center [847, 173] width 21 height 10
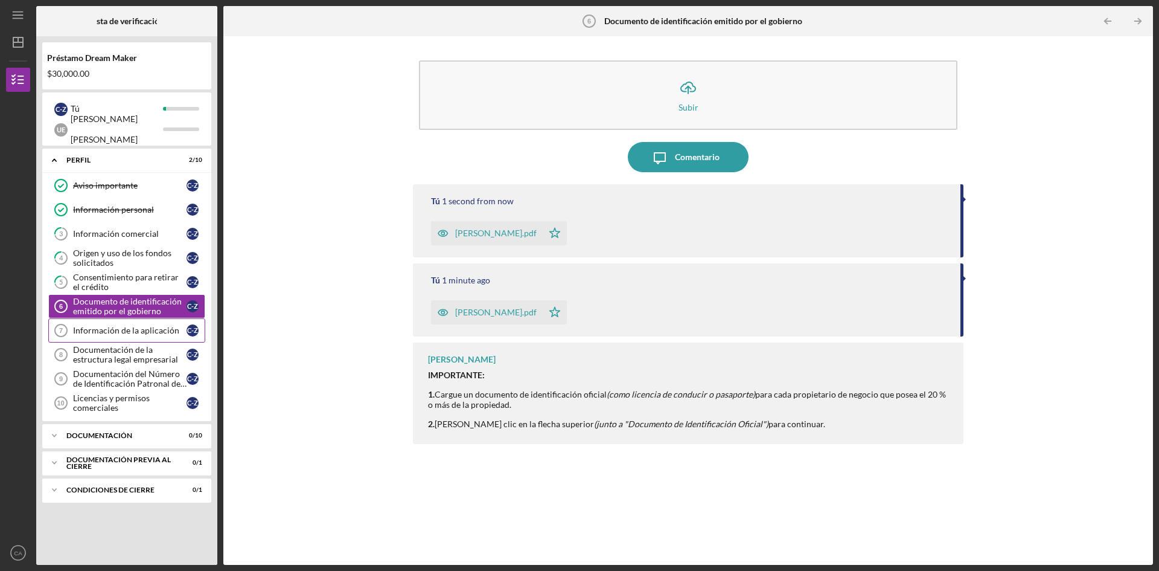
click at [114, 334] on font "Información de la aplicación" at bounding box center [126, 330] width 106 height 10
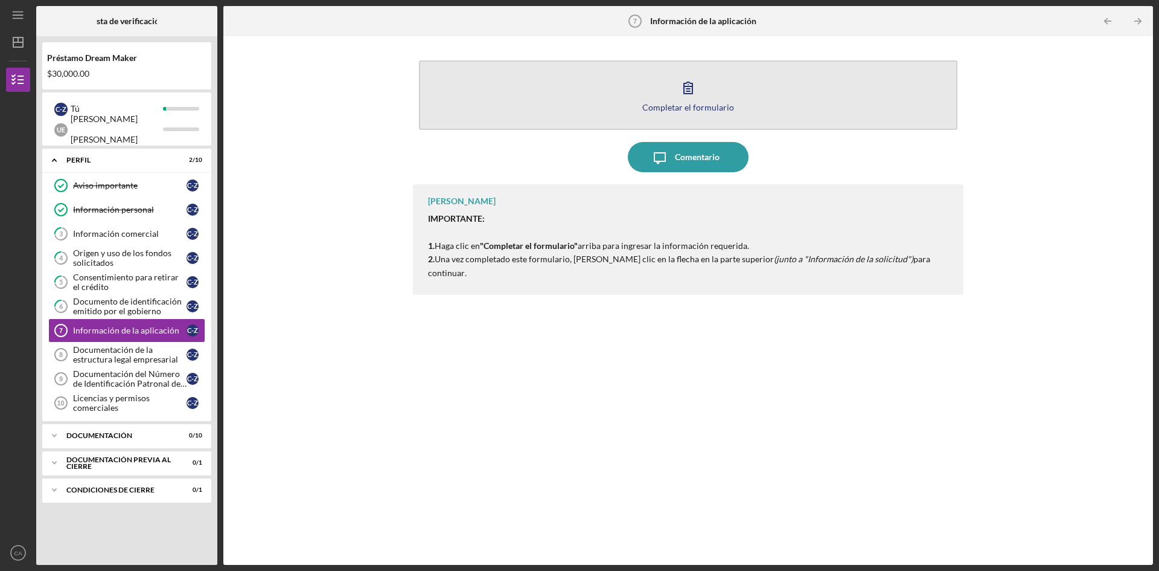
click at [691, 85] on icon "button" at bounding box center [688, 87] width 30 height 30
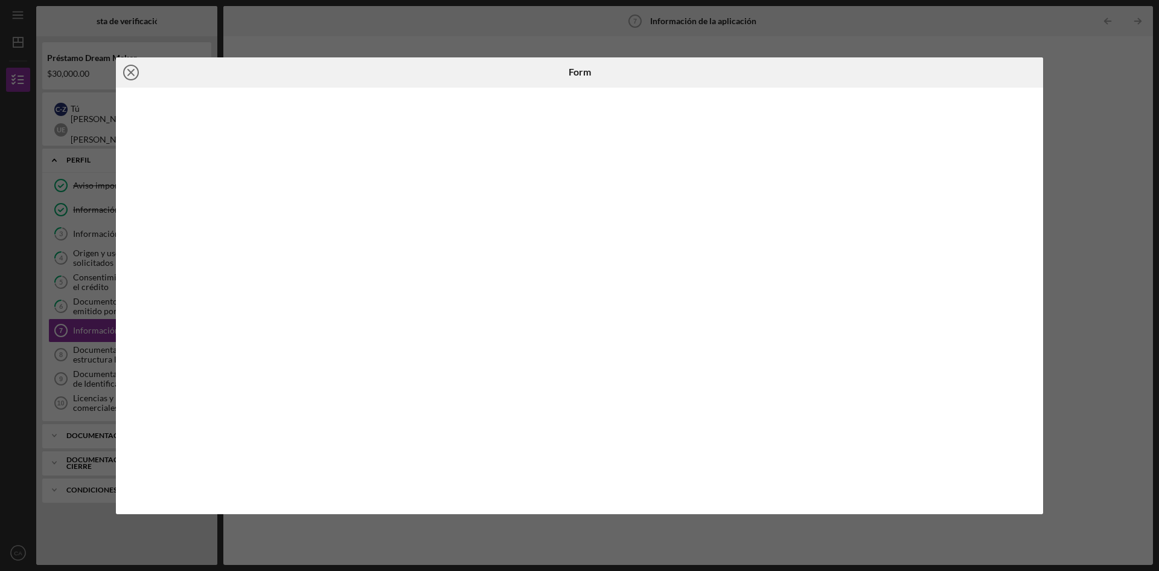
click at [130, 75] on icon "Icon/Close" at bounding box center [131, 72] width 30 height 30
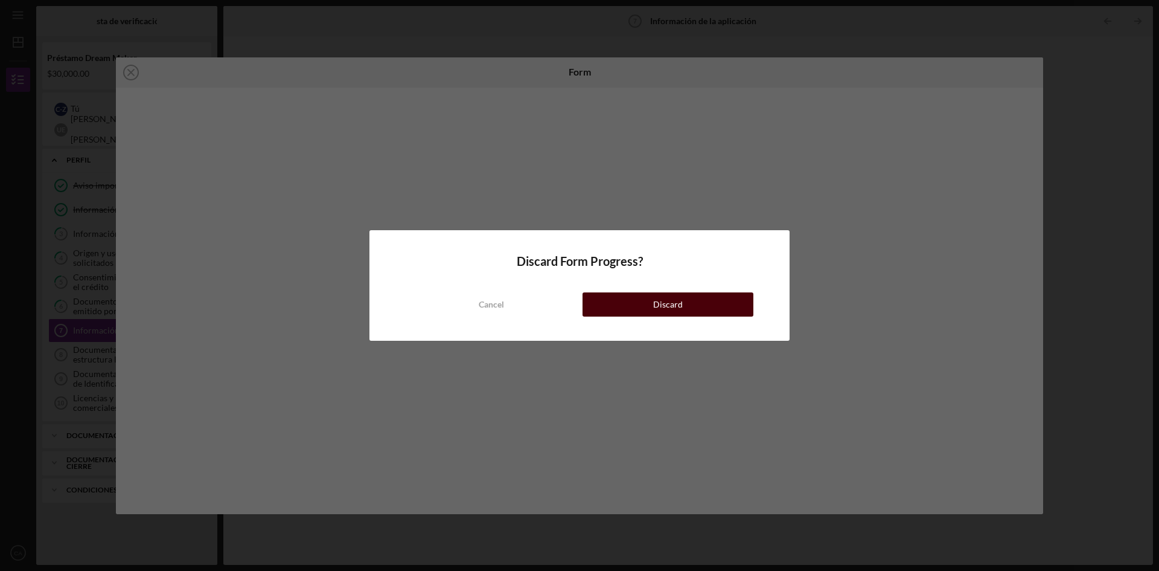
click at [675, 304] on div "Discard" at bounding box center [668, 304] width 30 height 24
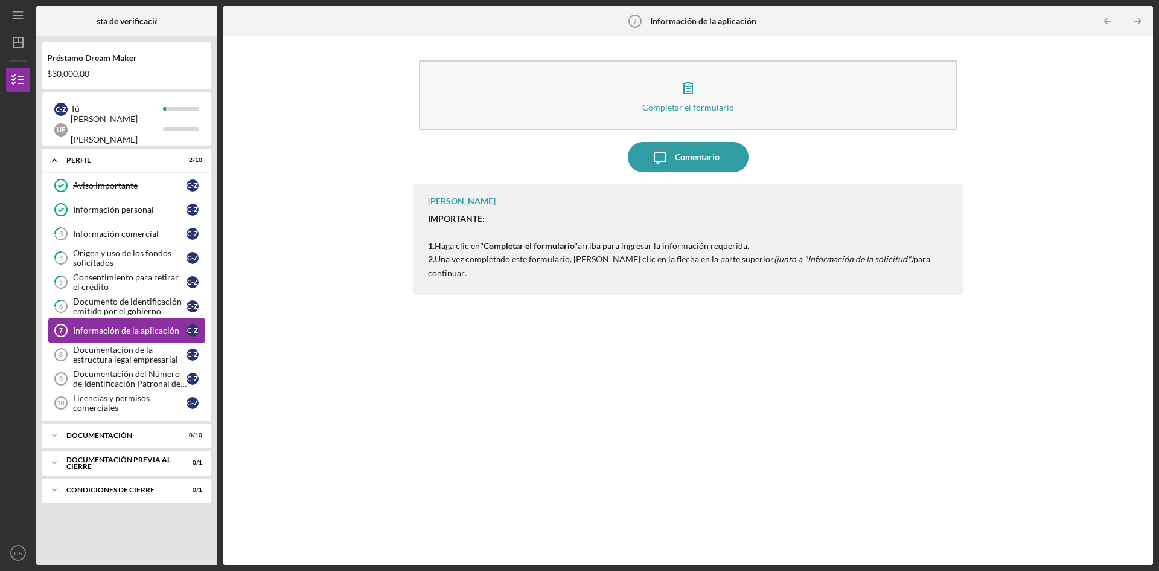
click at [120, 330] on font "Información de la aplicación" at bounding box center [126, 330] width 106 height 10
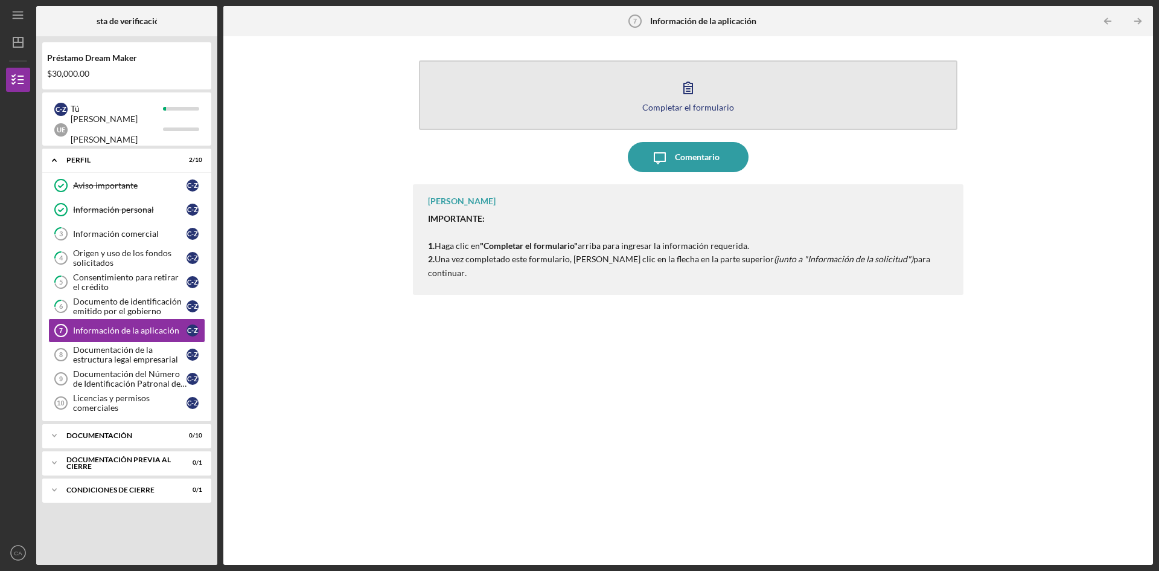
click at [696, 88] on icon "button" at bounding box center [688, 87] width 30 height 30
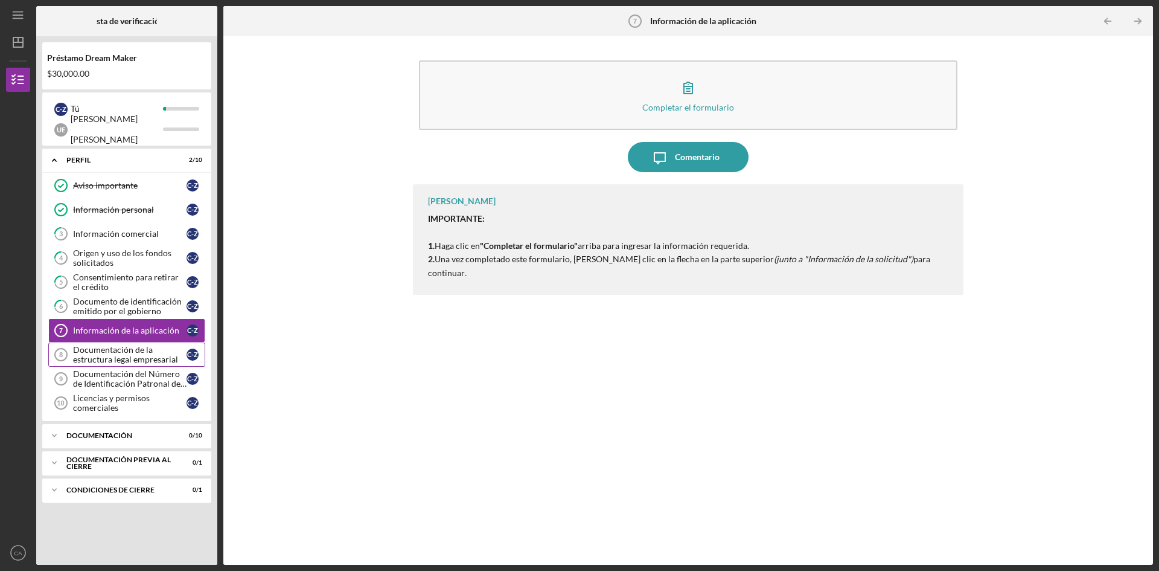
click at [112, 358] on font "Documentación de la estructura legal empresarial" at bounding box center [125, 354] width 105 height 20
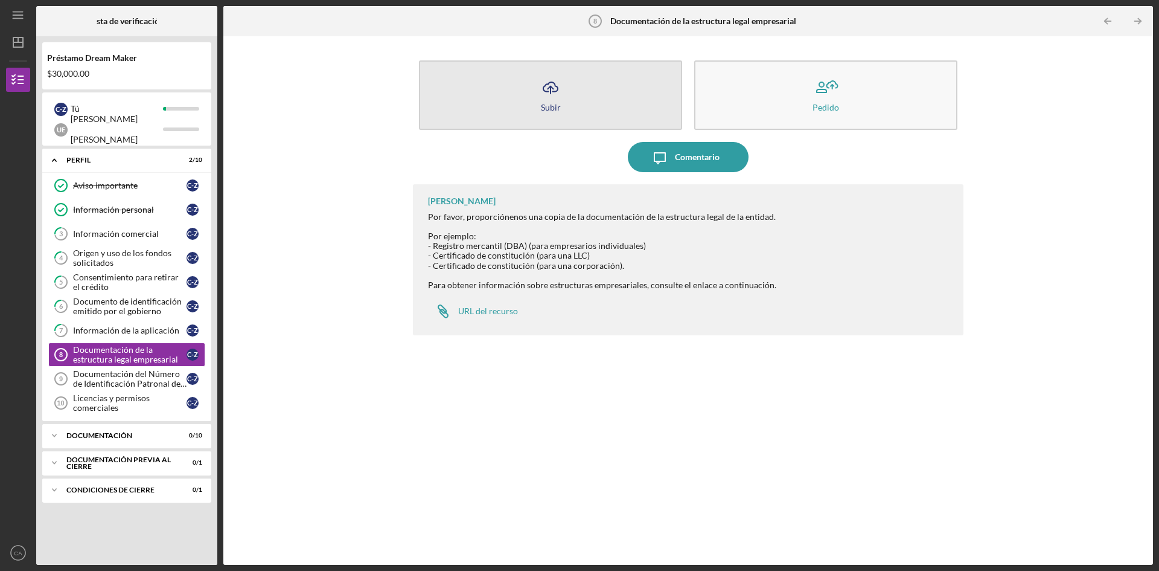
click at [550, 91] on icon "Icon/Upload" at bounding box center [551, 87] width 30 height 30
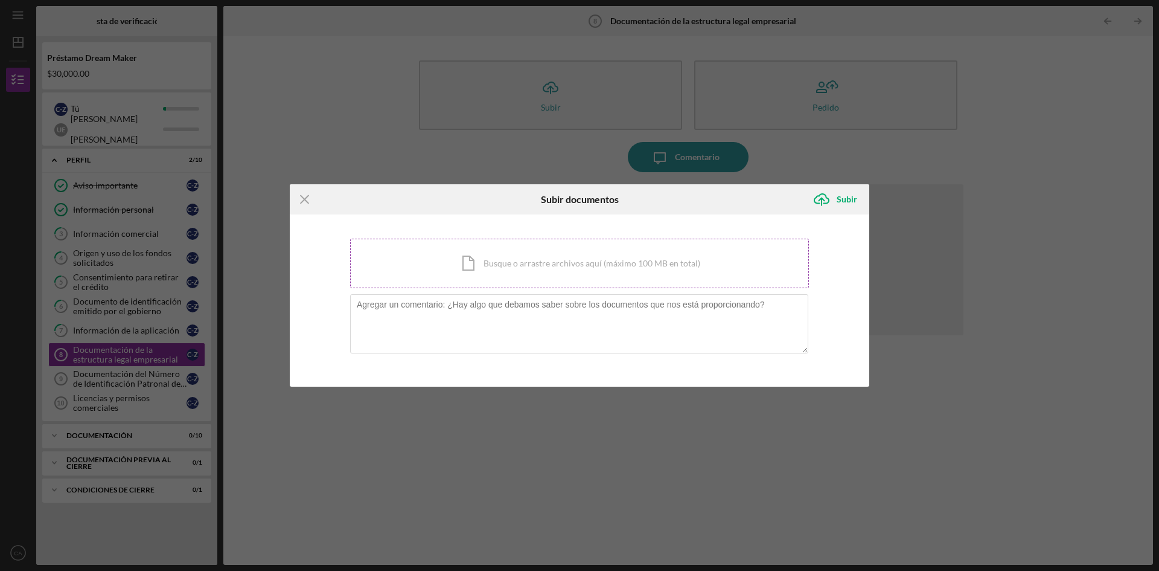
click at [476, 260] on div "Icon/Document Busque o arrastre archivos aquí (máximo 100 MB en total) Toque pa…" at bounding box center [579, 264] width 459 height 50
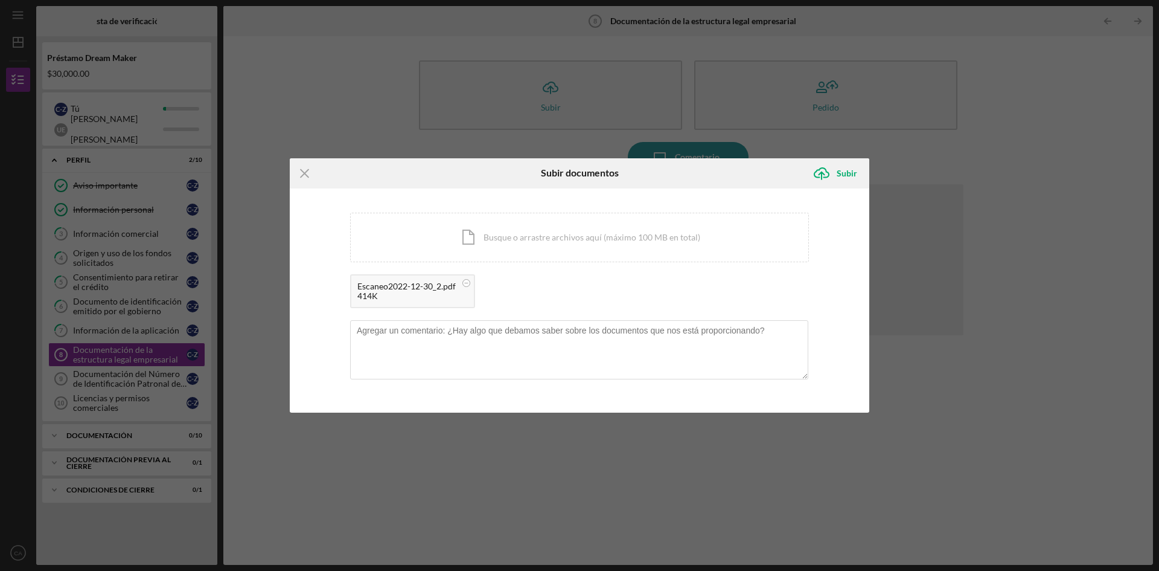
click at [412, 288] on font "Escaneo2022-12-30_2.pdf" at bounding box center [407, 286] width 98 height 10
click at [465, 280] on circle at bounding box center [466, 282] width 7 height 7
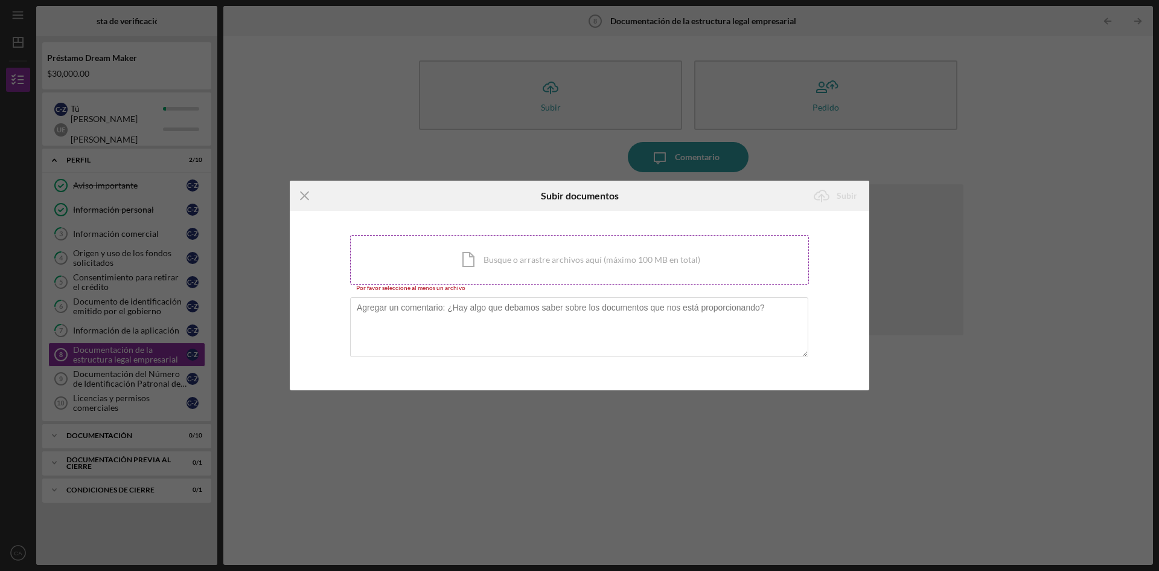
click at [531, 266] on div "Icon/Document Busque o arrastre archivos aquí (máximo 100 MB en total) Toque pa…" at bounding box center [579, 260] width 459 height 50
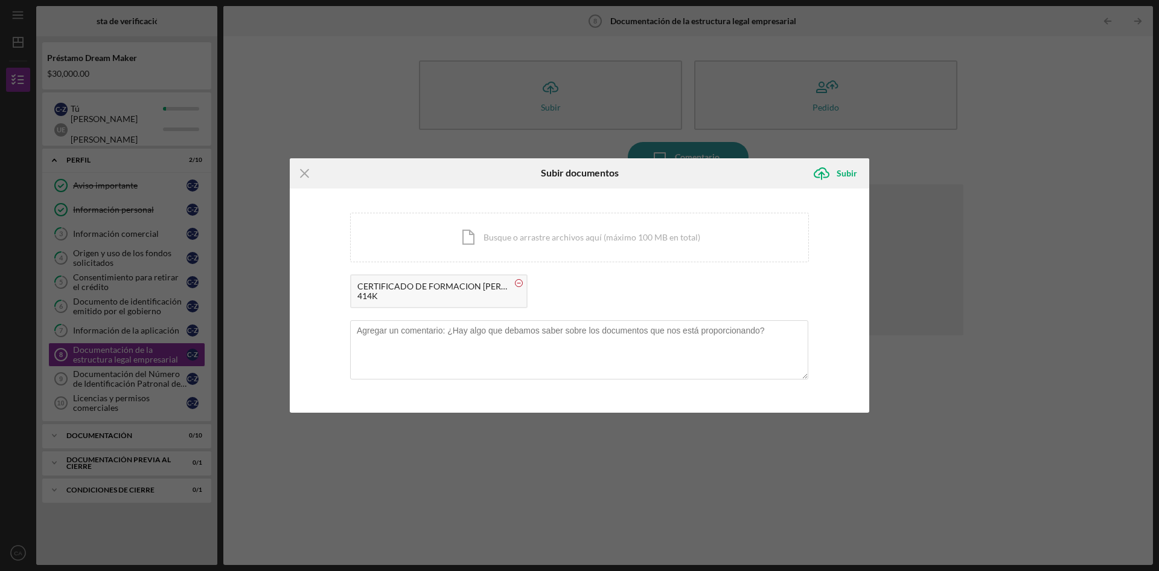
click at [519, 283] on rect at bounding box center [520, 283] width 4 height 1
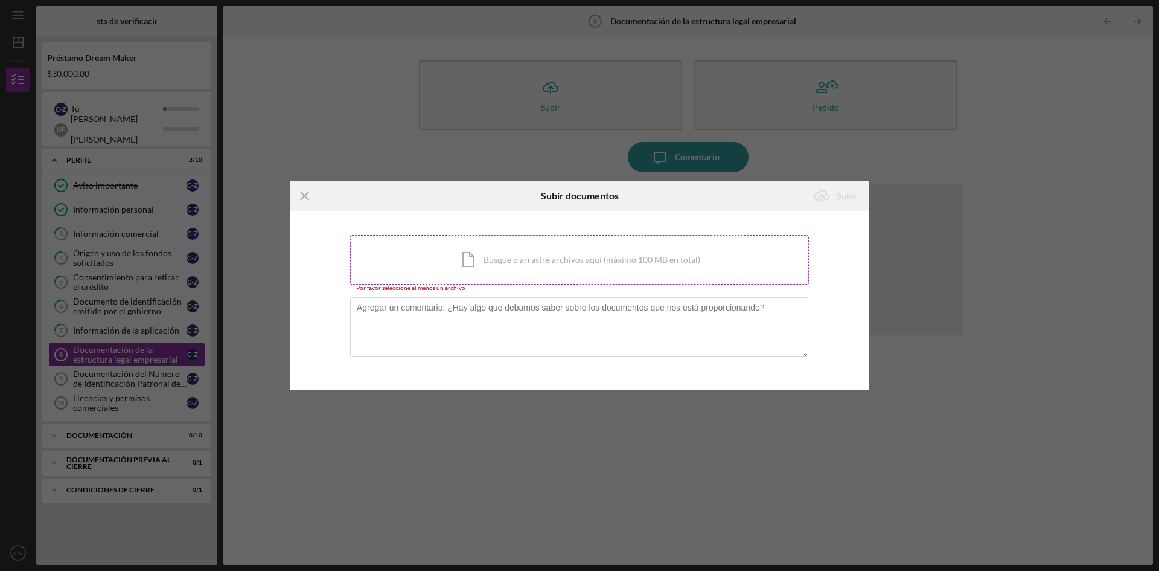
click at [444, 255] on div "Icon/Document Busque o arrastre archivos aquí (máximo 100 MB en total) Toque pa…" at bounding box center [579, 260] width 459 height 50
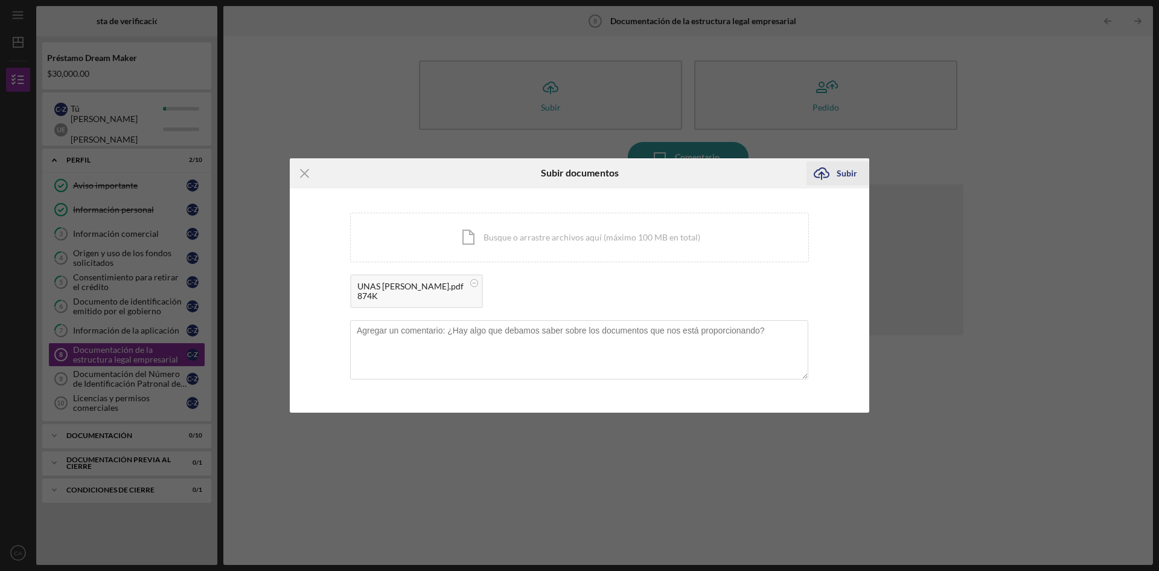
click at [847, 173] on font "Subir" at bounding box center [847, 173] width 21 height 10
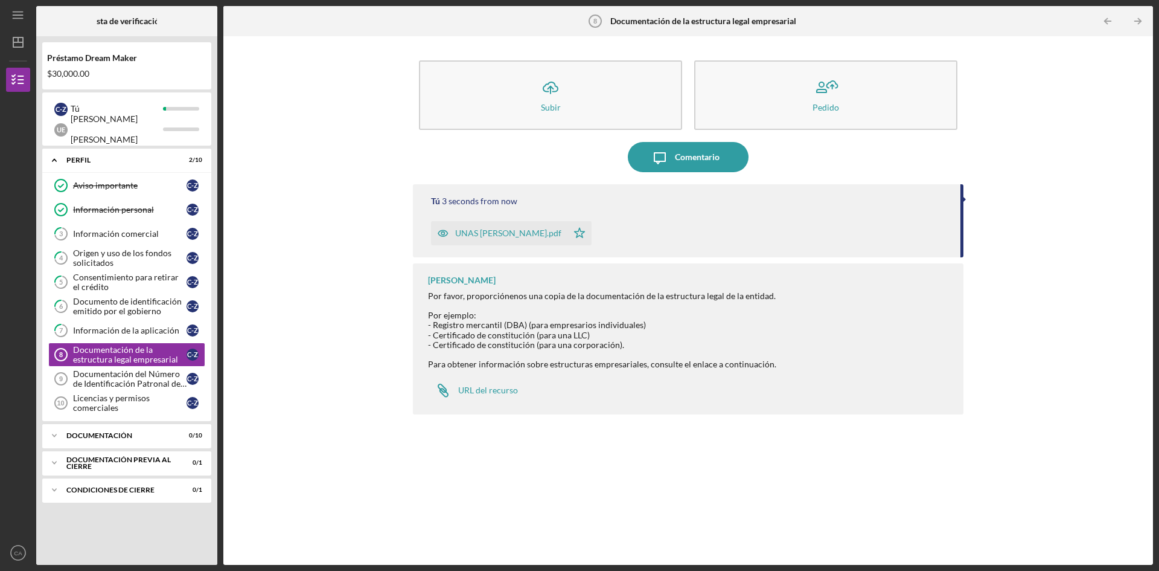
click at [460, 233] on font "UNAS [PERSON_NAME].pdf" at bounding box center [508, 233] width 106 height 10
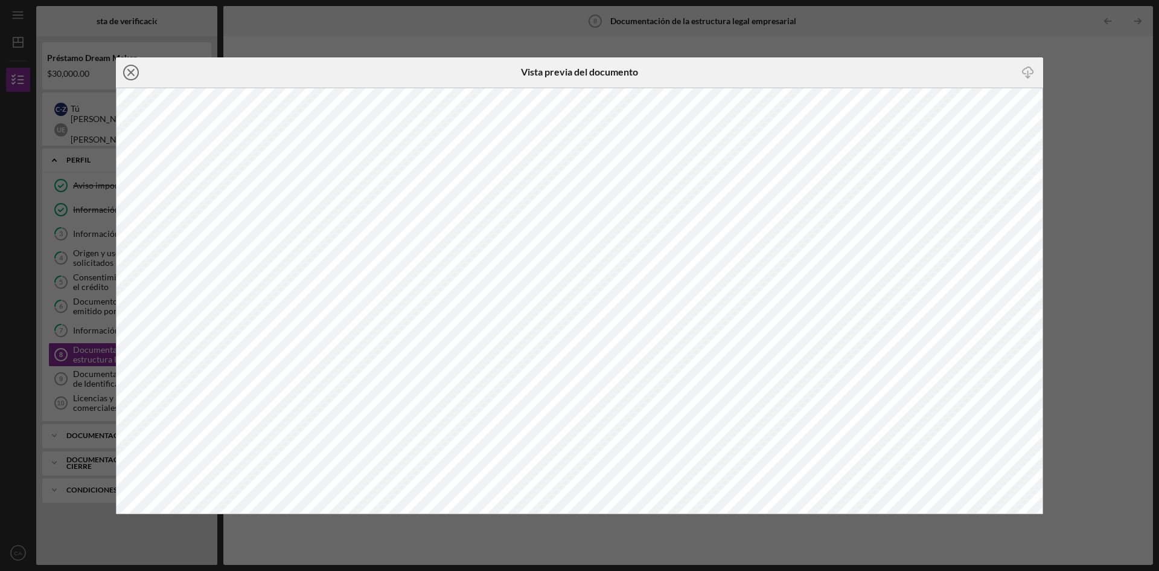
click at [128, 72] on icon "Icon/Close" at bounding box center [131, 72] width 30 height 30
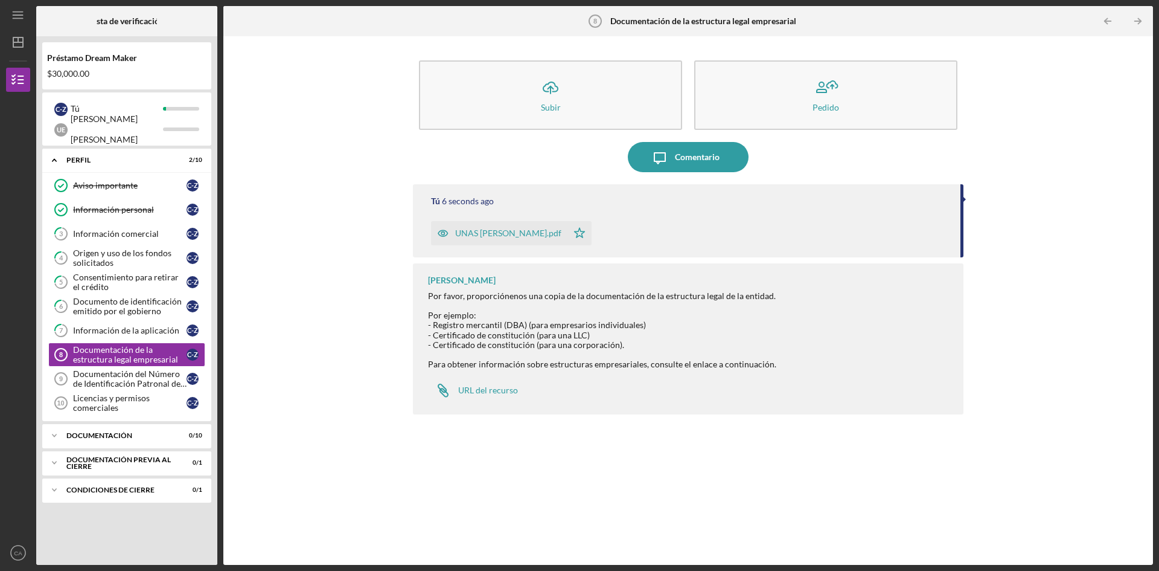
drag, startPoint x: 502, startPoint y: 232, endPoint x: 622, endPoint y: 203, distance: 123.6
click at [622, 203] on div "Tú 6 seconds ago" at bounding box center [690, 201] width 518 height 10
drag, startPoint x: 461, startPoint y: 233, endPoint x: 453, endPoint y: 231, distance: 8.6
click at [453, 231] on icon "button" at bounding box center [443, 233] width 24 height 24
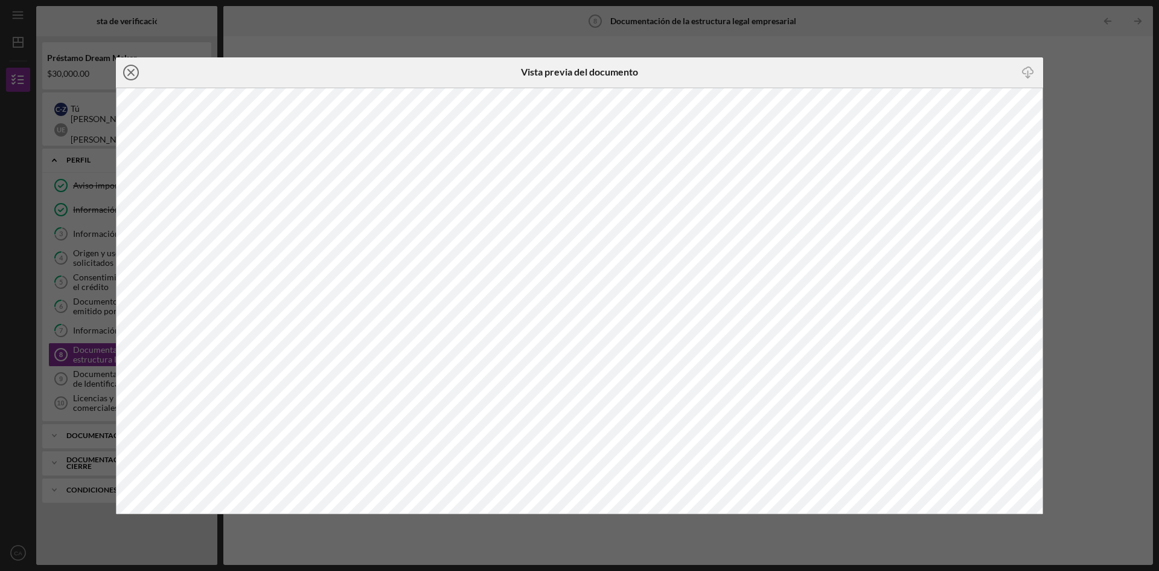
click at [126, 74] on icon "Icon/Close" at bounding box center [131, 72] width 30 height 30
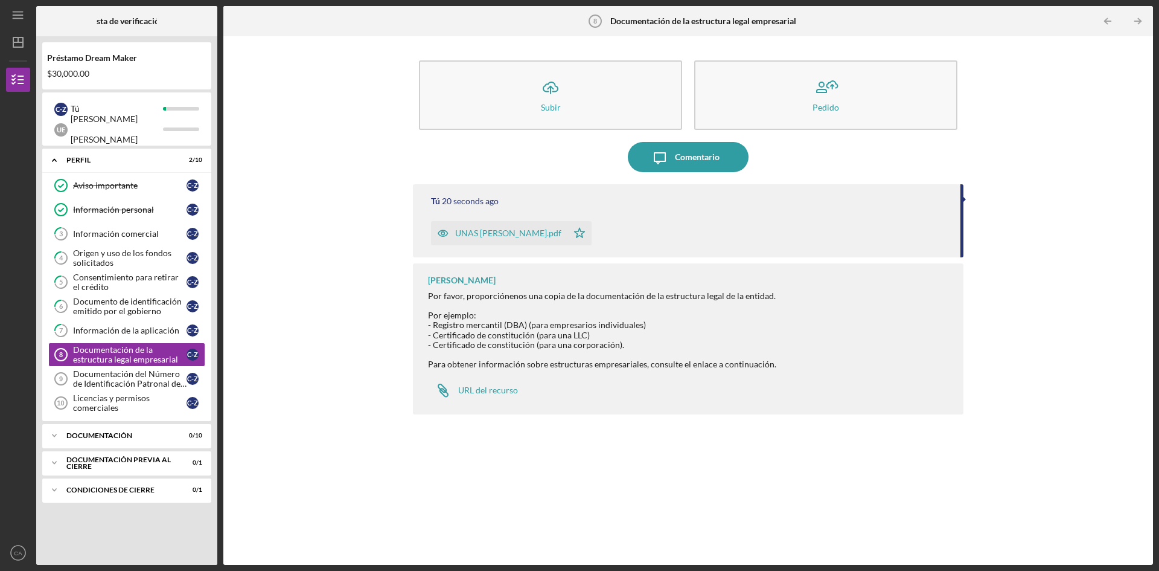
click at [499, 233] on font "UNAS [PERSON_NAME].pdf" at bounding box center [508, 233] width 106 height 10
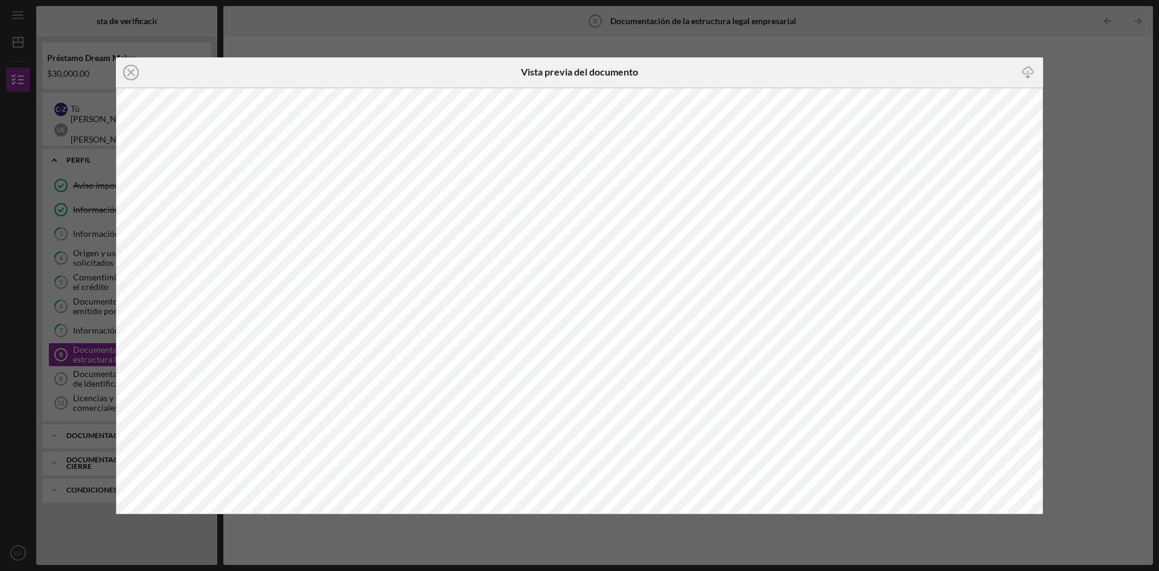
click at [1029, 74] on icon "Icon/Download" at bounding box center [1028, 72] width 27 height 27
click at [1086, 65] on div "Icon/Close Vista previa del documento Icon/Download" at bounding box center [579, 285] width 1159 height 571
click at [135, 75] on icon "Icon/Close" at bounding box center [131, 72] width 30 height 30
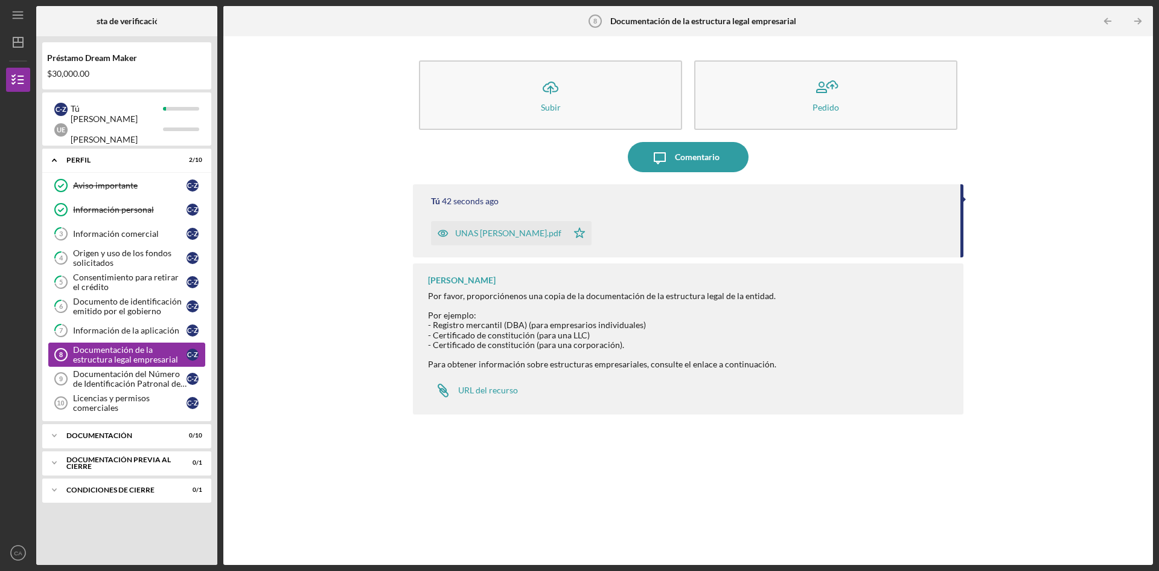
click at [140, 354] on font "Documentación de la estructura legal empresarial" at bounding box center [125, 354] width 105 height 20
click at [118, 378] on font "Documentación del Número de Identificación Patronal del IRS" at bounding box center [130, 383] width 114 height 30
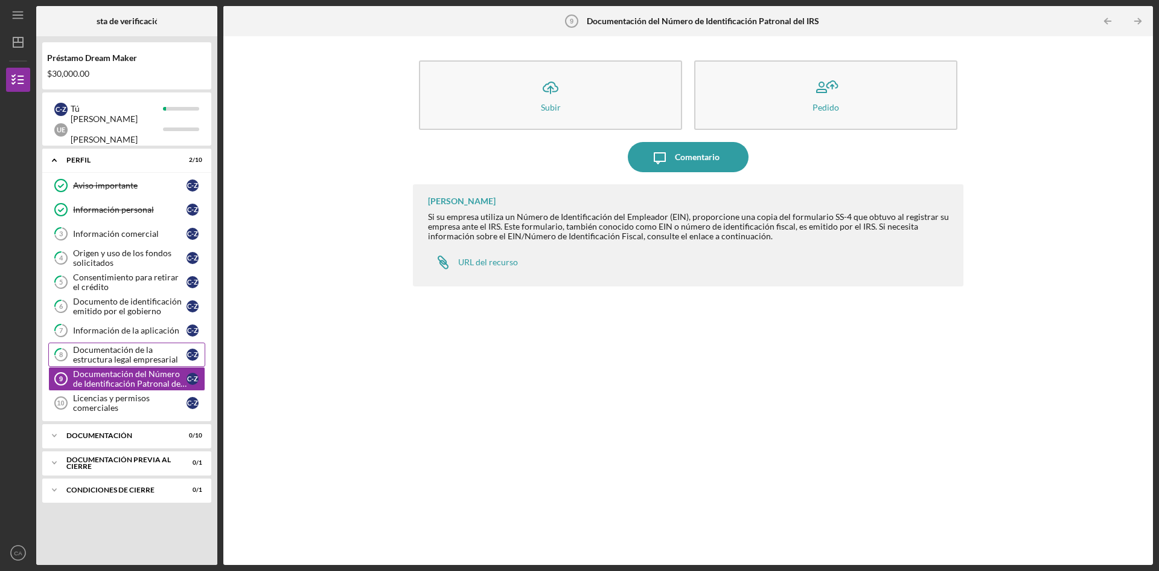
click at [112, 351] on font "Documentación de la estructura legal empresarial" at bounding box center [125, 354] width 105 height 20
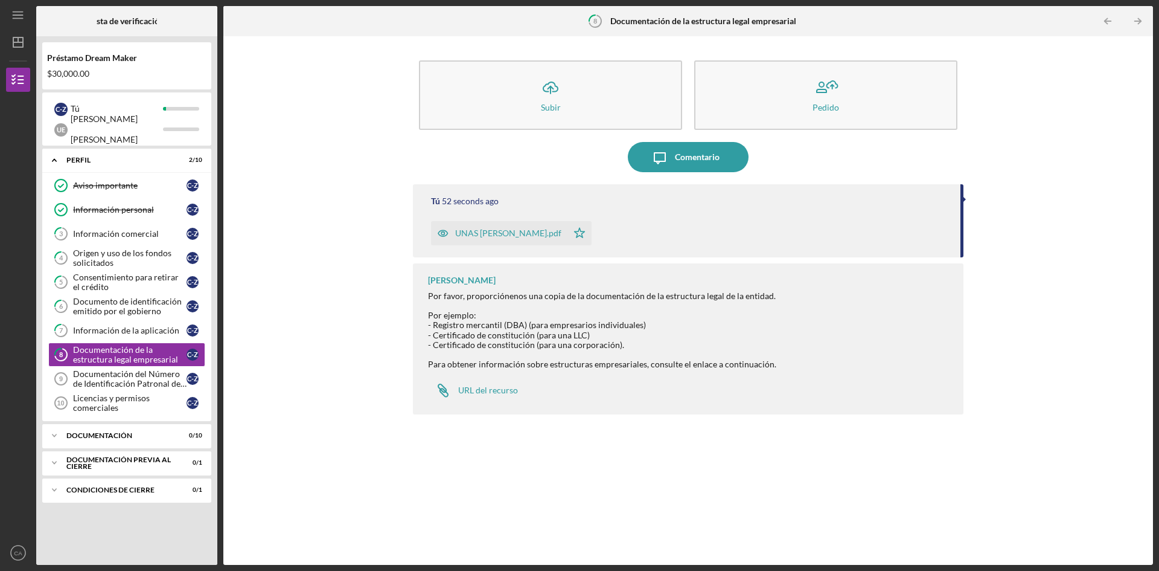
drag, startPoint x: 477, startPoint y: 236, endPoint x: 735, endPoint y: 487, distance: 360.4
click at [735, 487] on div "Tú 52 seconds ago UNAS [PERSON_NAME].pdf Icon/Star [PERSON_NAME] Por favor, pro…" at bounding box center [688, 365] width 551 height 362
click at [1042, 154] on div "Icon/Upload Subir Pedido Icon/Message Comentario Tú 55 seconds ago UNAS [PERSON…" at bounding box center [688, 300] width 918 height 516
click at [594, 25] on tspan "8" at bounding box center [596, 21] width 4 height 8
click at [629, 18] on font "Documentación de la estructura legal empresarial" at bounding box center [704, 21] width 186 height 10
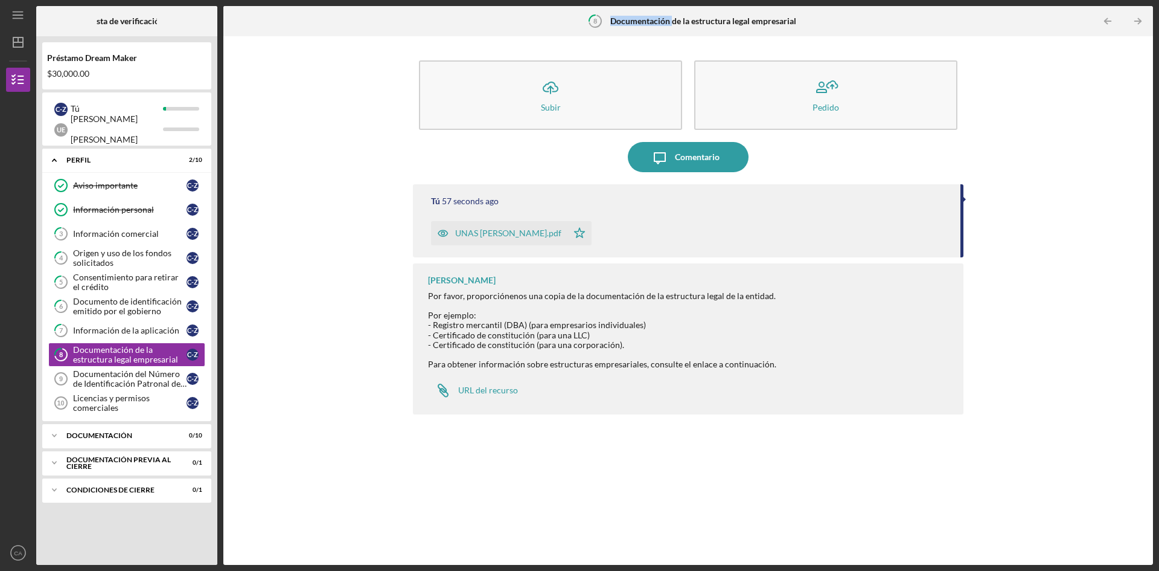
click at [629, 18] on font "Documentación de la estructura legal empresarial" at bounding box center [704, 21] width 186 height 10
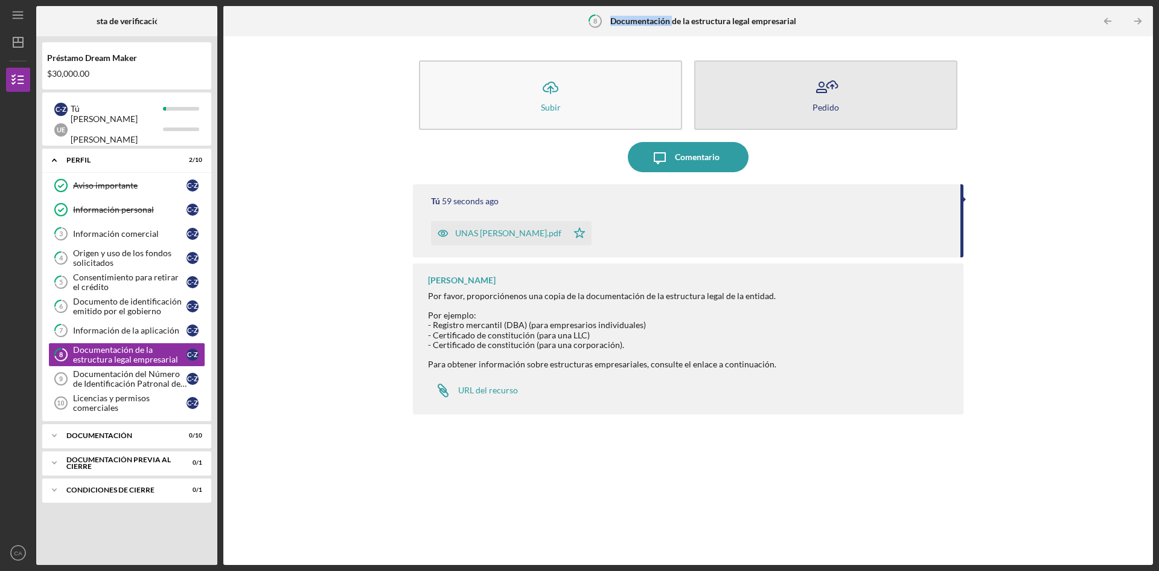
click at [817, 91] on icon "button" at bounding box center [822, 90] width 10 height 3
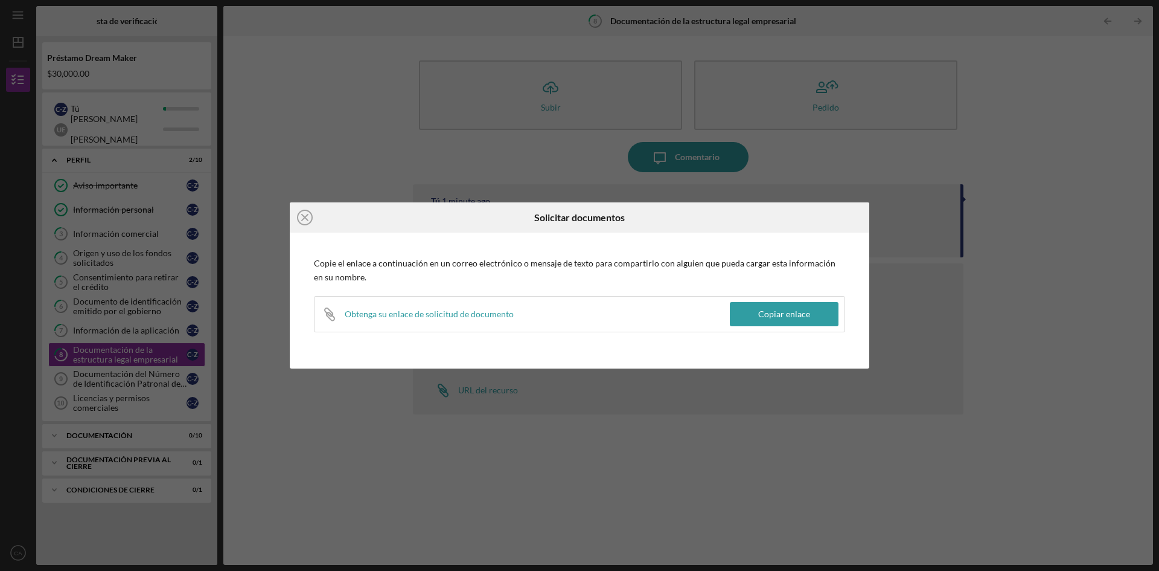
click at [527, 90] on div "Icon/Close Solicitar documentos Copie el enlace a continuación en un correo ele…" at bounding box center [579, 285] width 1159 height 571
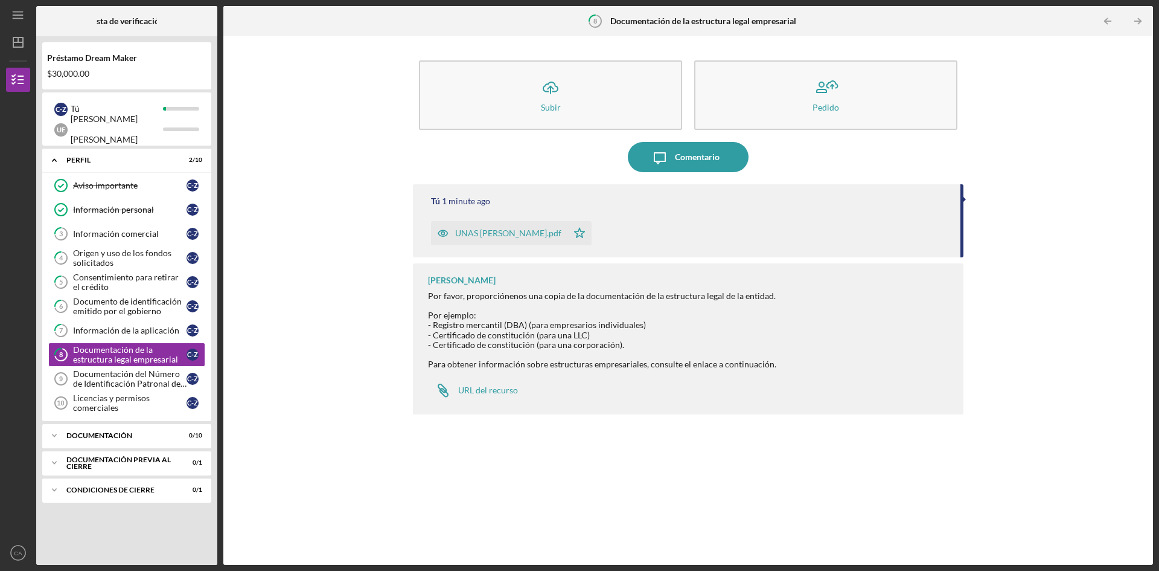
drag, startPoint x: 455, startPoint y: 233, endPoint x: 439, endPoint y: 229, distance: 16.7
click at [575, 231] on polygon "button" at bounding box center [580, 233] width 10 height 10
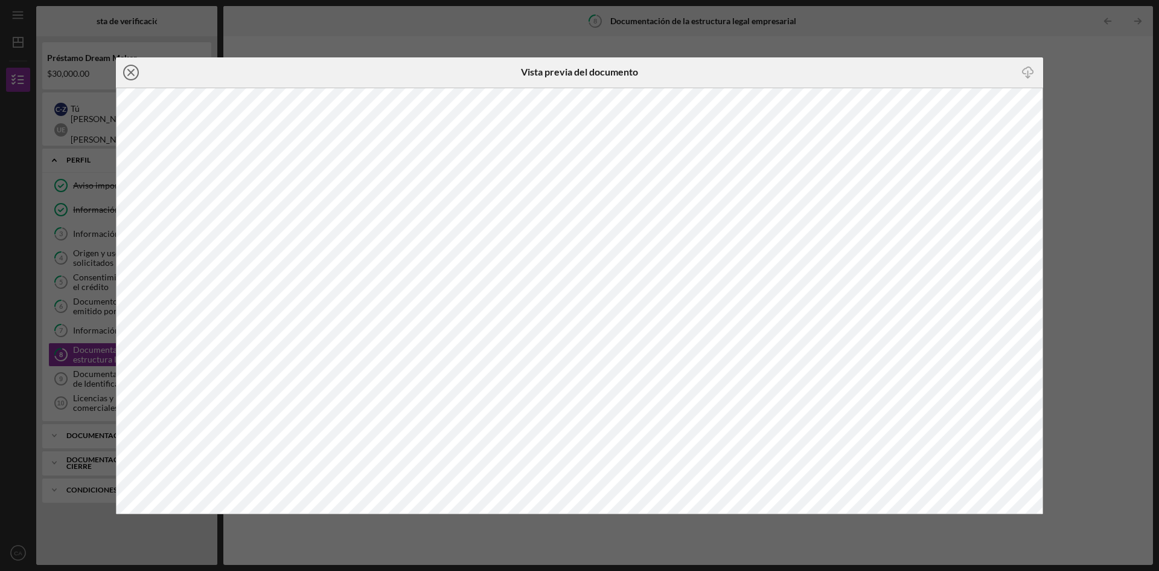
click at [132, 68] on icon "Icon/Close" at bounding box center [131, 72] width 30 height 30
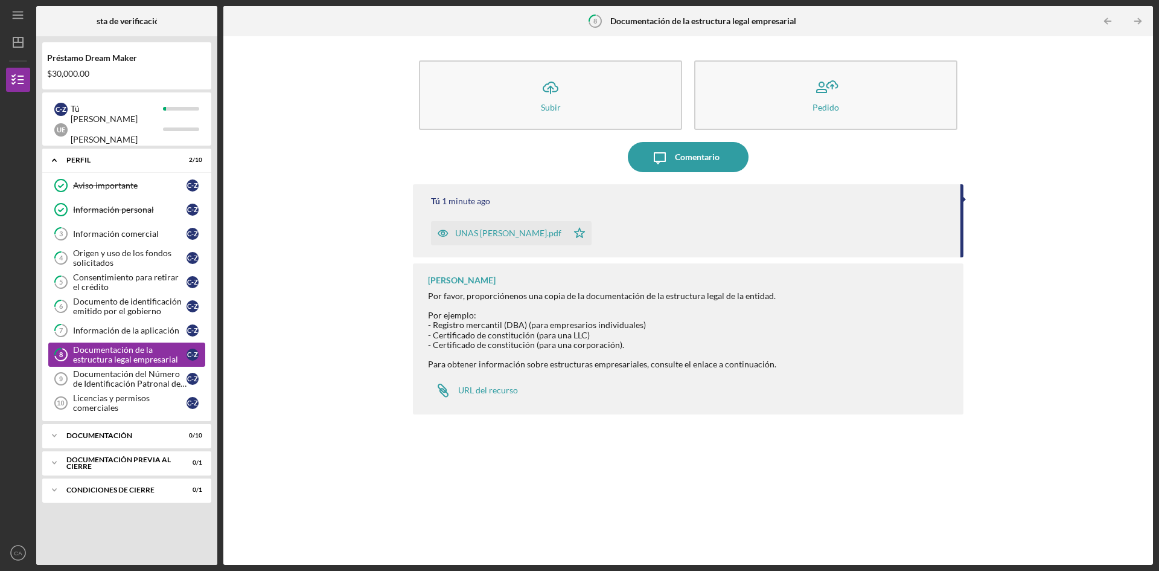
click at [126, 355] on font "Documentación de la estructura legal empresarial" at bounding box center [125, 354] width 105 height 20
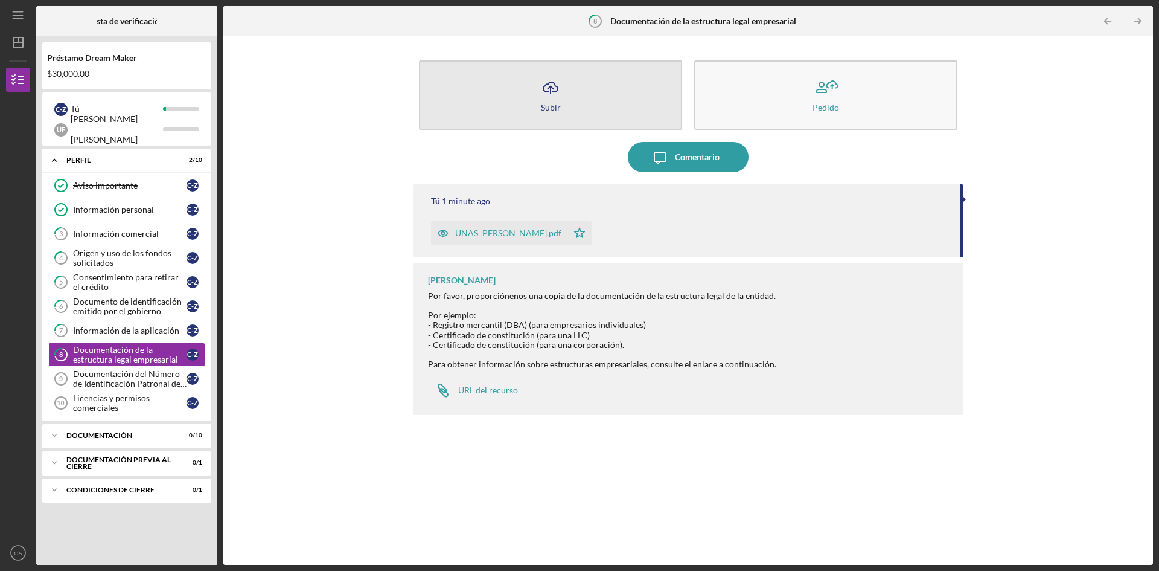
click at [549, 100] on icon "Icon/Upload" at bounding box center [551, 87] width 30 height 30
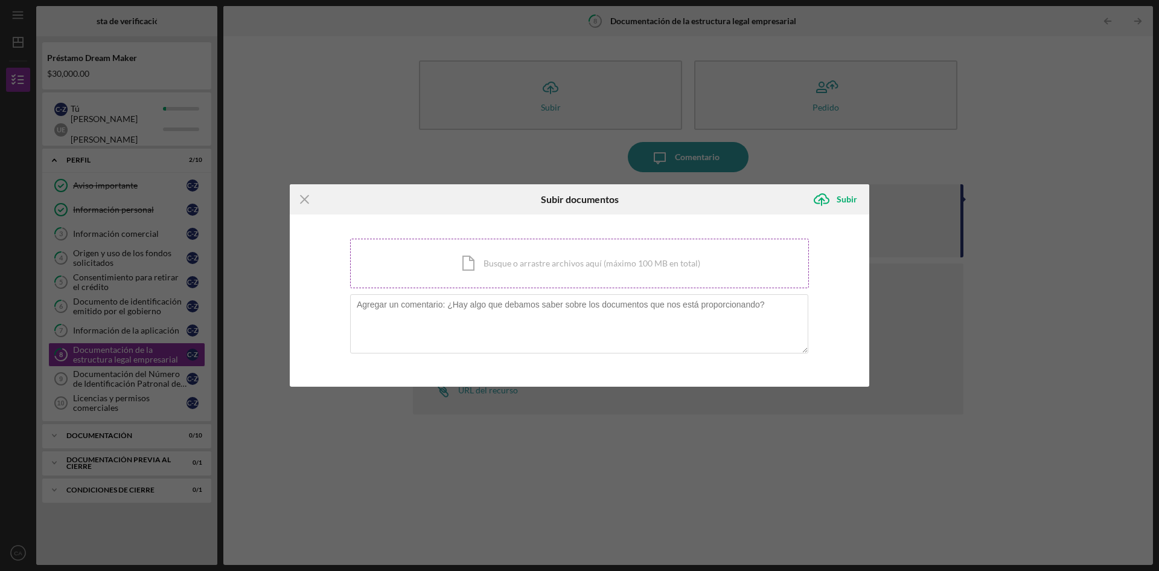
click at [473, 268] on div "Icon/Document Busque o arrastre archivos aquí (máximo 100 MB en total) Toque pa…" at bounding box center [579, 264] width 459 height 50
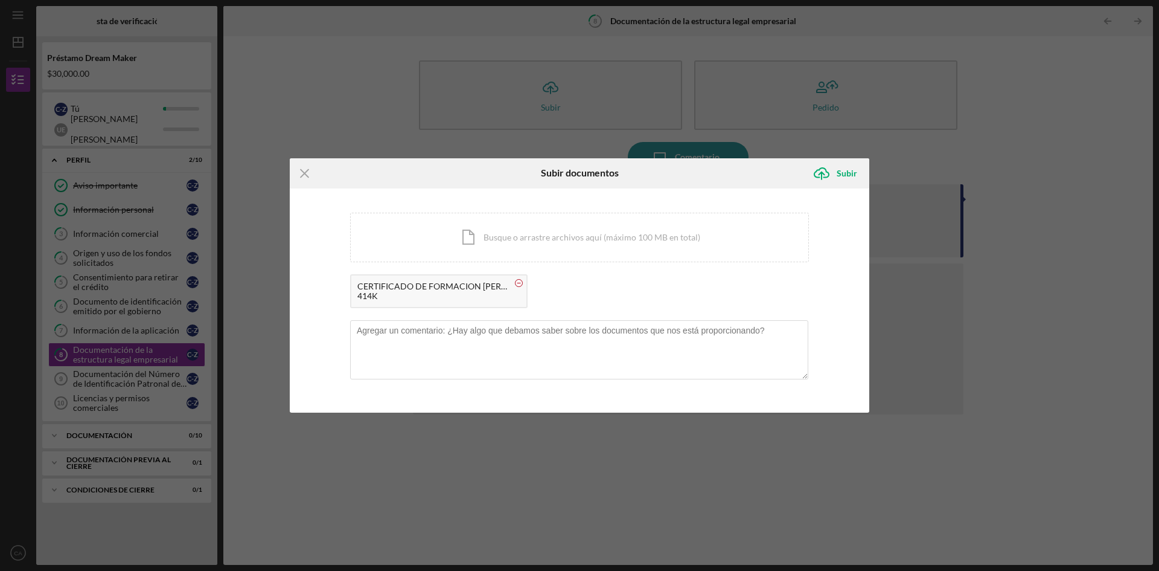
drag, startPoint x: 394, startPoint y: 287, endPoint x: 519, endPoint y: 281, distance: 125.2
click at [519, 281] on circle at bounding box center [519, 282] width 7 height 7
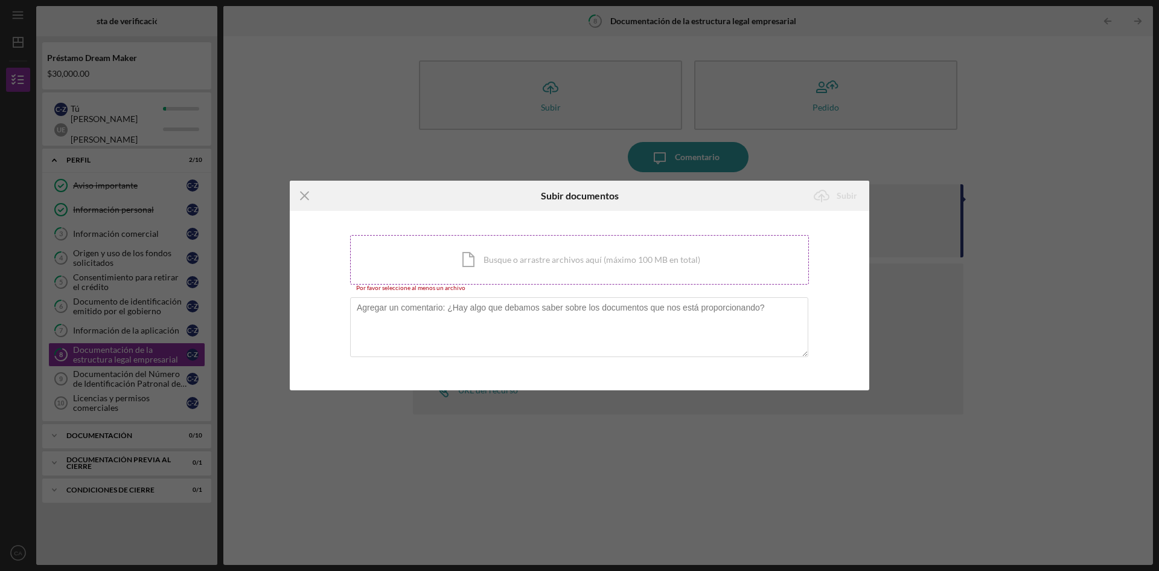
click at [476, 264] on div "Icon/Document Busque o arrastre archivos aquí (máximo 100 MB en total) Toque pa…" at bounding box center [579, 260] width 459 height 50
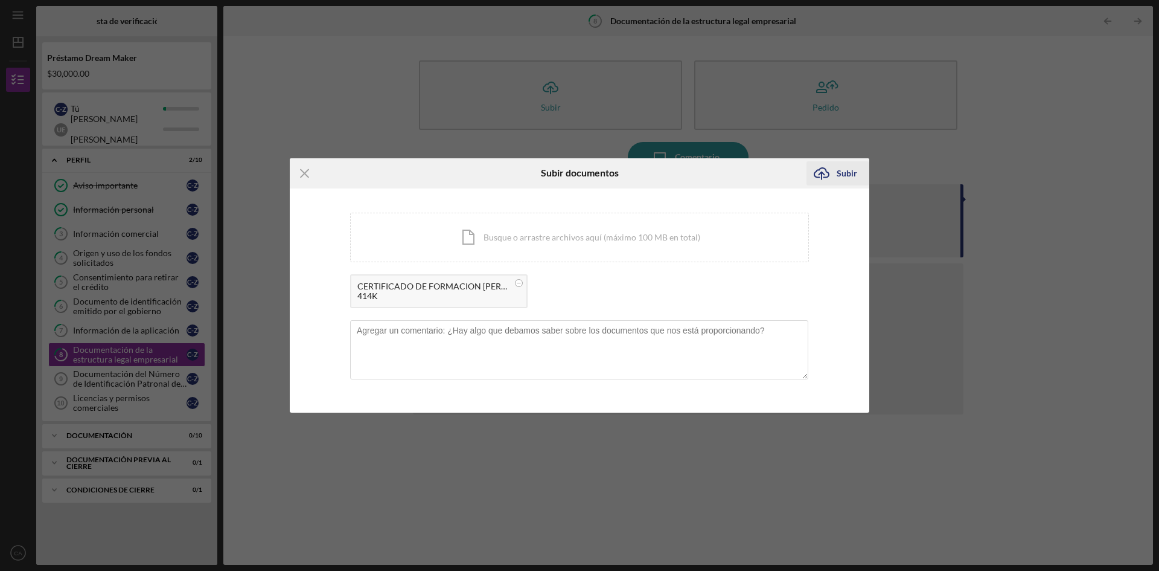
click at [831, 174] on icon "Icon/Upload" at bounding box center [822, 173] width 30 height 30
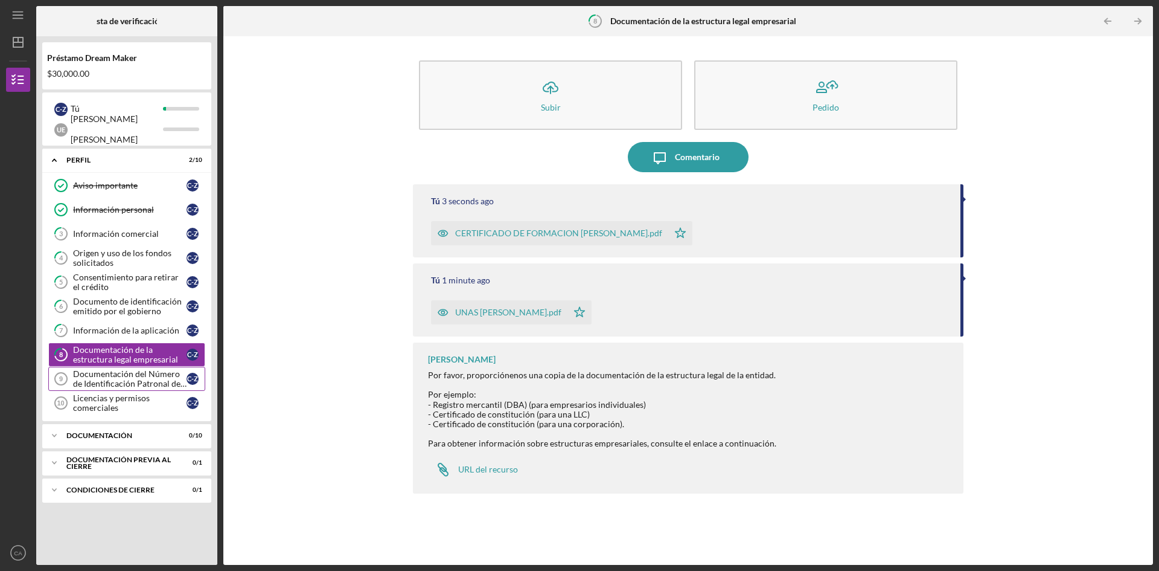
click at [107, 380] on font "Documentación del Número de Identificación Patronal del IRS" at bounding box center [130, 383] width 114 height 30
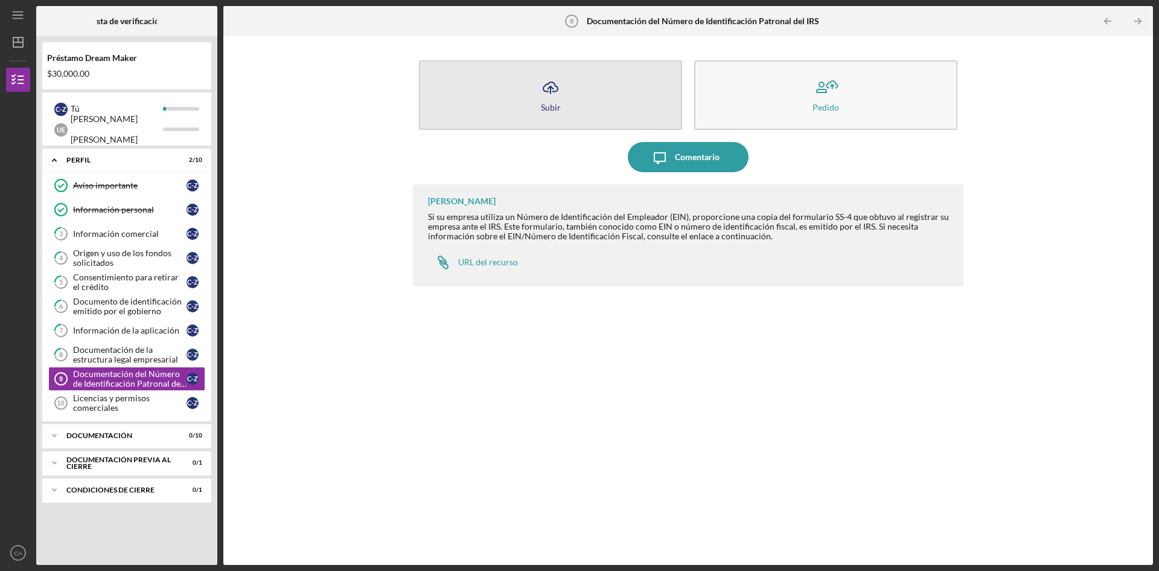
click at [562, 103] on button "Icon/Upload Subir" at bounding box center [550, 94] width 263 height 69
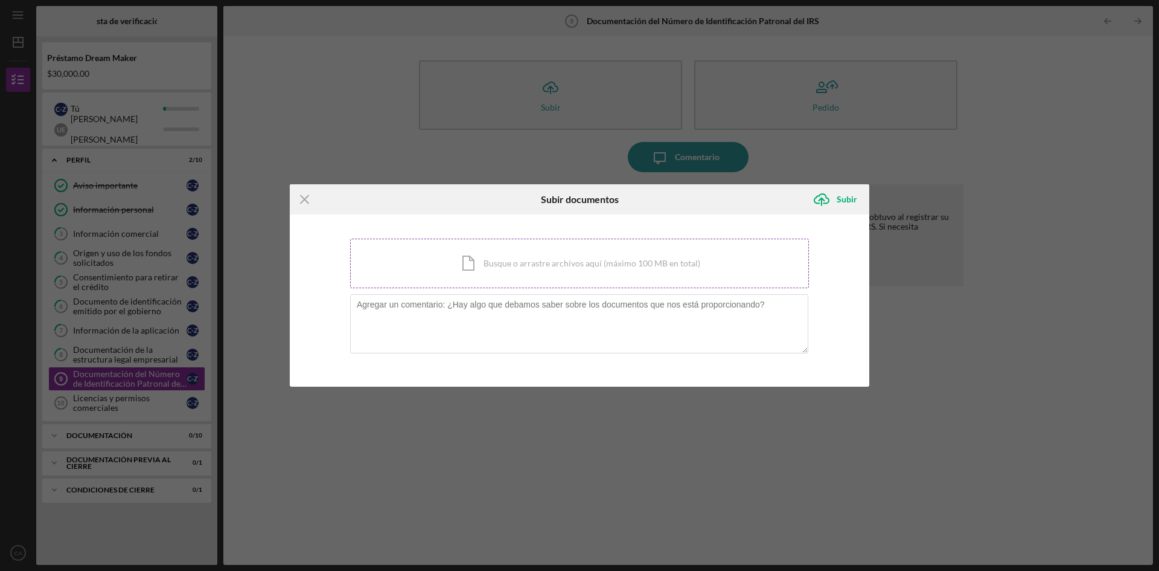
click at [480, 266] on div "Icon/Document Busque o arrastre archivos aquí (máximo 100 MB en total) Toque pa…" at bounding box center [579, 264] width 459 height 50
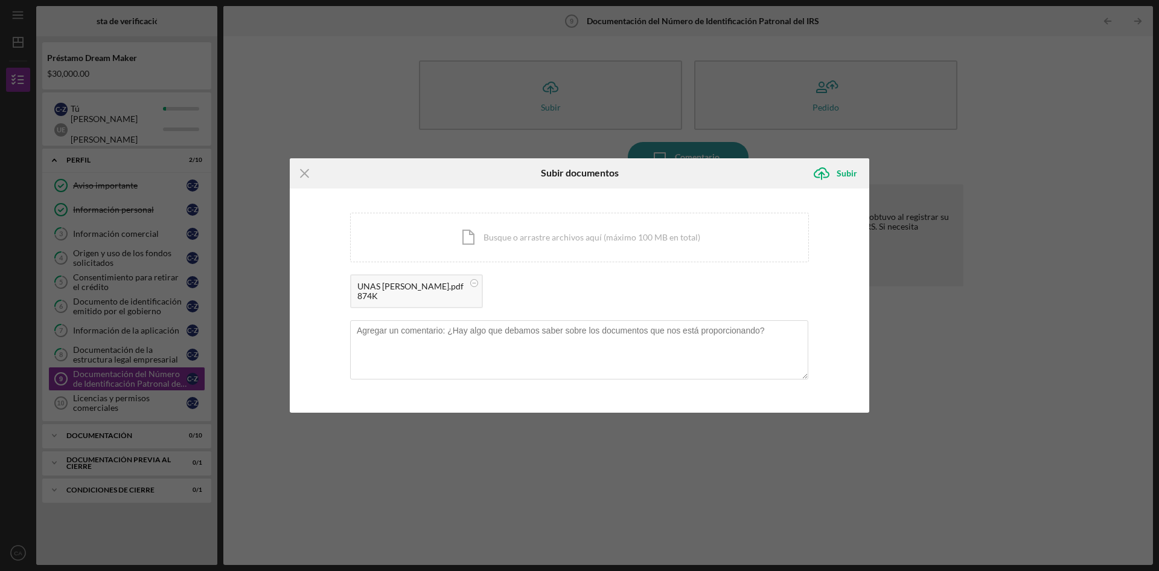
drag, startPoint x: 393, startPoint y: 290, endPoint x: 387, endPoint y: 289, distance: 6.2
click at [389, 289] on font "UNAS [PERSON_NAME].pdf" at bounding box center [411, 286] width 106 height 10
click at [387, 289] on font "UNAS [PERSON_NAME].pdf" at bounding box center [411, 286] width 106 height 10
click at [838, 172] on font "Subir" at bounding box center [847, 173] width 21 height 10
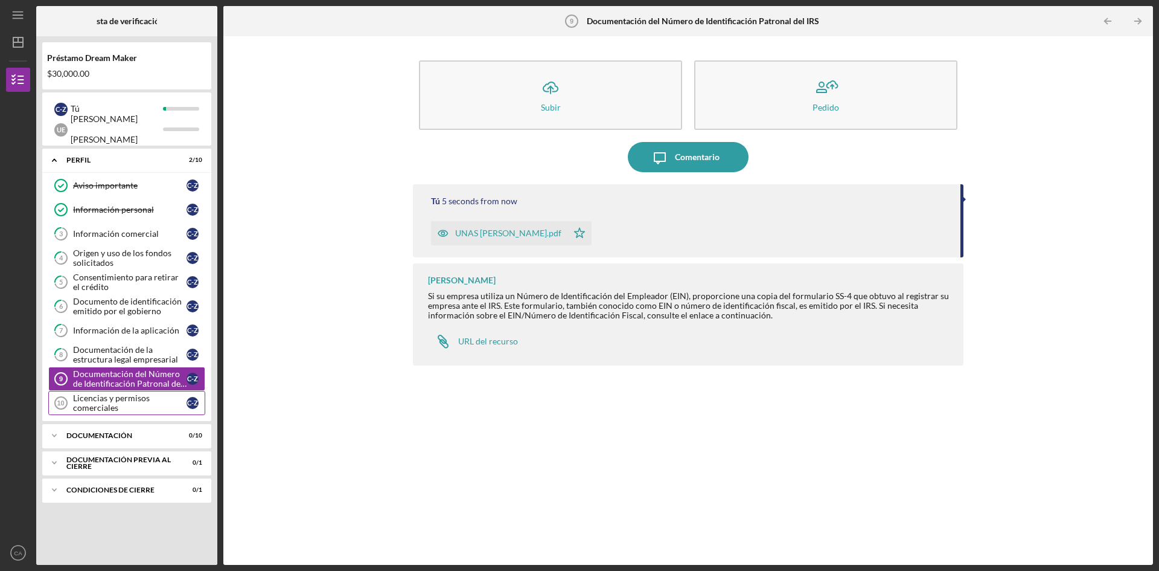
click at [104, 403] on font "Licencias y permisos comerciales" at bounding box center [111, 403] width 77 height 20
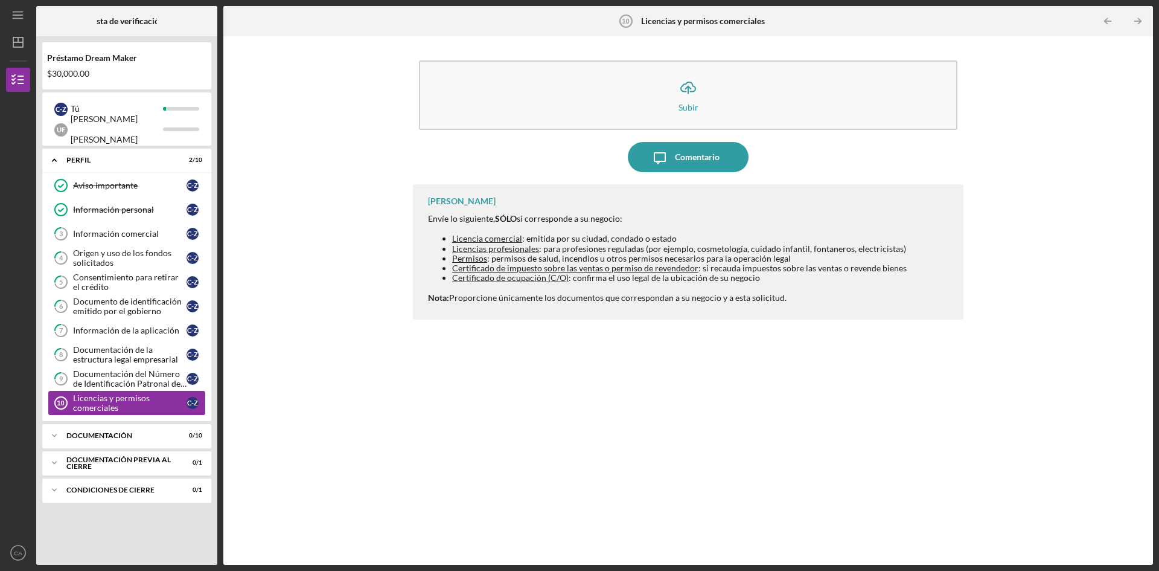
click at [104, 403] on font "Licencias y permisos comerciales" at bounding box center [111, 403] width 77 height 20
click at [54, 431] on icon "Icon/Expander" at bounding box center [54, 435] width 24 height 24
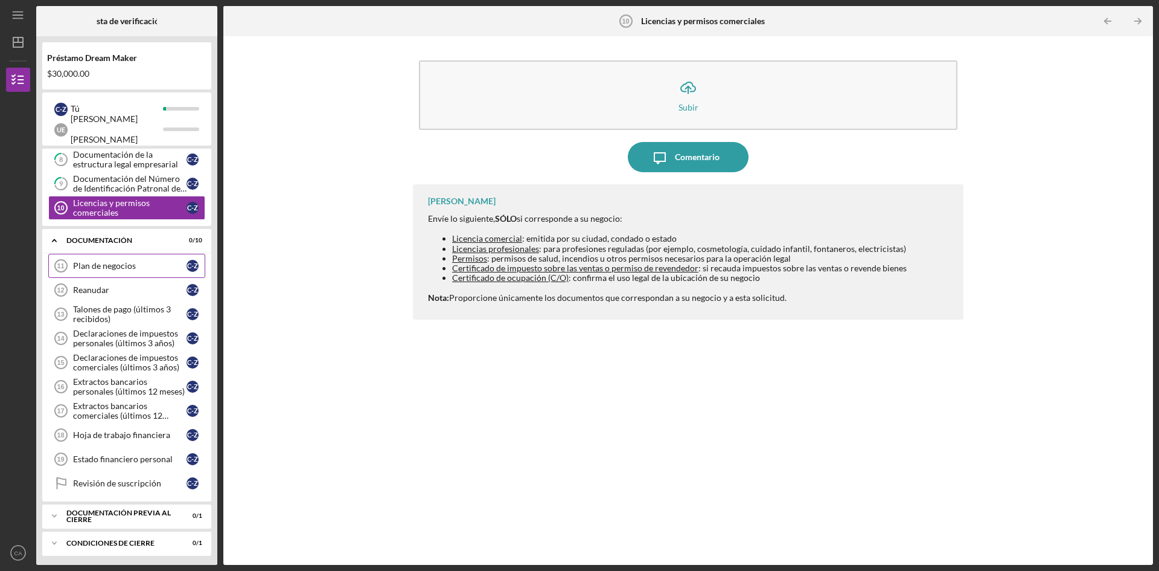
scroll to position [198, 0]
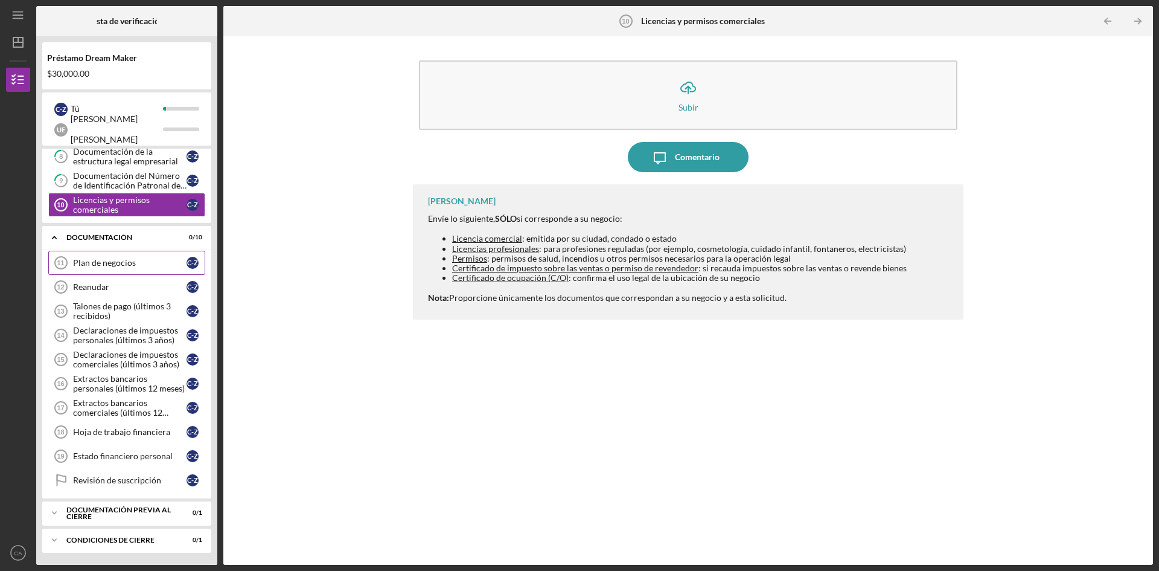
click at [110, 265] on font "Plan de negocios" at bounding box center [104, 262] width 63 height 10
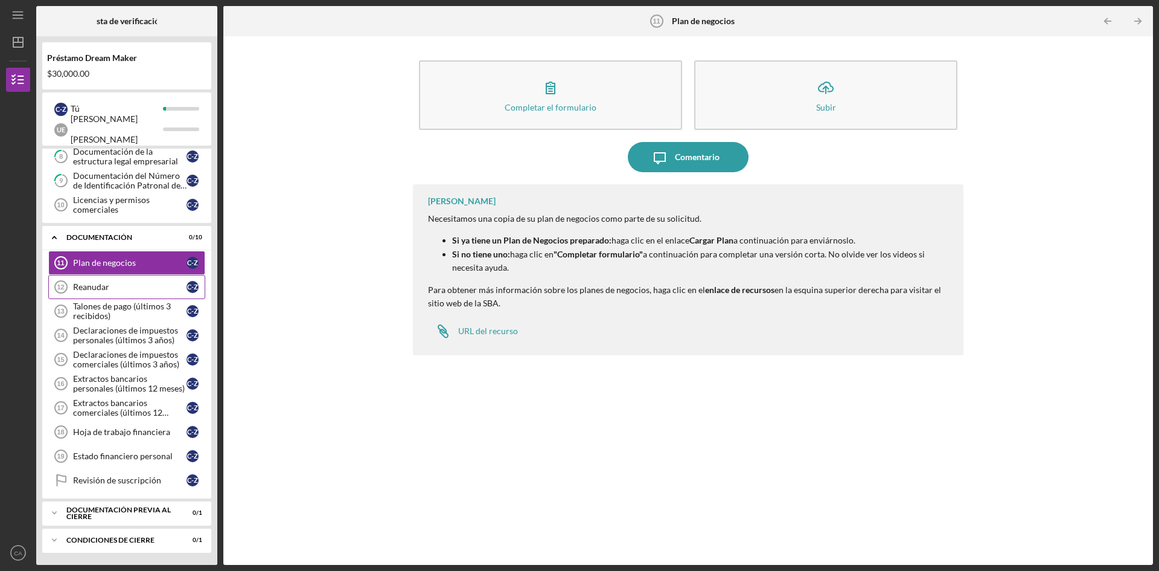
click at [115, 289] on div "Reanudar" at bounding box center [130, 287] width 114 height 10
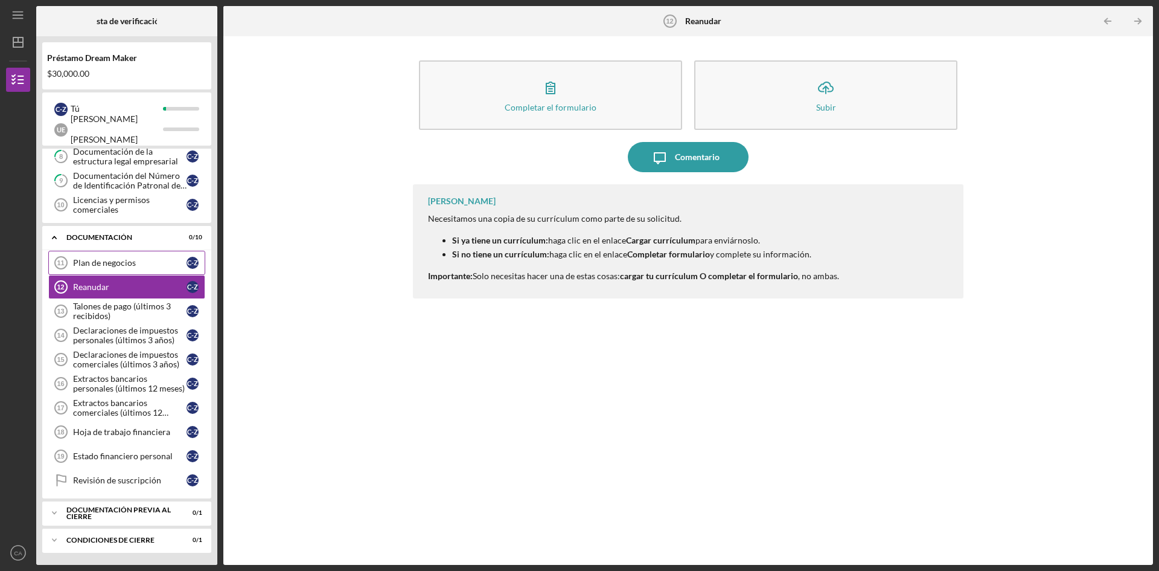
click at [115, 260] on font "Plan de negocios" at bounding box center [104, 262] width 63 height 10
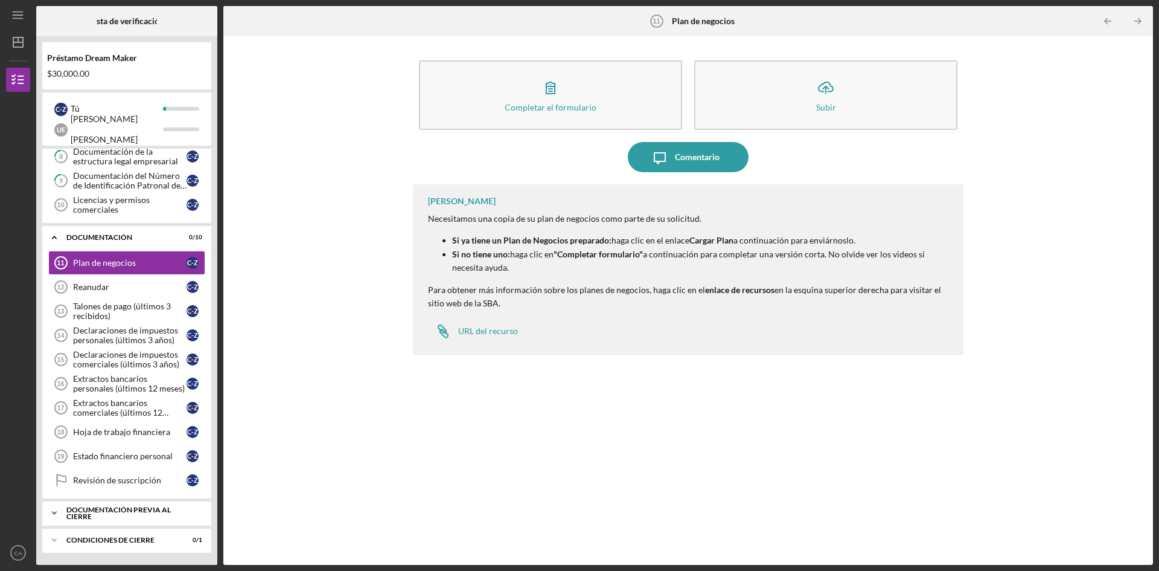
click at [101, 518] on div "Icon/Expander Documentación previa al cierre 0 / 1" at bounding box center [126, 513] width 169 height 24
click at [124, 514] on font "Documentación previa al cierre" at bounding box center [118, 513] width 104 height 16
click at [108, 255] on link "Business Plan 11 Plan de negocios C -Z" at bounding box center [126, 263] width 157 height 24
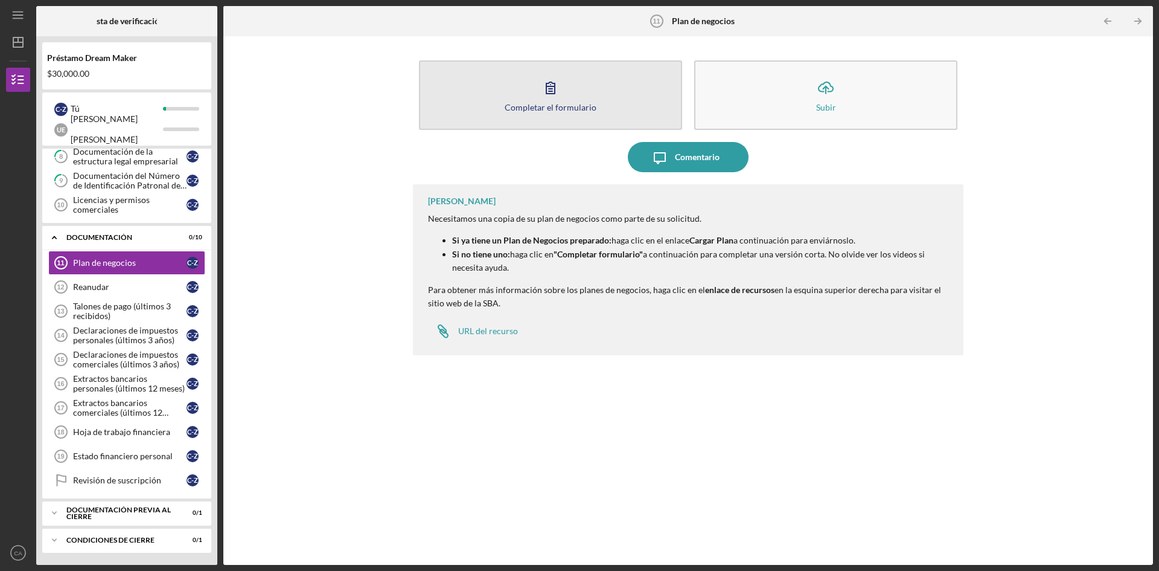
click at [533, 118] on button "Completar el formulario Forma" at bounding box center [550, 94] width 263 height 69
